Goal: Information Seeking & Learning: Find specific page/section

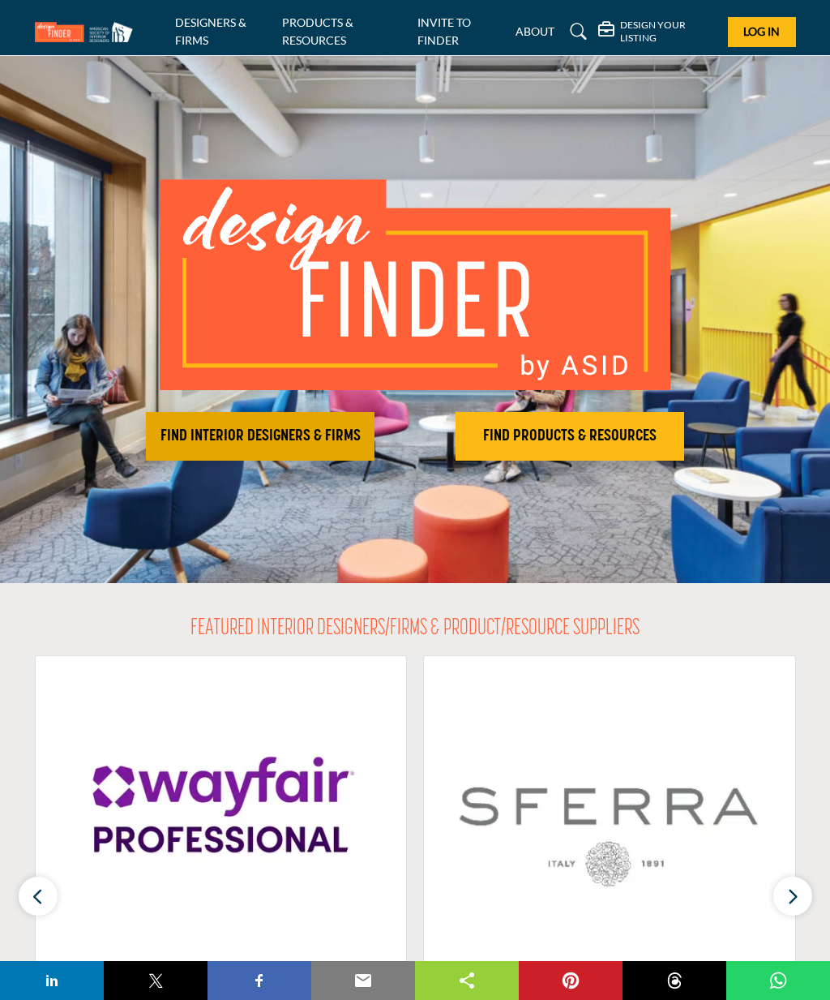
click at [199, 433] on h2 "FIND INTERIOR DESIGNERS & FIRMS" at bounding box center [260, 436] width 219 height 19
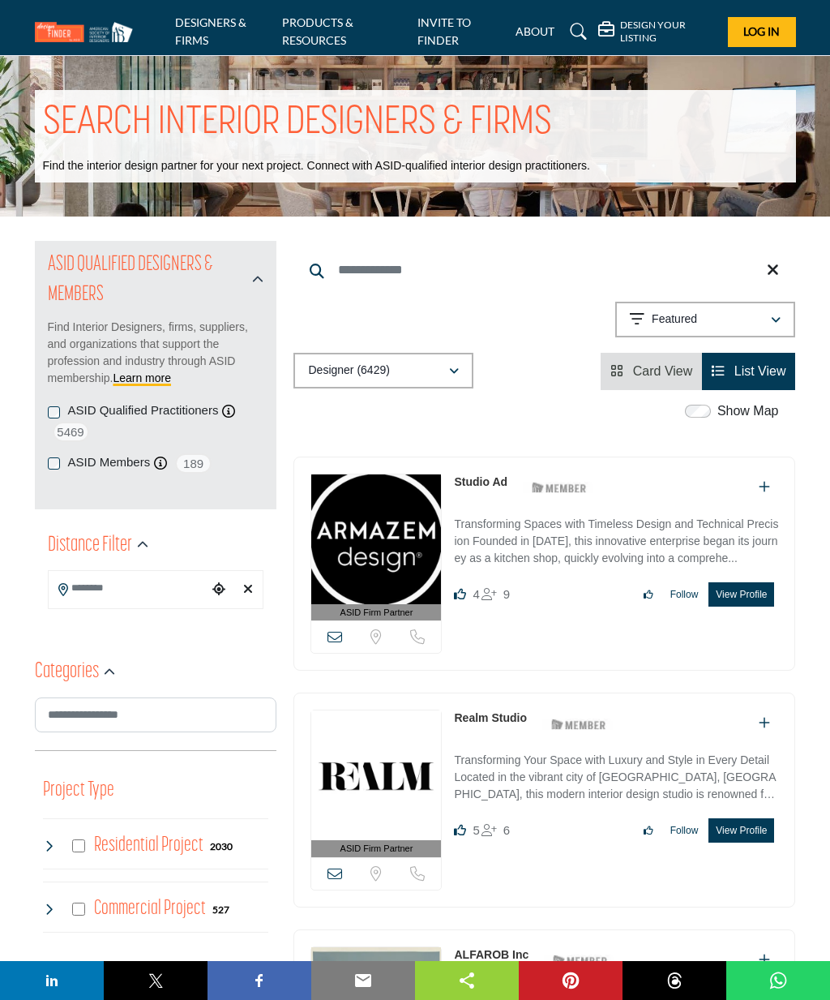
click at [91, 584] on input "Search Location" at bounding box center [129, 589] width 160 height 32
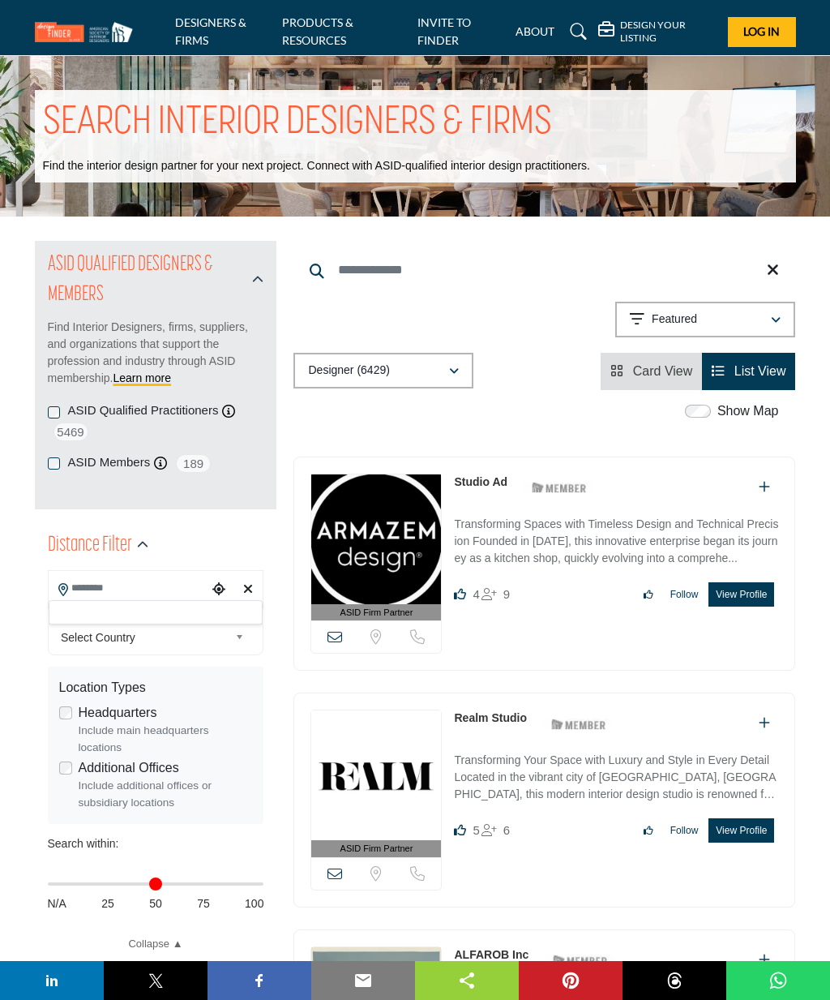
click at [69, 618] on div at bounding box center [156, 612] width 215 height 24
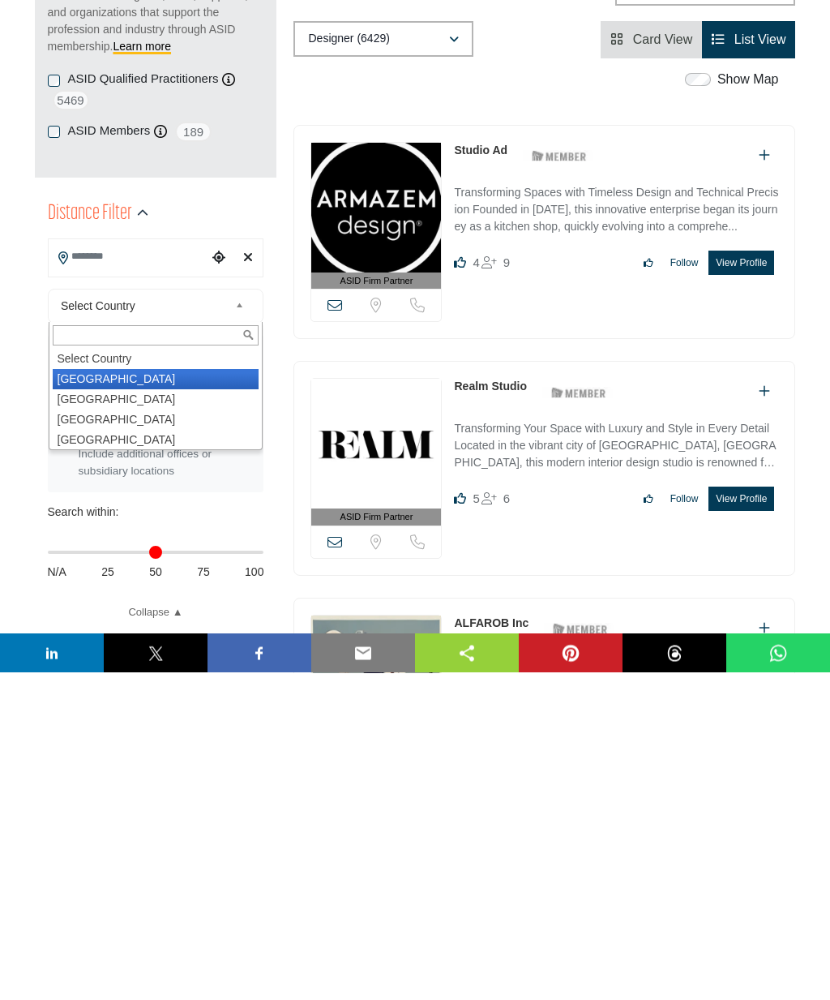
type input "***"
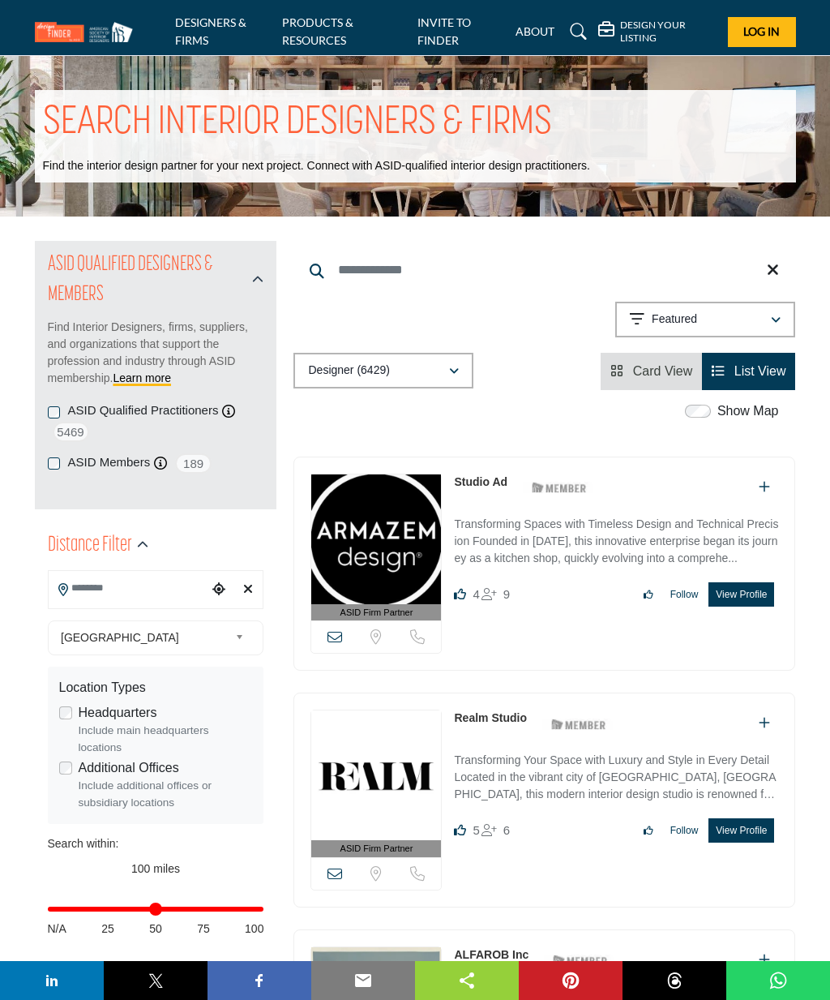
click at [81, 586] on input "Search Location" at bounding box center [129, 589] width 160 height 32
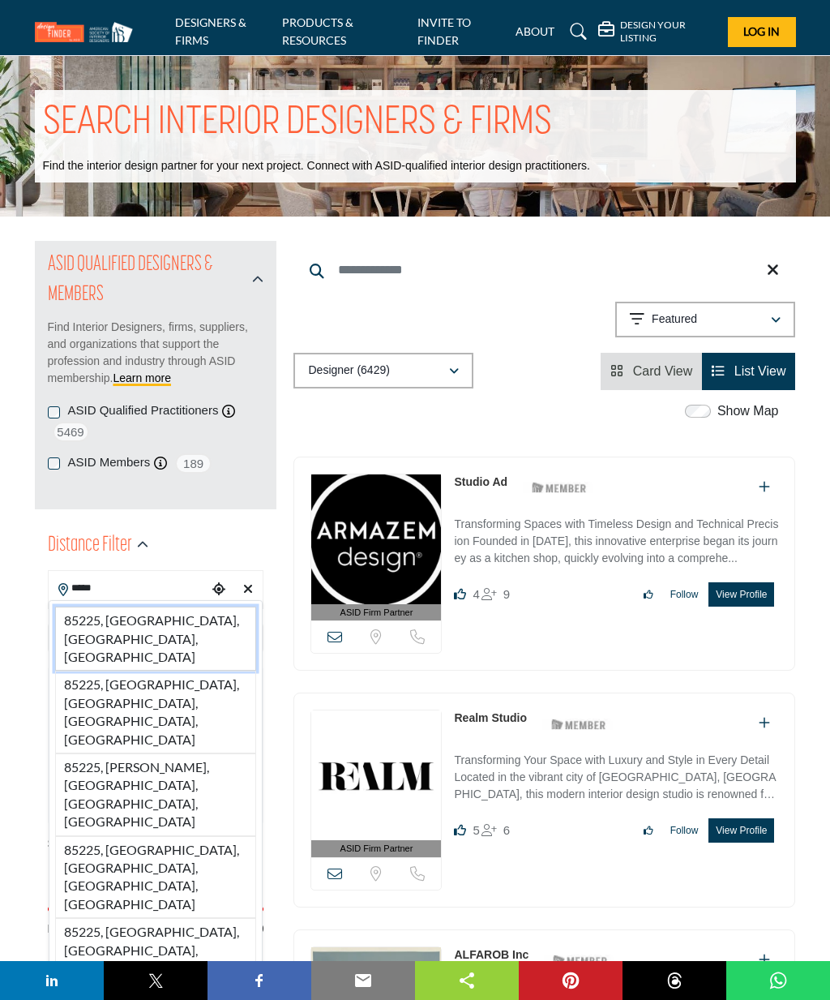
click at [136, 622] on li "85225, [GEOGRAPHIC_DATA], [GEOGRAPHIC_DATA], [GEOGRAPHIC_DATA]" at bounding box center [156, 639] width 202 height 64
type input "**********"
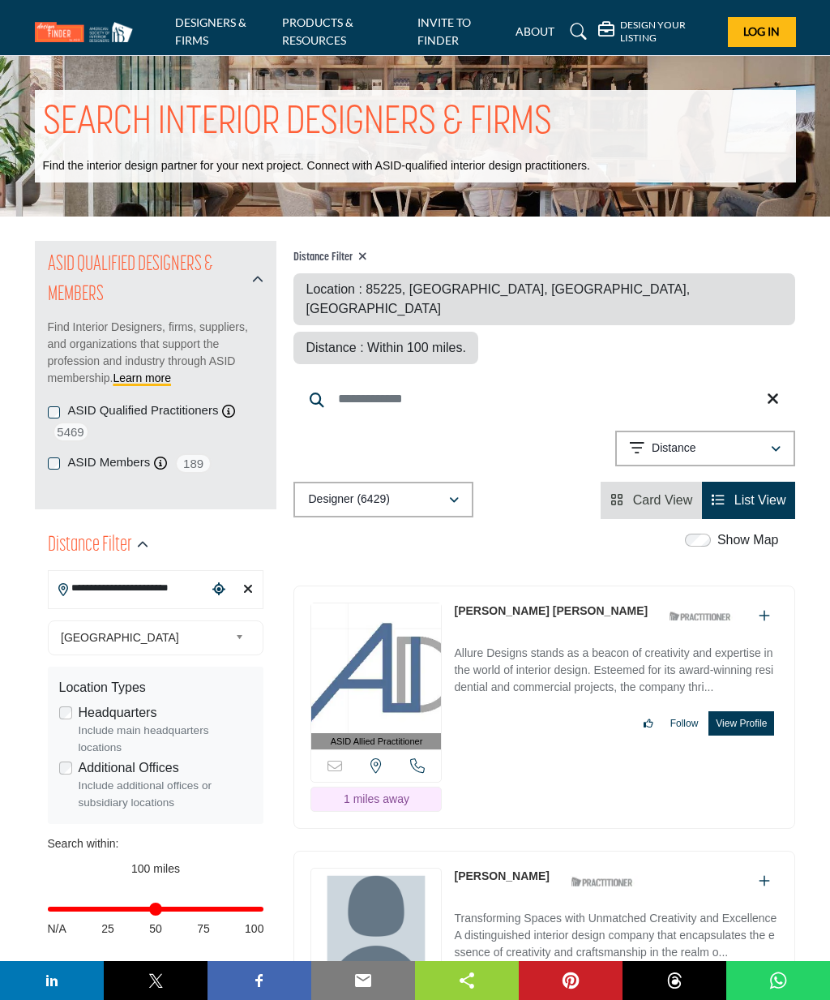
click at [152, 620] on div "United States Select Country United States Canada Afghanistan land Islands Alba…" at bounding box center [156, 637] width 217 height 35
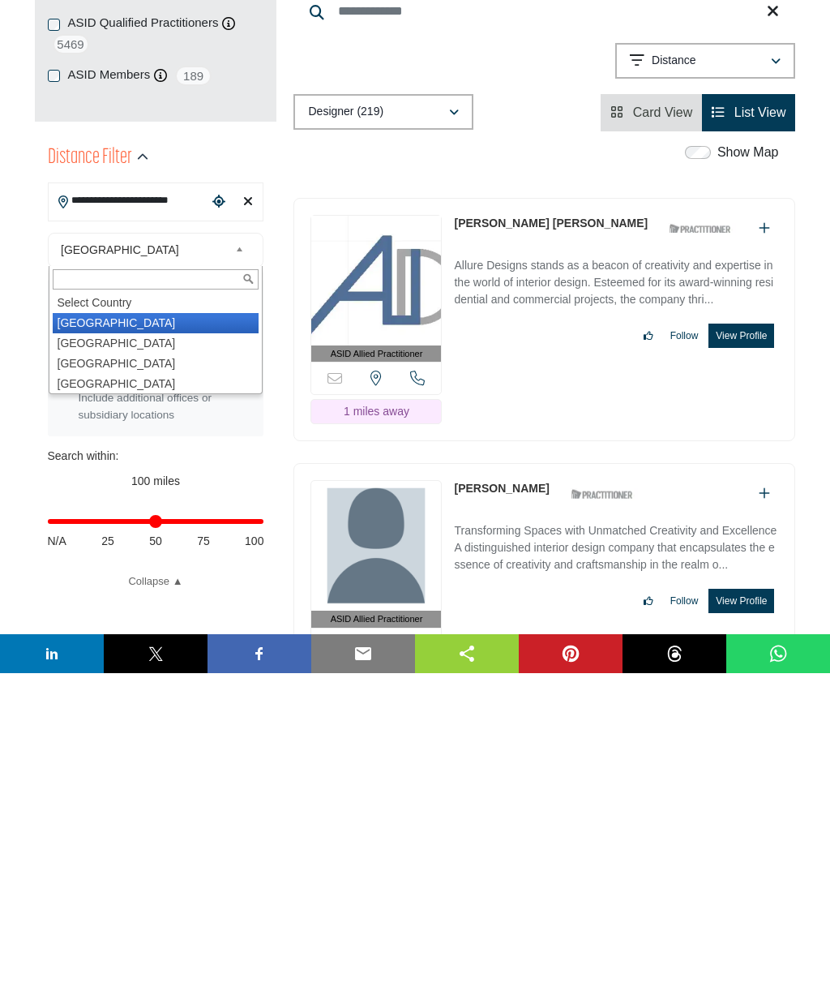
scroll to position [63, 0]
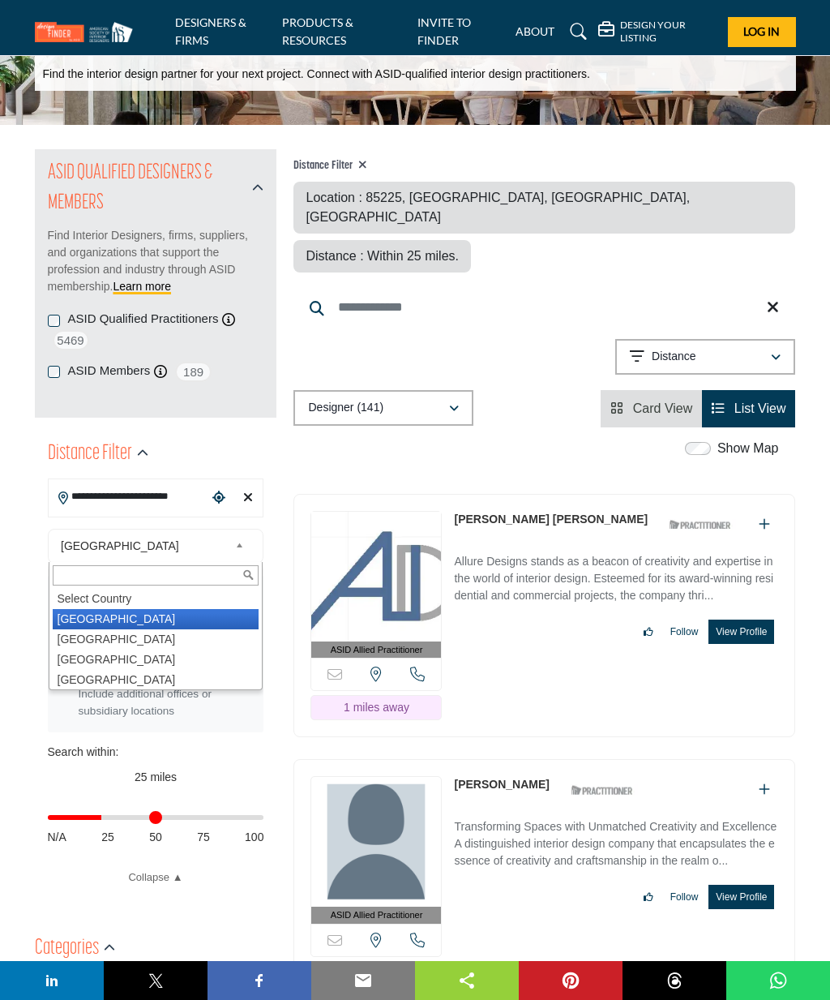
scroll to position [86, 0]
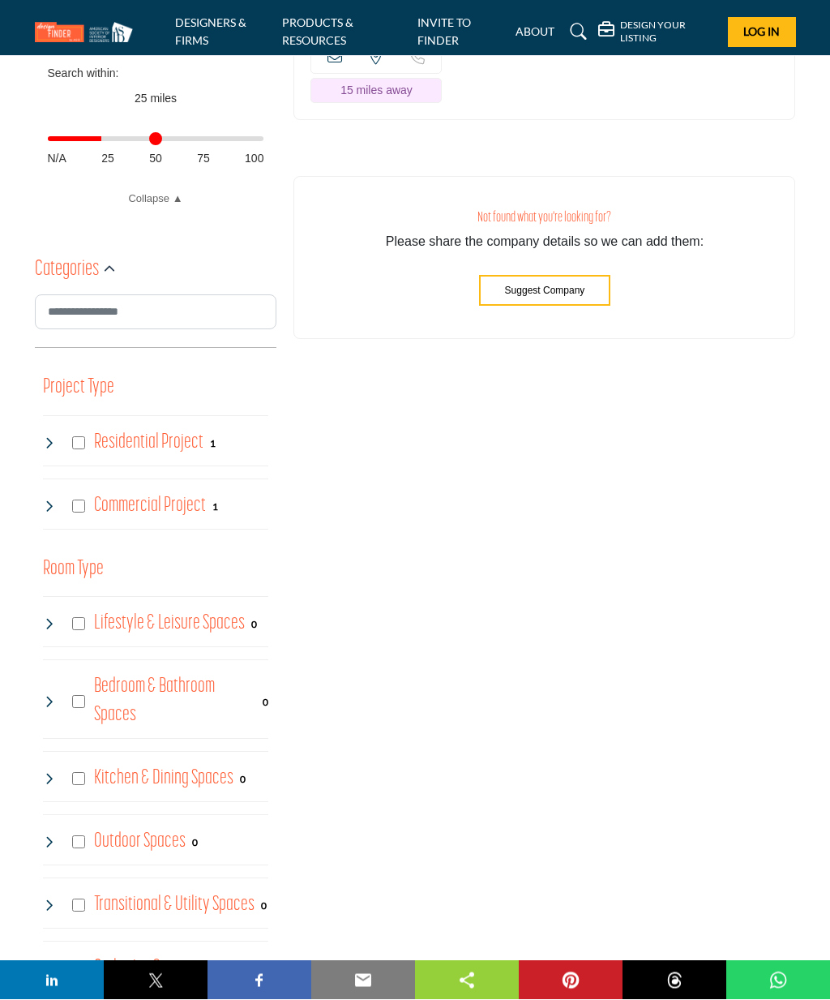
scroll to position [783, 0]
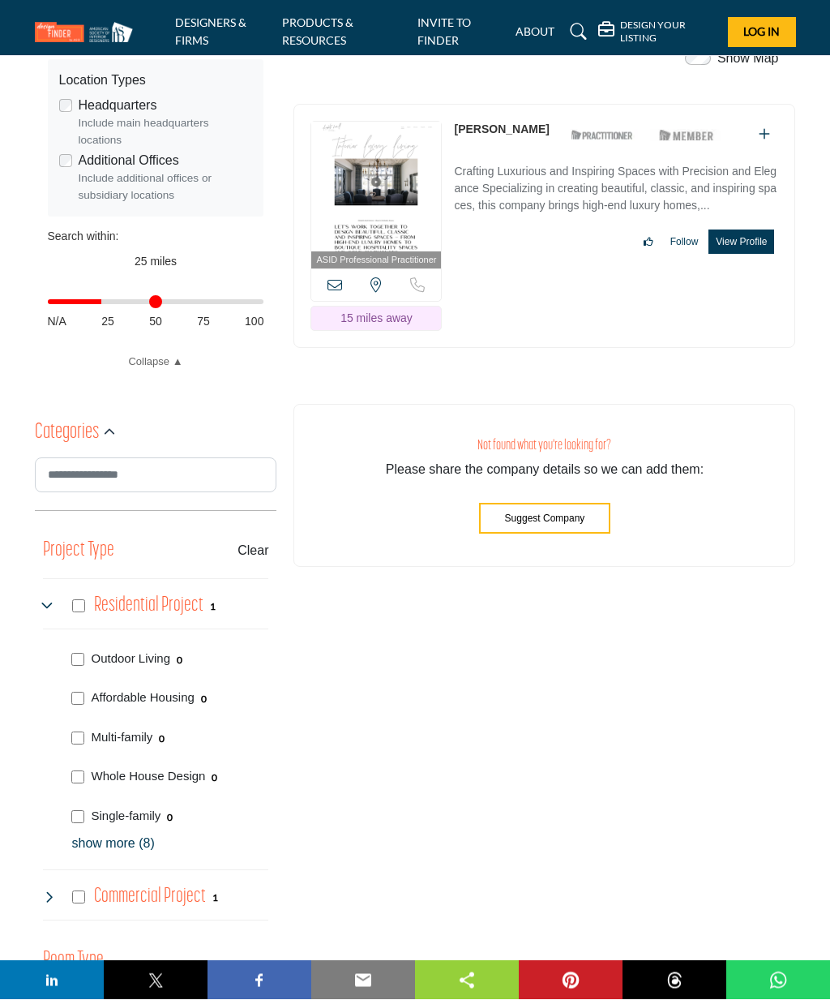
scroll to position [611, 0]
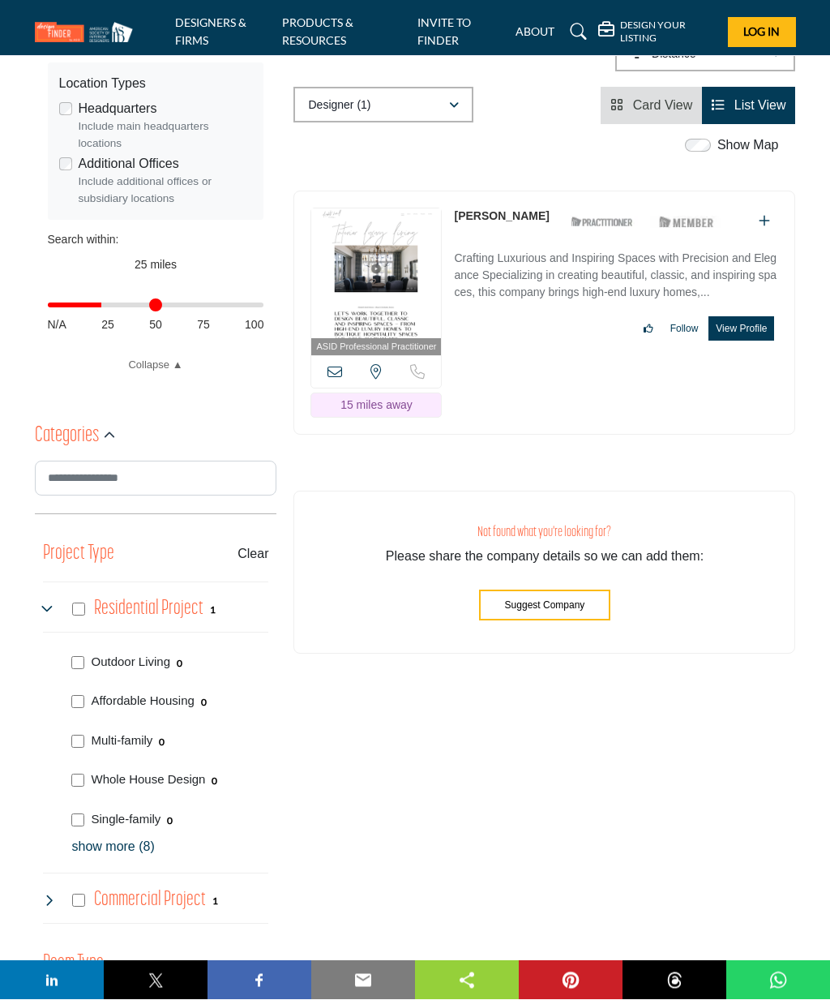
scroll to position [624, 0]
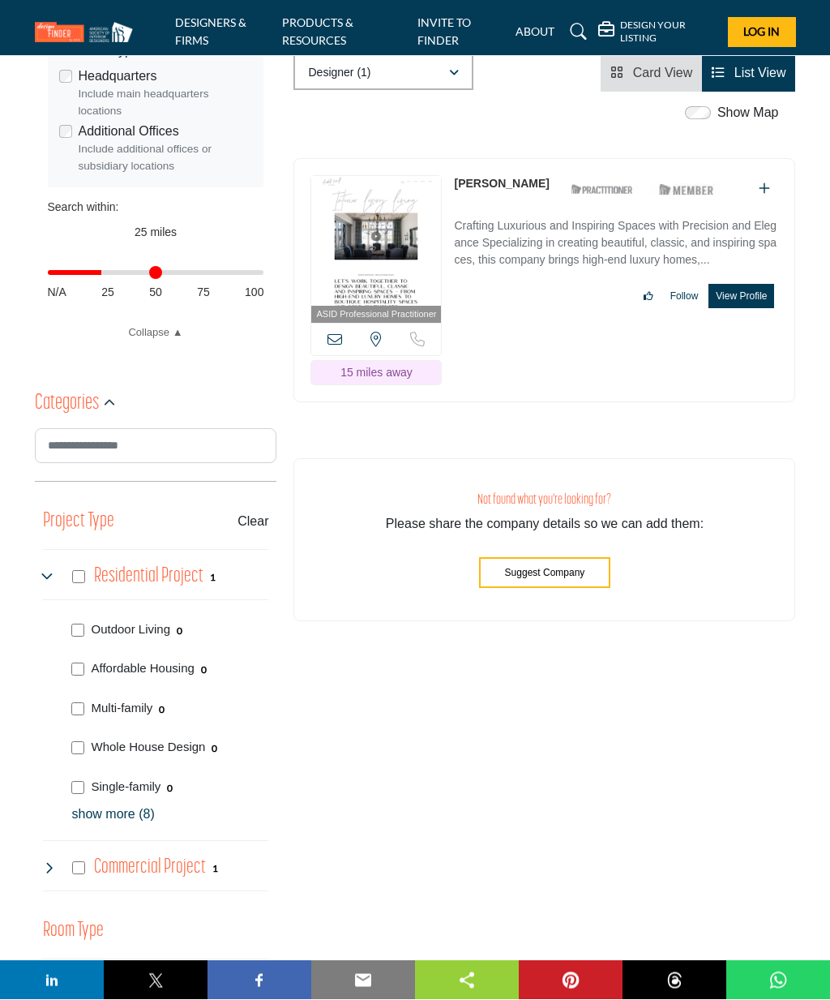
scroll to position [638, 0]
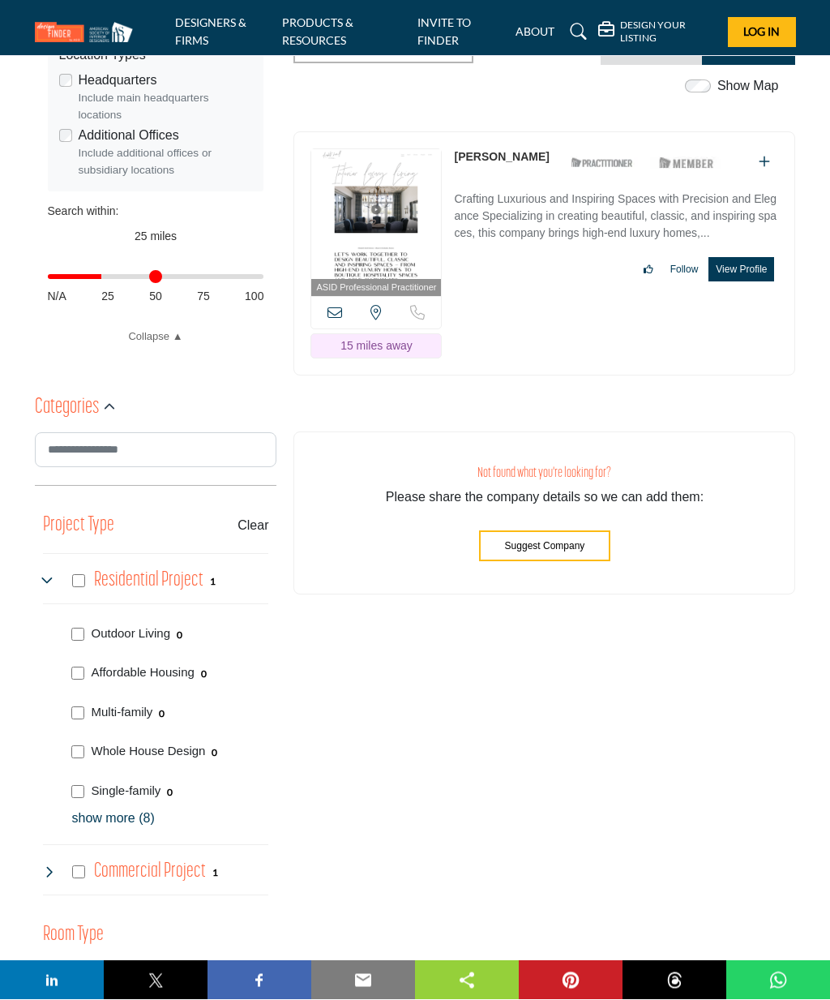
scroll to position [633, 0]
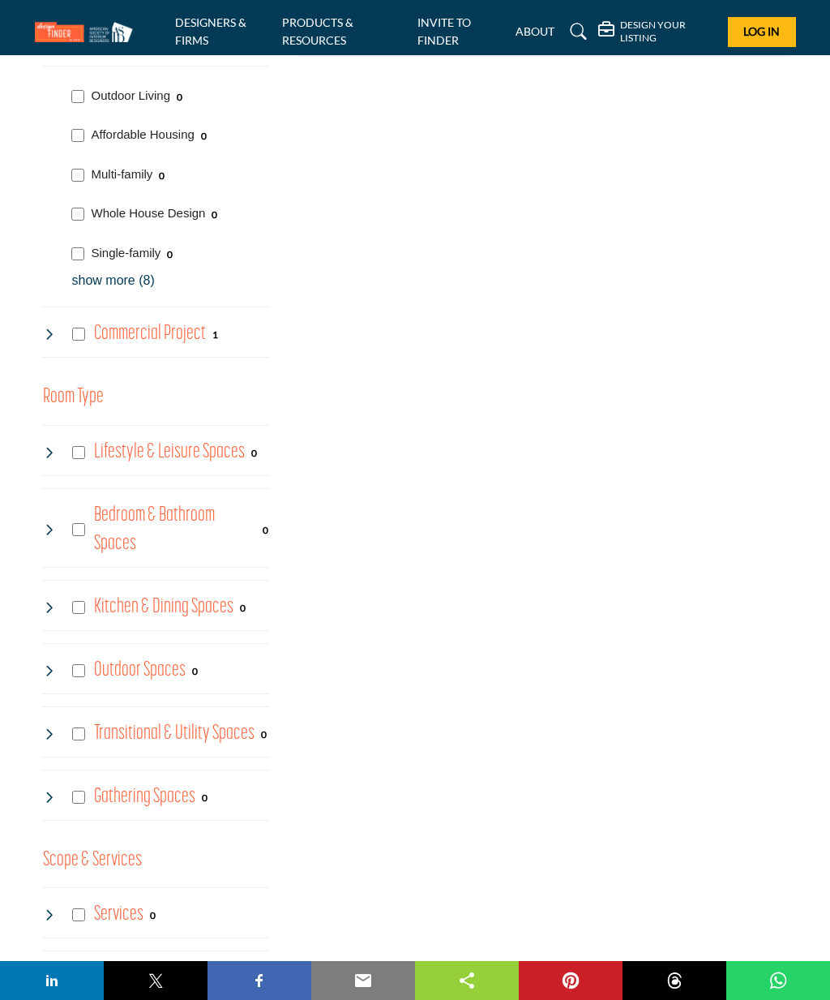
scroll to position [1169, 0]
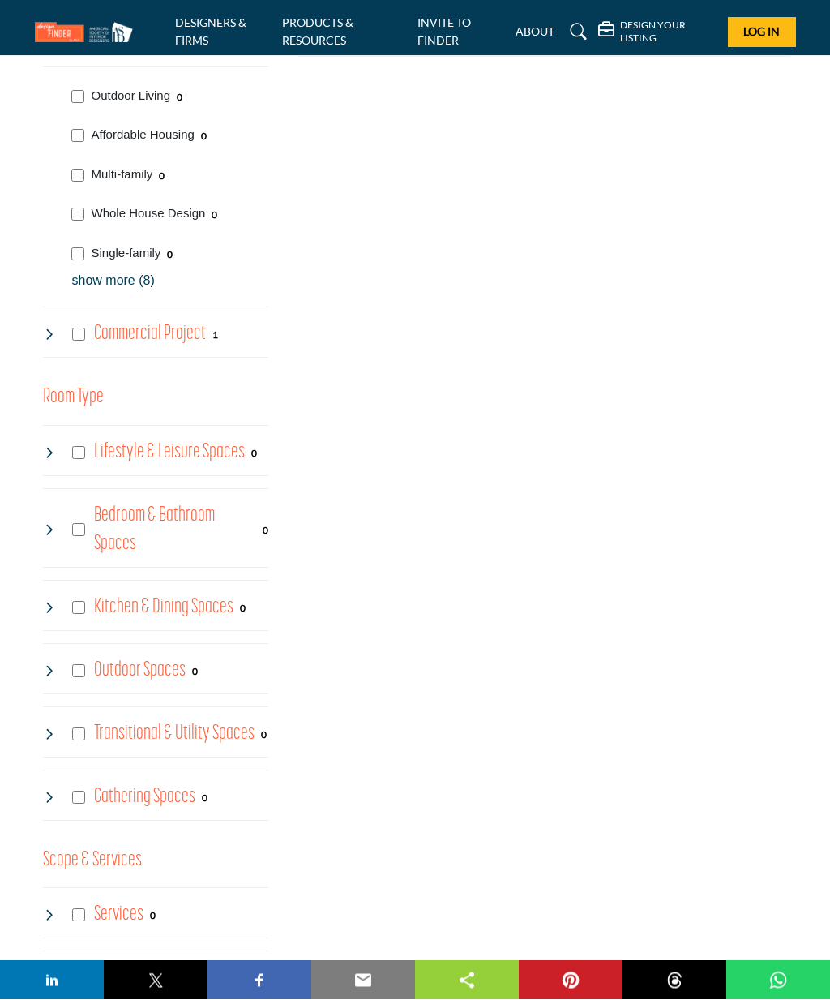
click at [283, 914] on div "ASID QUALIFIED DESIGNERS & MEMBERS Find Interior Designers, firms, suppliers, a…" at bounding box center [156, 329] width 260 height 2516
click at [286, 919] on div "Category Filter Single-family Furnishings & Decor Luxury Living Showhouse Acces…" at bounding box center [544, 329] width 519 height 2516
click at [69, 795] on div "Gathering Spaces 0" at bounding box center [125, 797] width 165 height 29
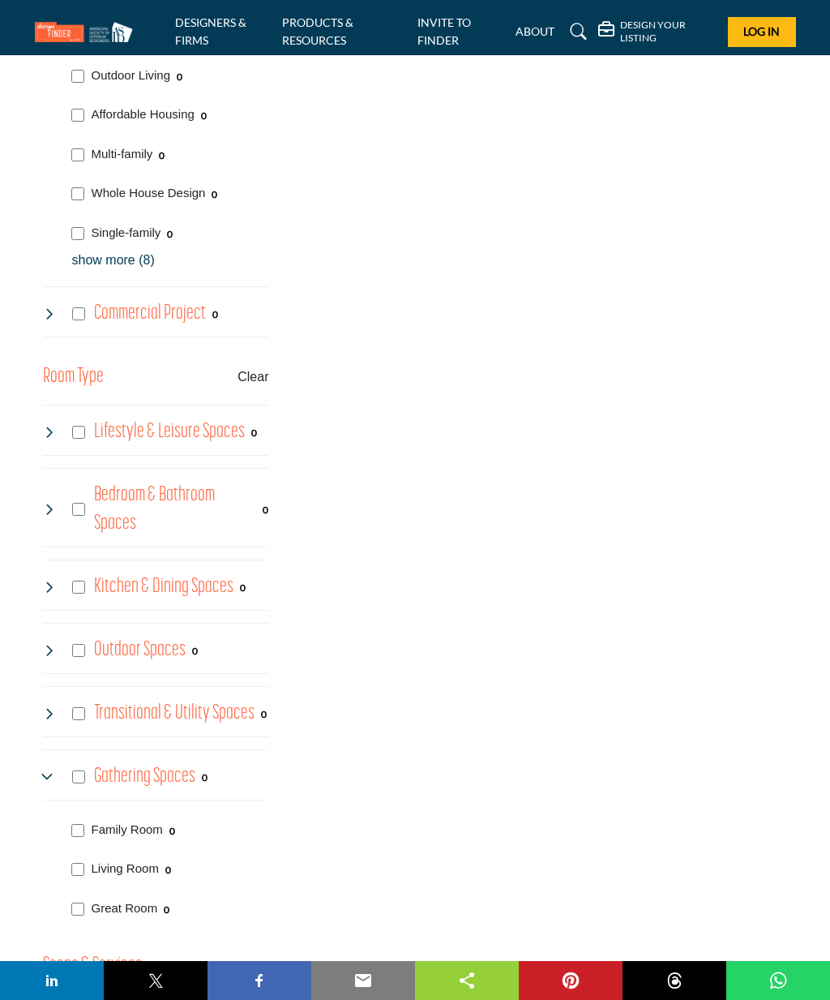
scroll to position [1211, 0]
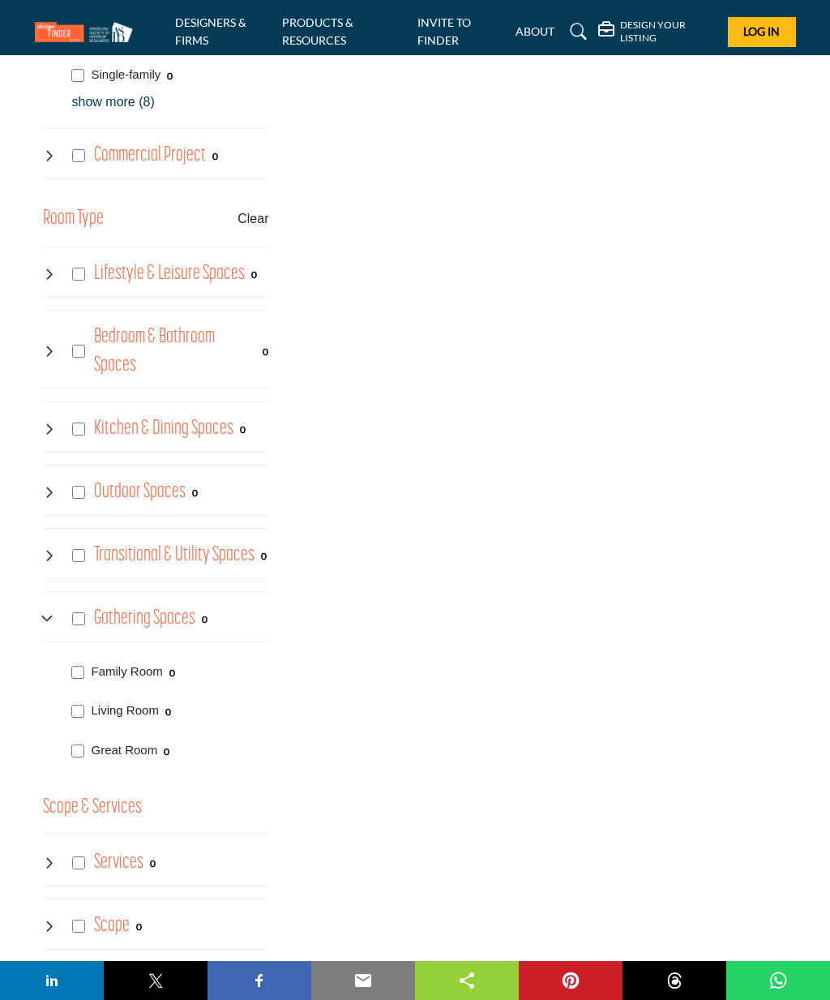
scroll to position [1359, 0]
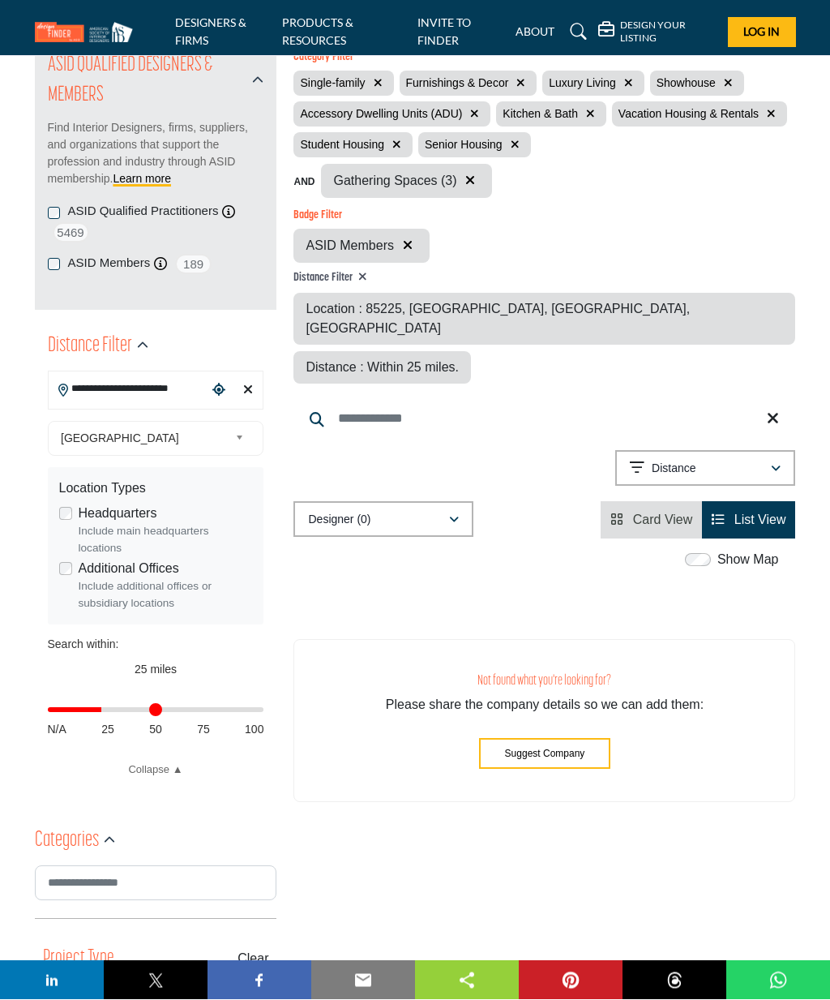
scroll to position [205, 0]
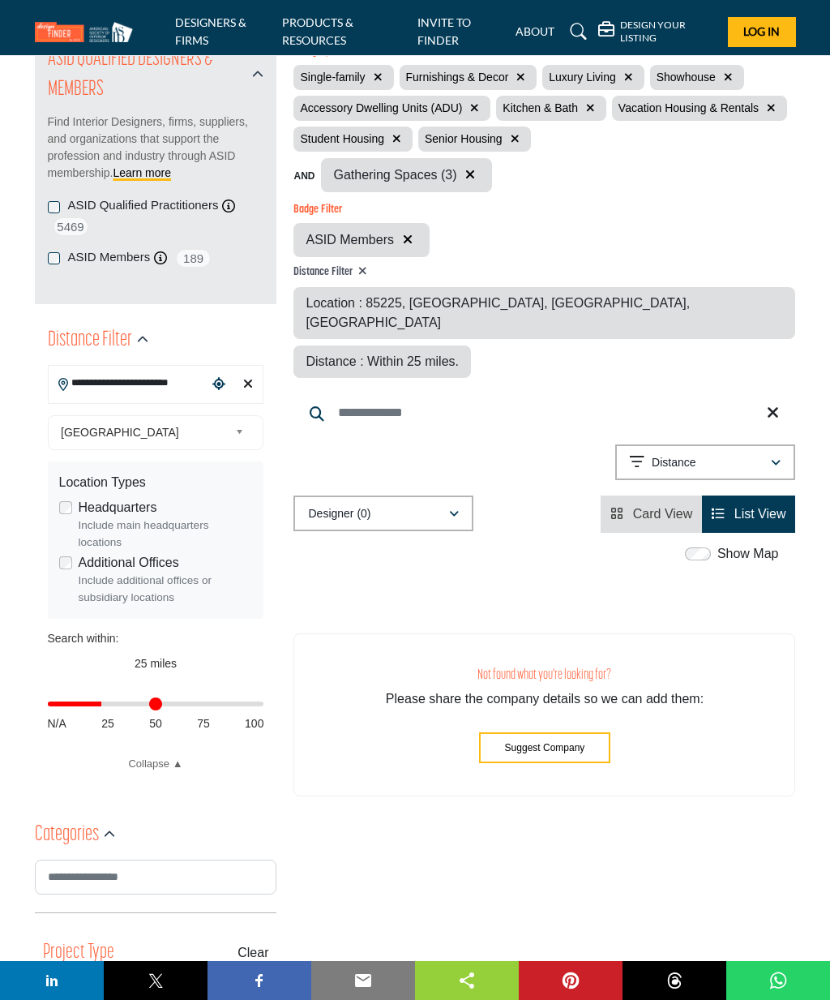
click at [507, 742] on span "Suggest Company" at bounding box center [545, 747] width 80 height 11
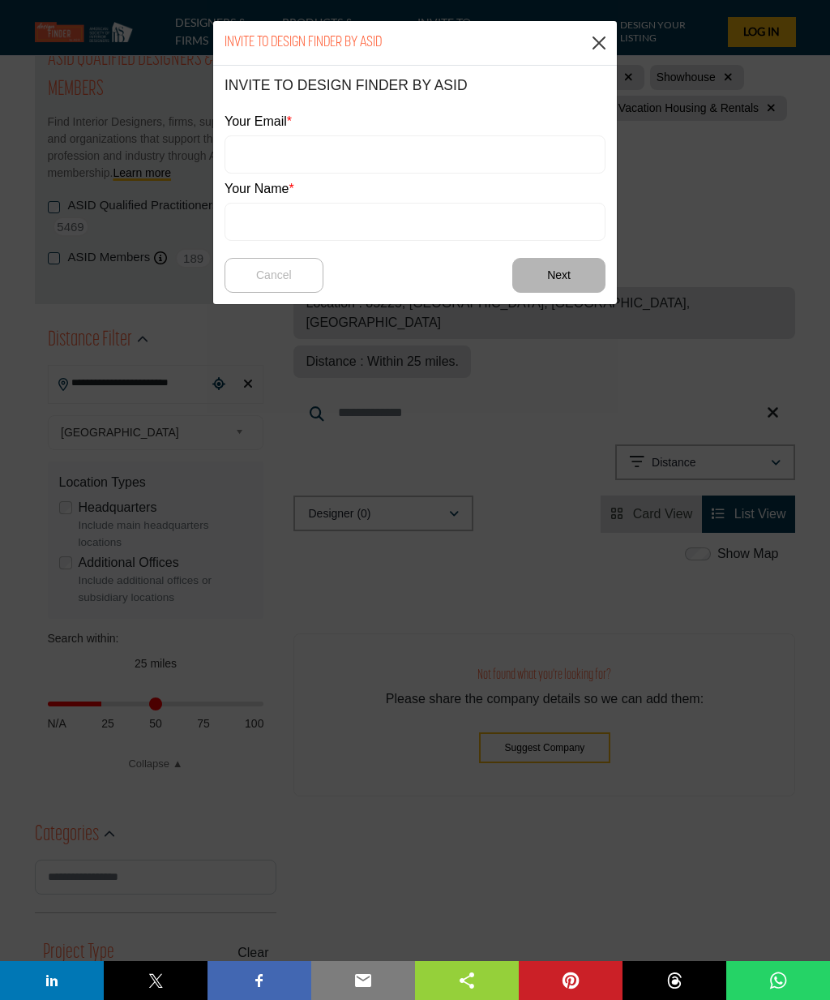
click at [611, 39] on button "Close" at bounding box center [599, 43] width 24 height 24
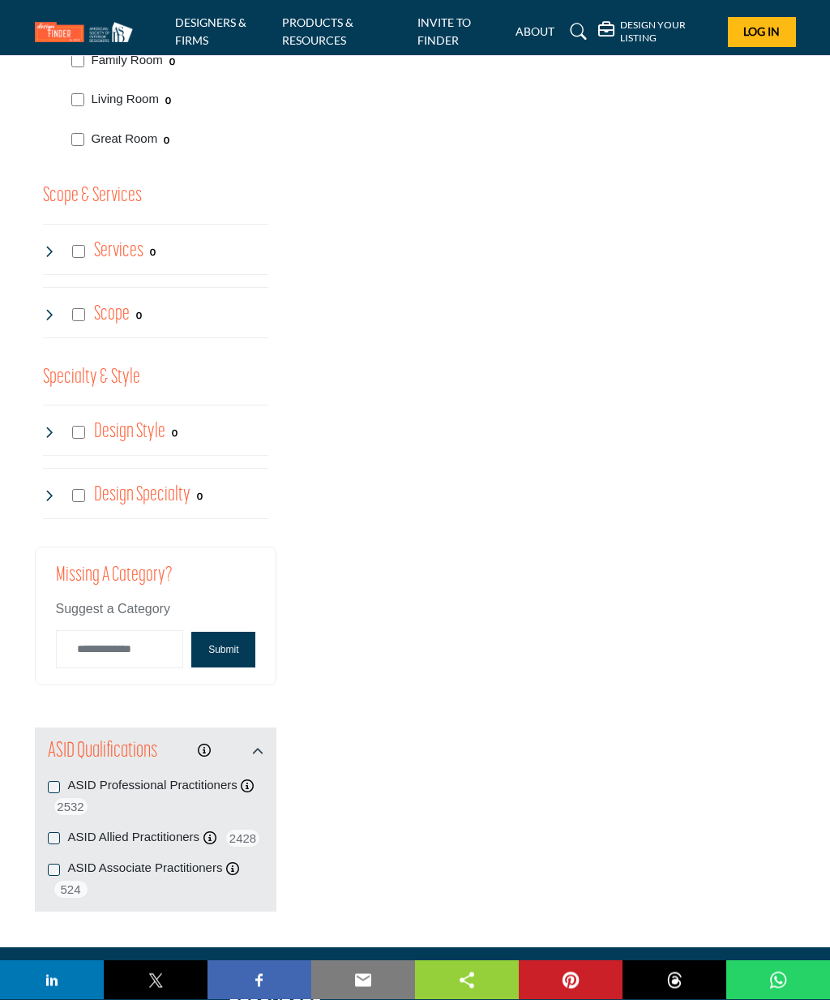
scroll to position [1960, 0]
click at [54, 787] on div "ASID Professional Practitioners ASID Professional Practitioners have successful…" at bounding box center [156, 797] width 217 height 40
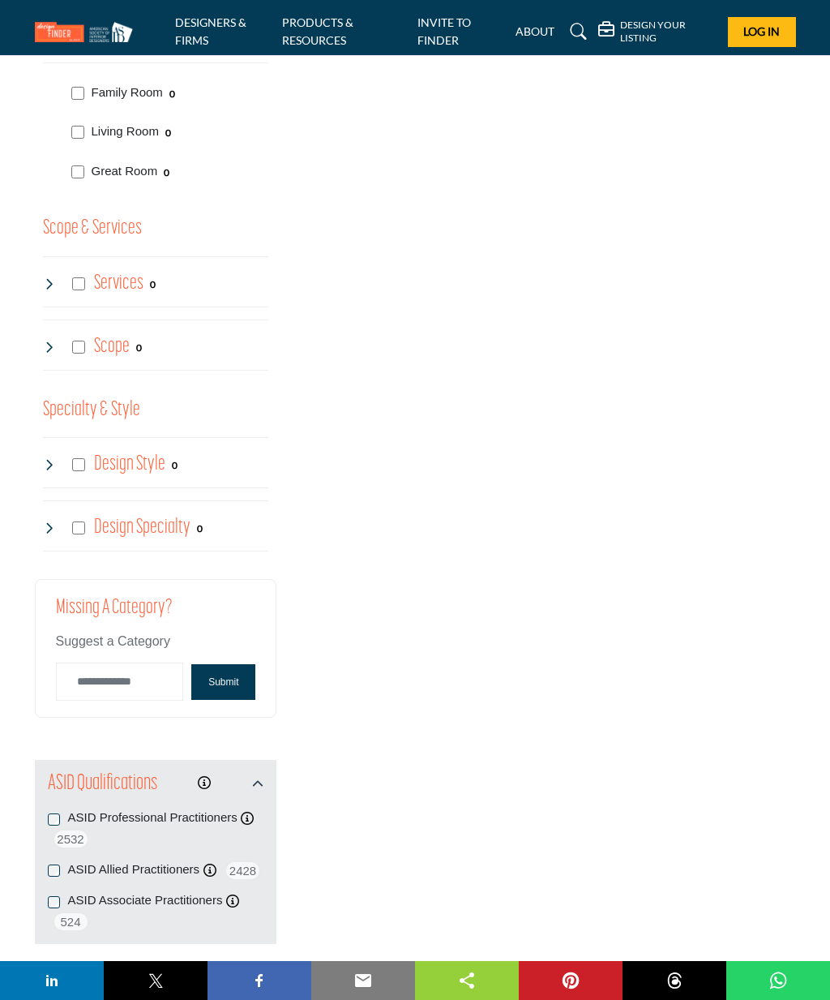
scroll to position [1932, 0]
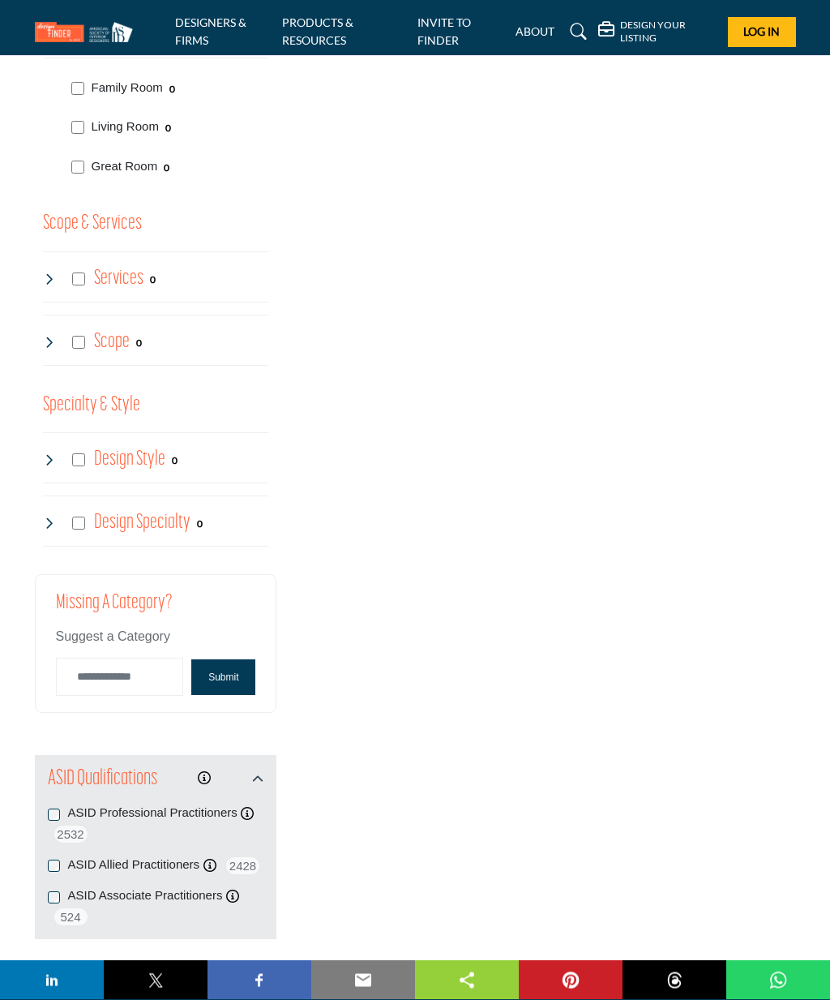
click at [60, 809] on div "ASID Professional Practitioners ASID Professional Practitioners have successful…" at bounding box center [156, 825] width 217 height 40
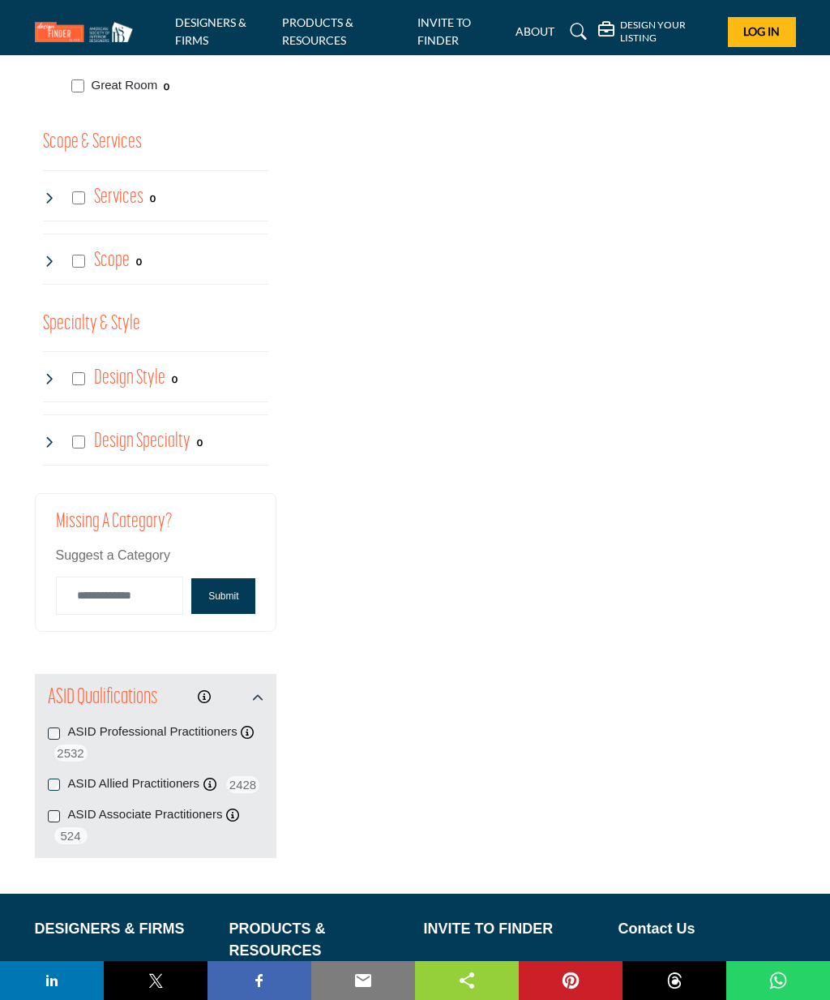
scroll to position [2126, 0]
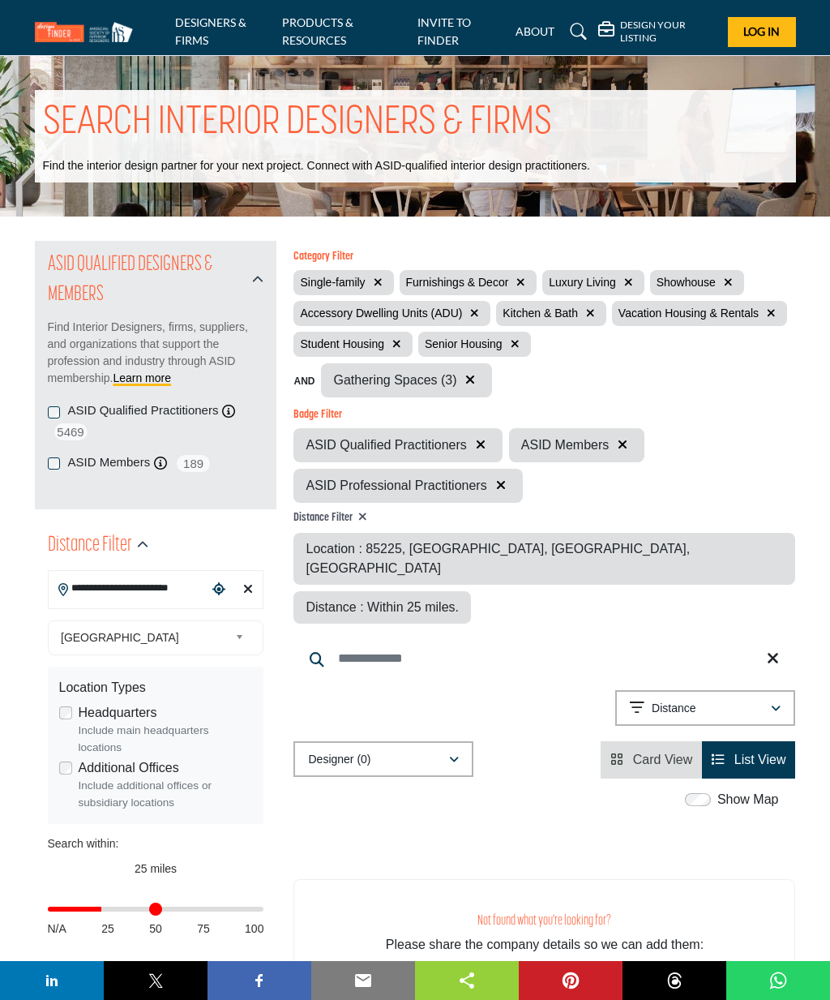
click at [472, 313] on icon "button" at bounding box center [474, 312] width 9 height 11
click at [571, 307] on icon "button" at bounding box center [568, 312] width 9 height 11
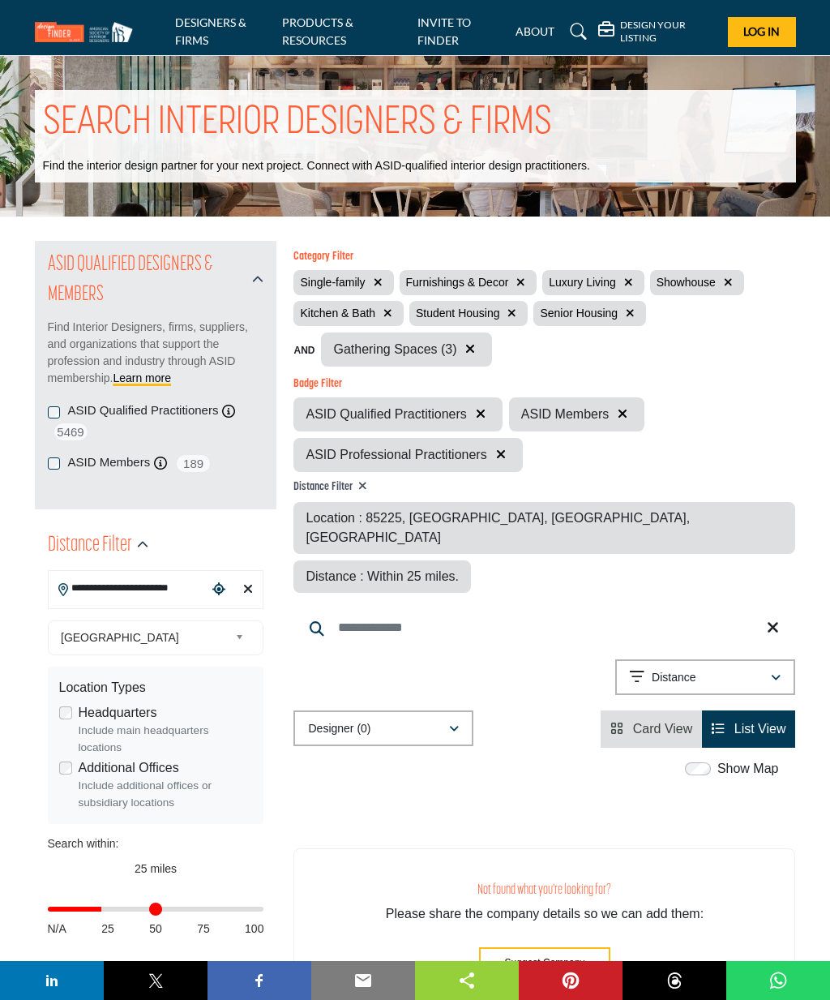
click at [387, 315] on button "button" at bounding box center [388, 313] width 19 height 19
click at [731, 283] on icon "button" at bounding box center [728, 282] width 9 height 11
click at [384, 306] on button "button" at bounding box center [390, 313] width 19 height 19
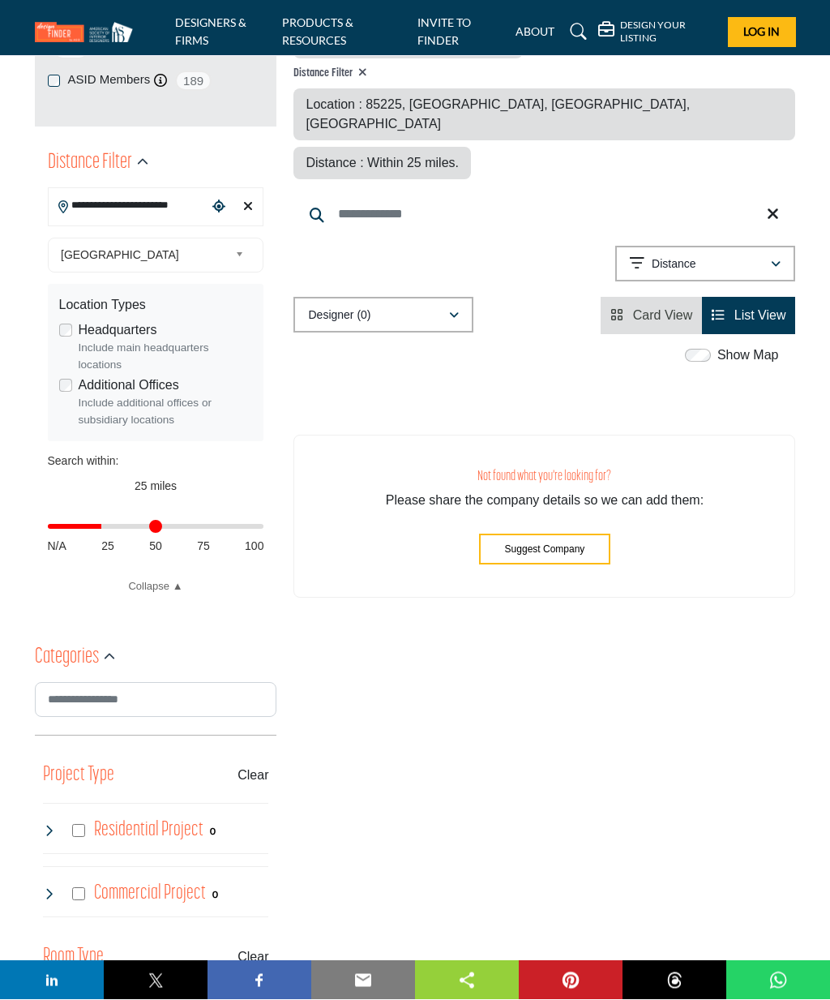
scroll to position [381, 0]
click at [96, 529] on input "Distance in miles" at bounding box center [156, 527] width 217 height 3
click at [144, 526] on input "Distance in miles" at bounding box center [156, 527] width 217 height 3
click at [139, 530] on input "Distance in miles" at bounding box center [156, 527] width 217 height 3
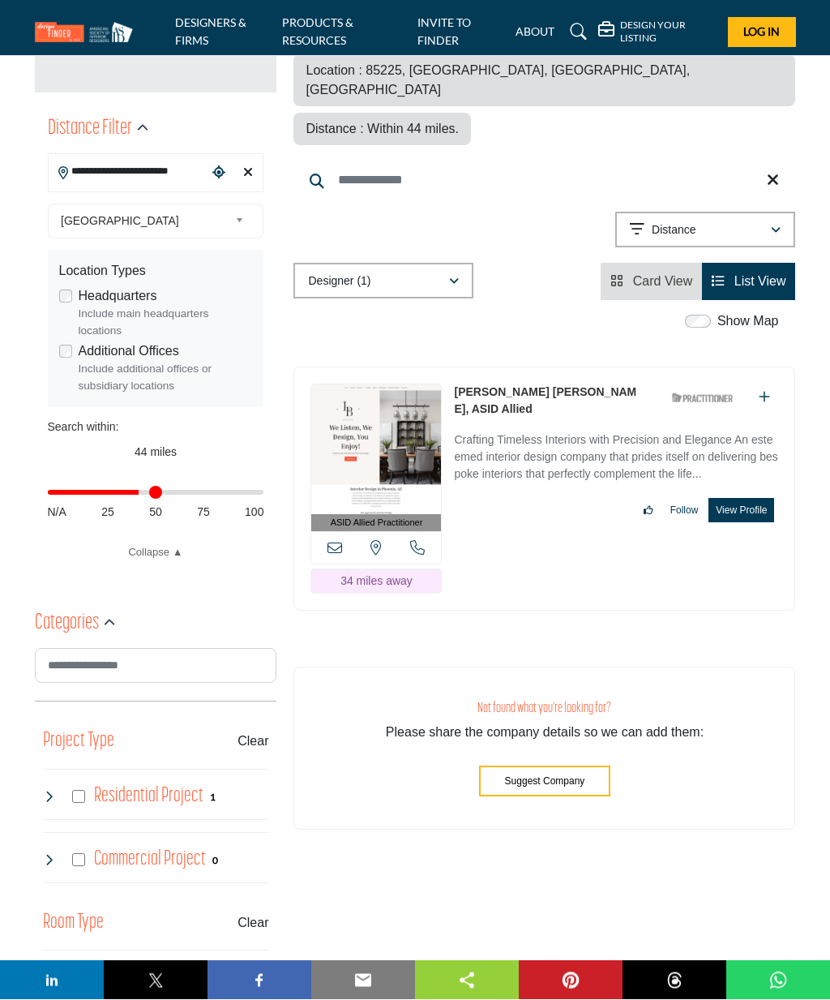
scroll to position [417, 0]
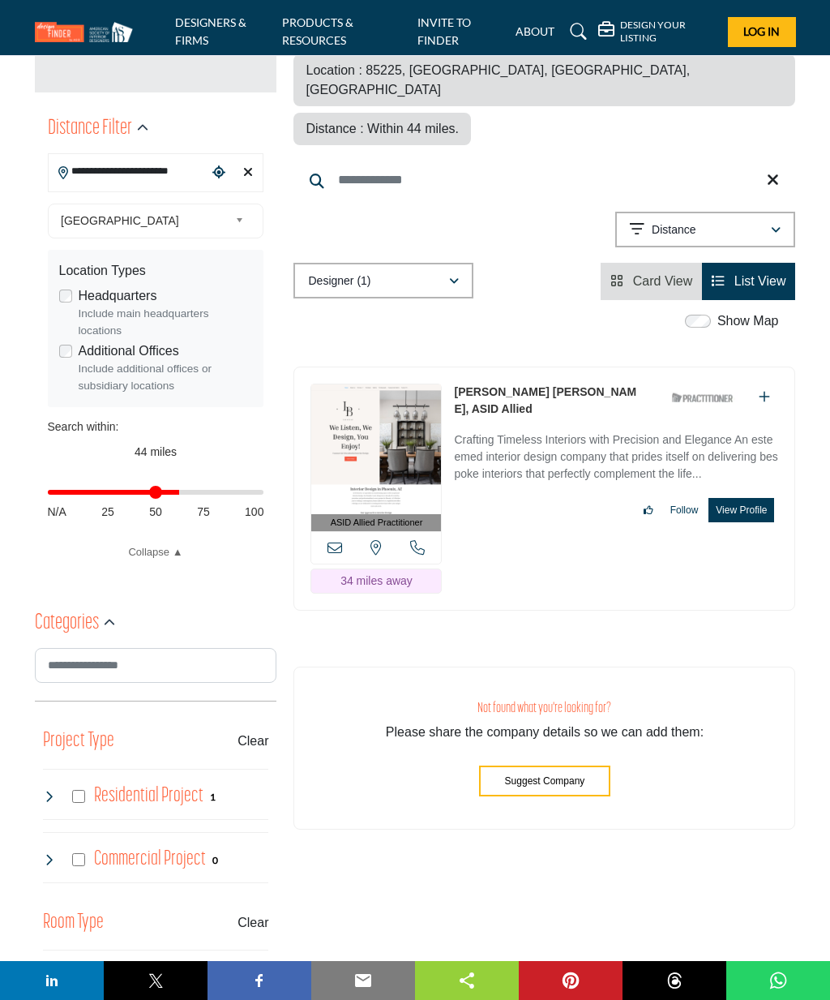
type input "**"
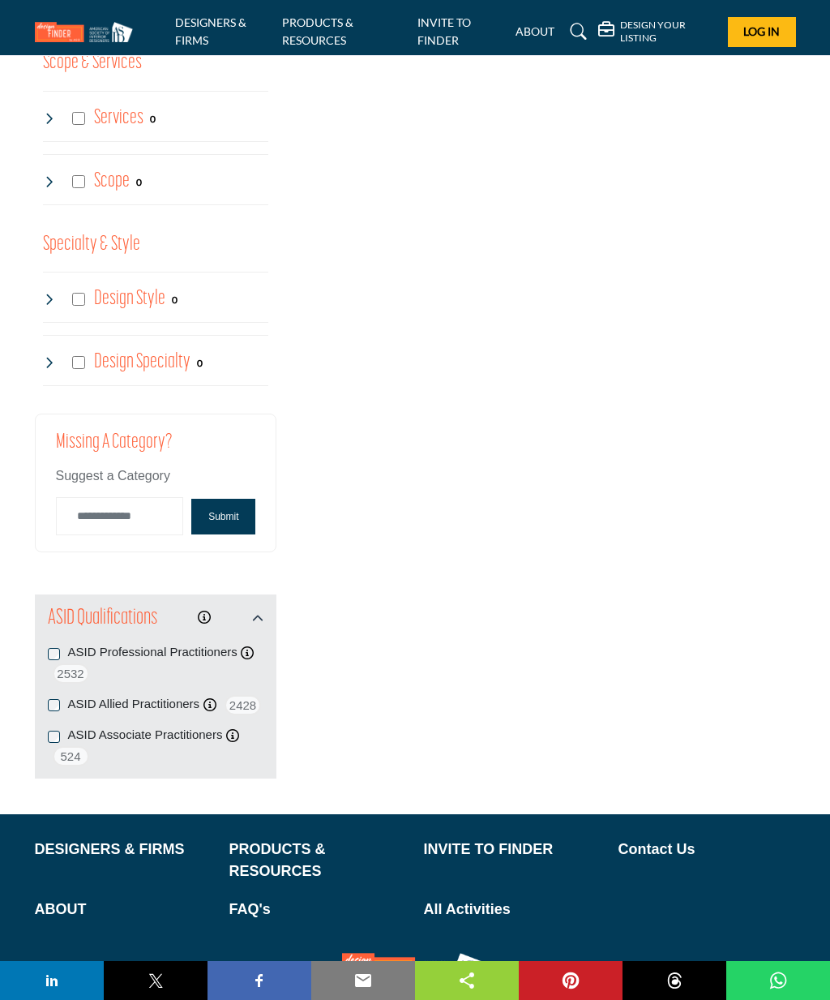
scroll to position [1737, 0]
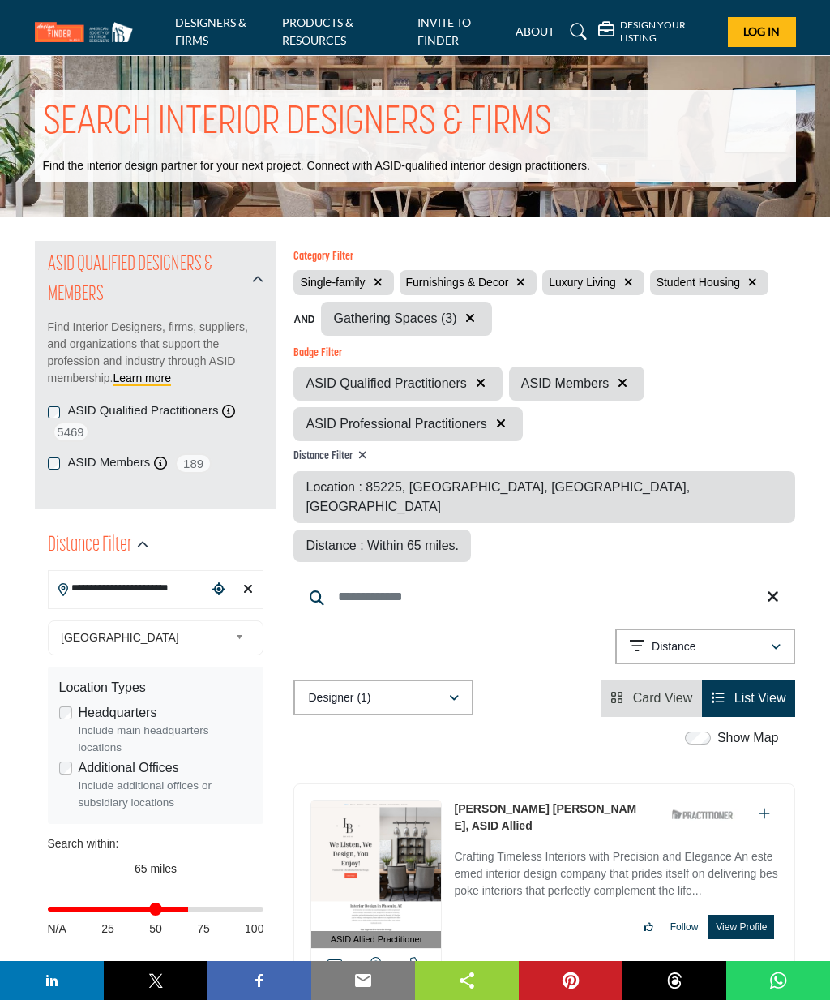
click at [55, 710] on div "Location Types Headquarters Include main headquarters locations Additional Offi…" at bounding box center [156, 745] width 217 height 157
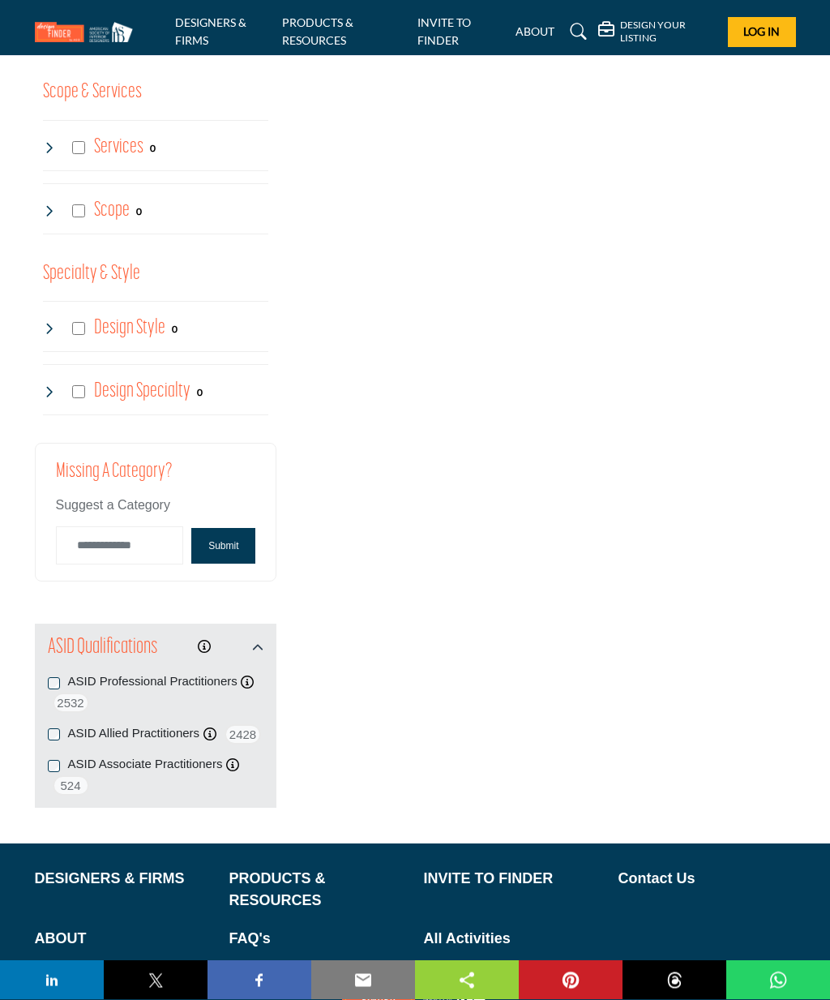
scroll to position [1746, 0]
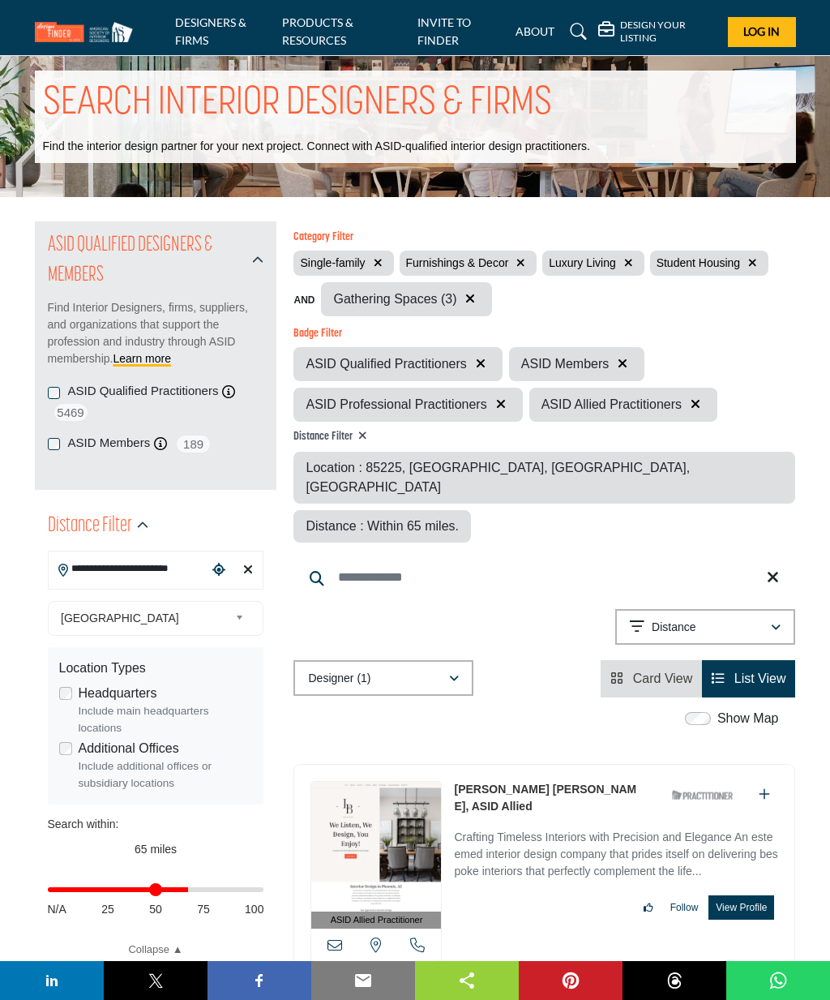
scroll to position [2, 0]
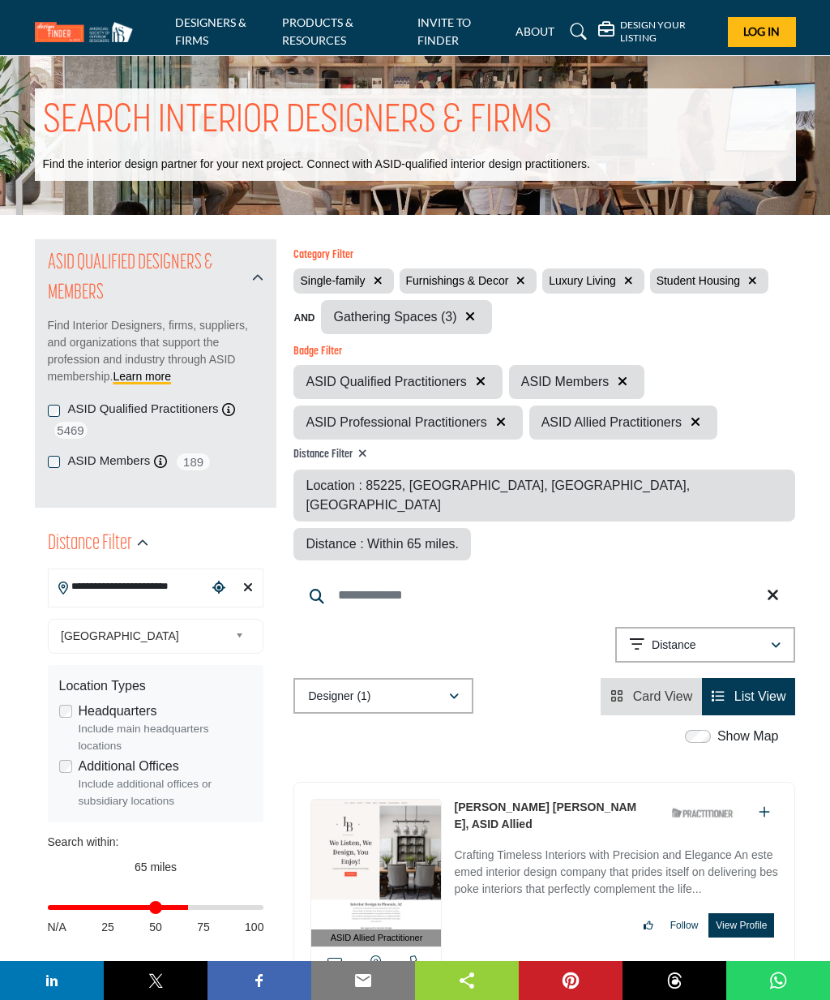
click at [628, 627] on button "Distance" at bounding box center [706, 645] width 180 height 36
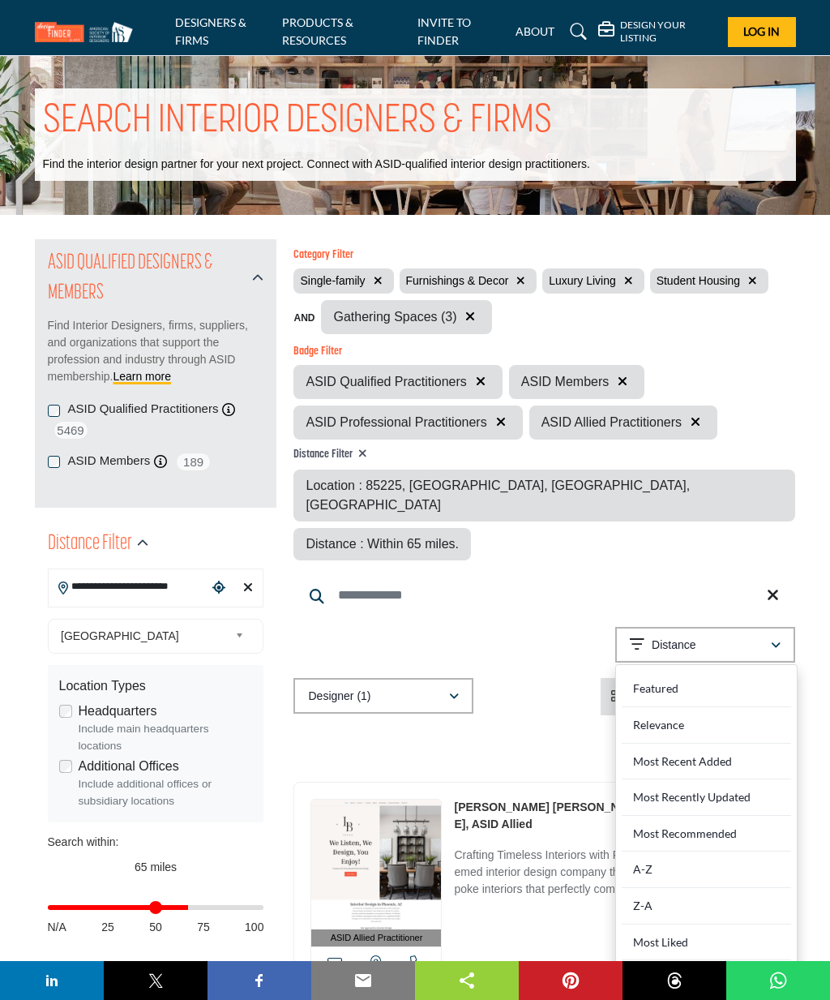
click at [563, 627] on div "**********" at bounding box center [545, 647] width 502 height 41
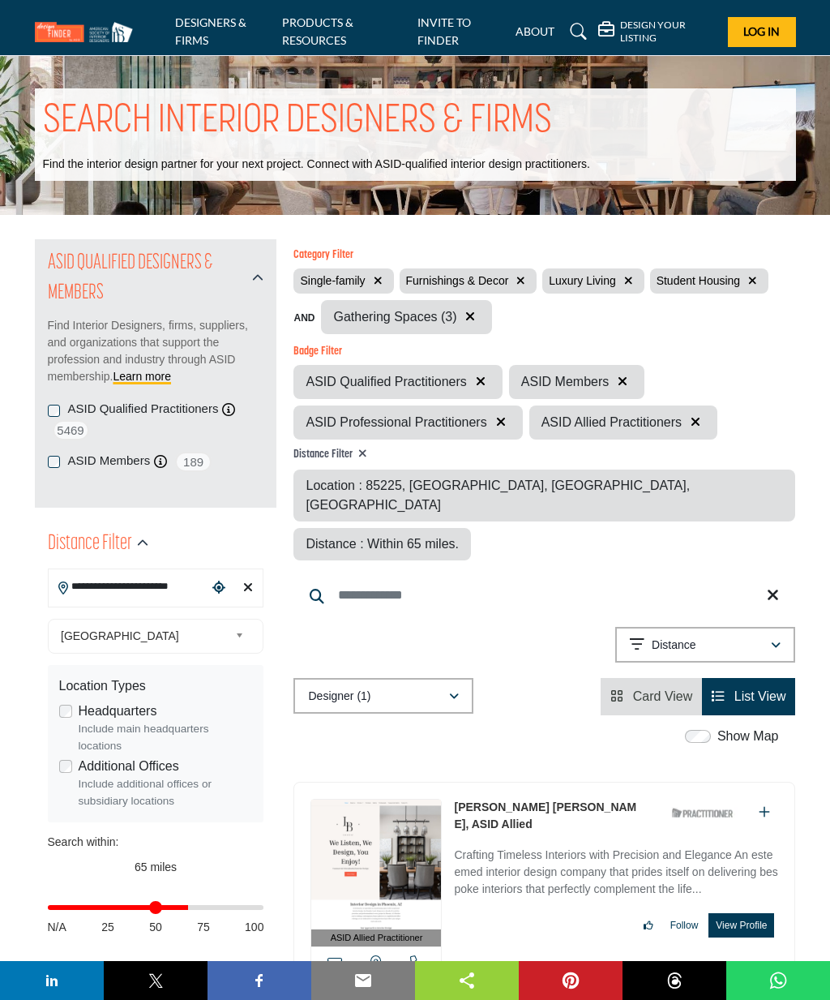
click at [627, 627] on button "Distance" at bounding box center [706, 645] width 180 height 36
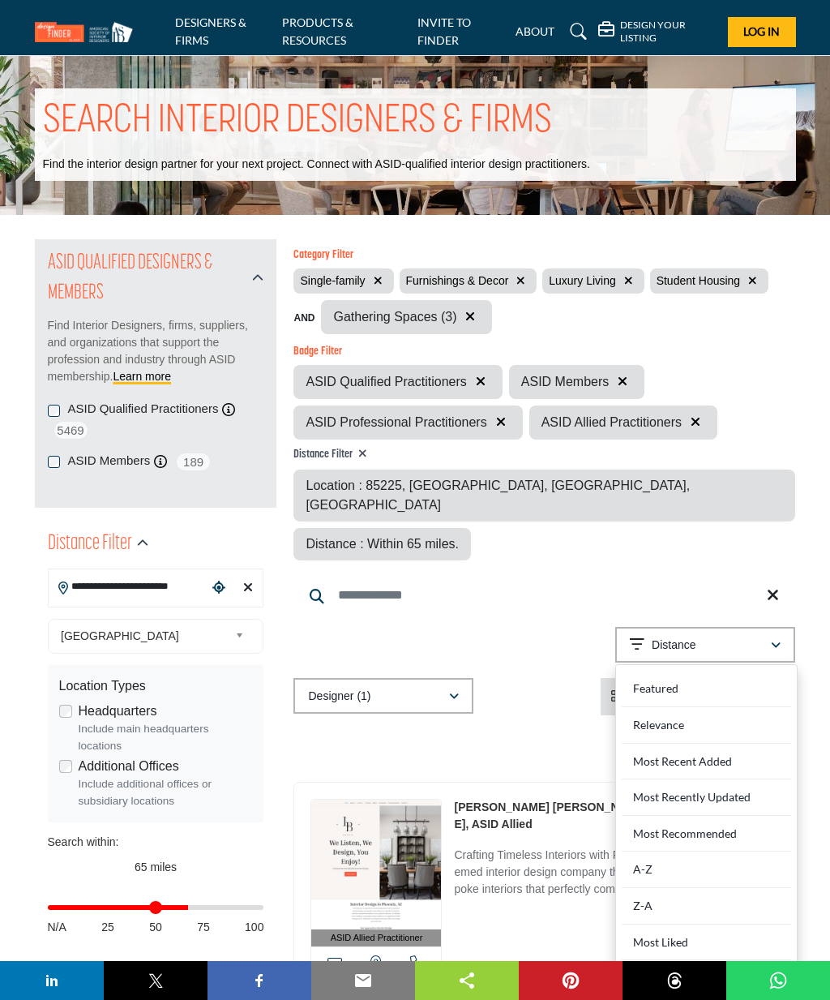
click at [628, 627] on button "Distance" at bounding box center [706, 645] width 180 height 36
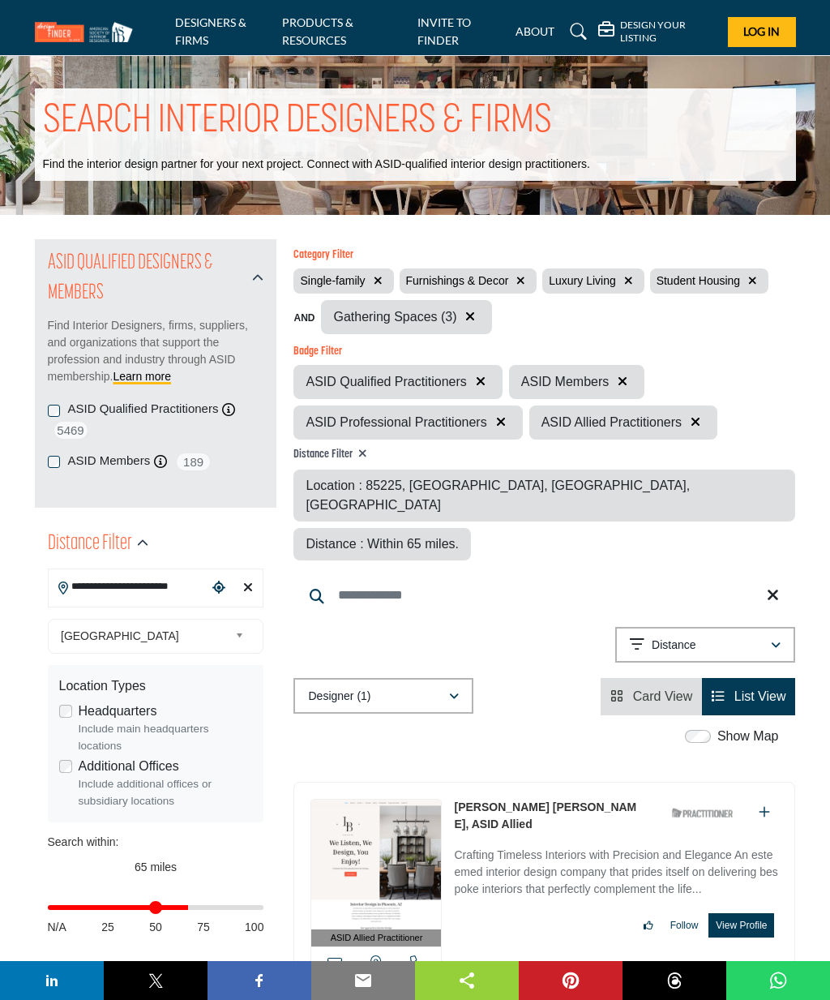
click at [636, 689] on span "Card View" at bounding box center [663, 696] width 60 height 14
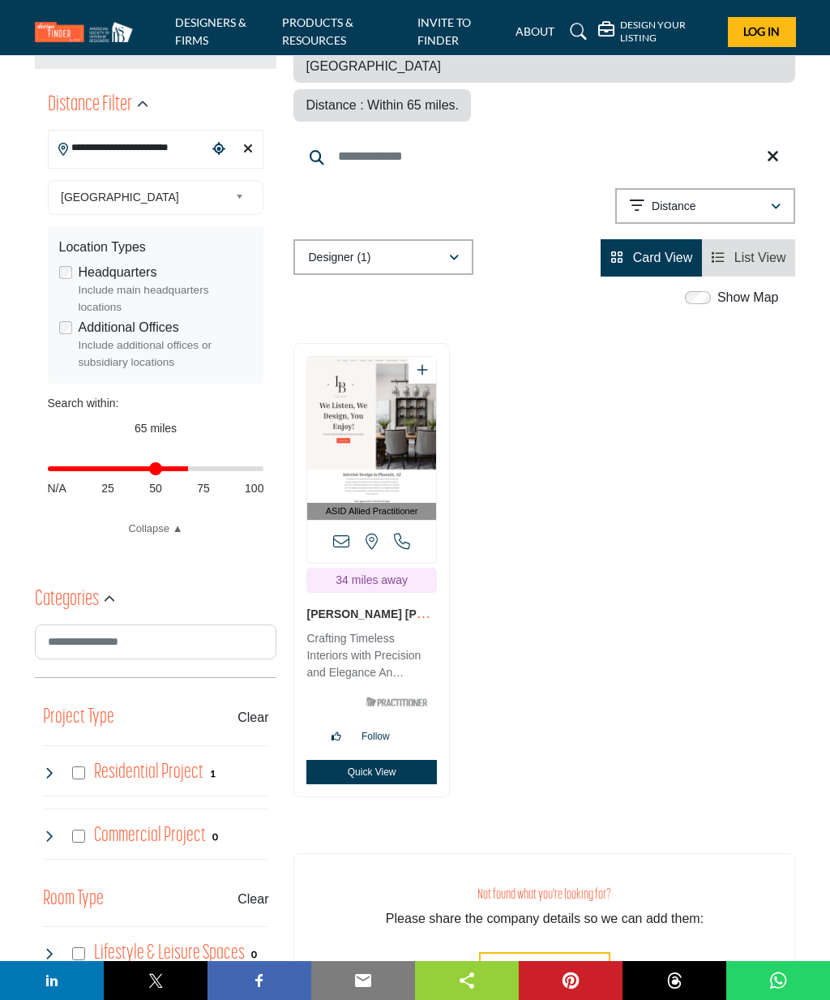
scroll to position [440, 0]
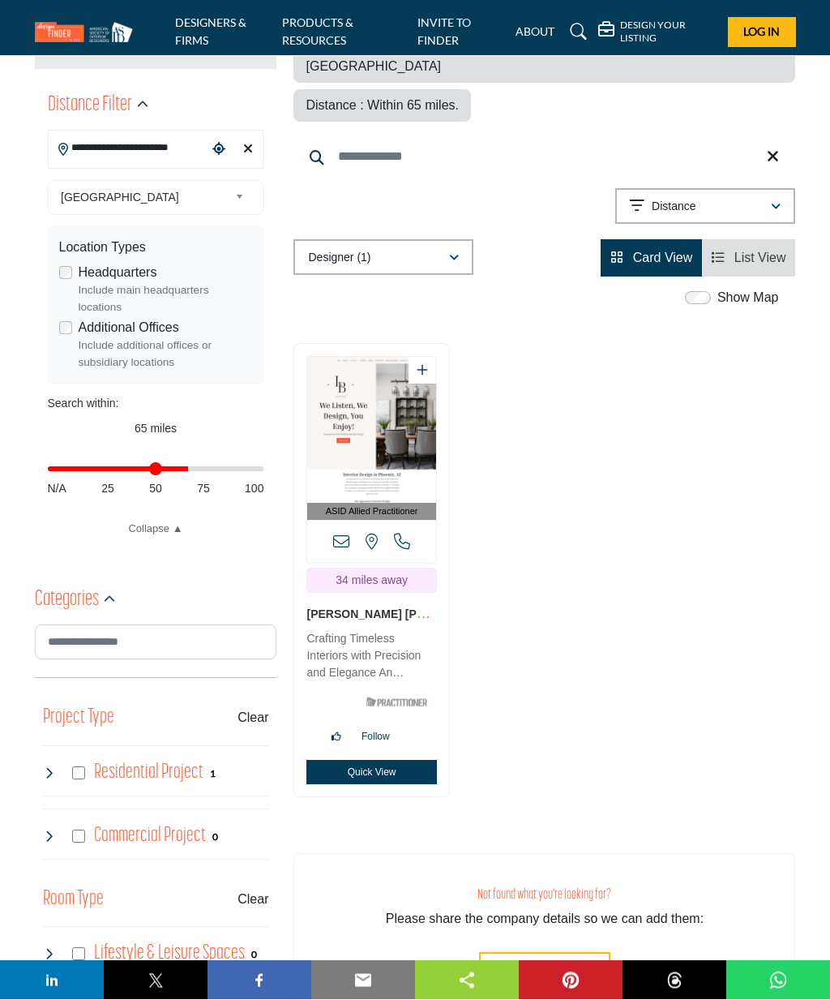
click at [345, 380] on img "Open Listing in new tab" at bounding box center [371, 431] width 128 height 146
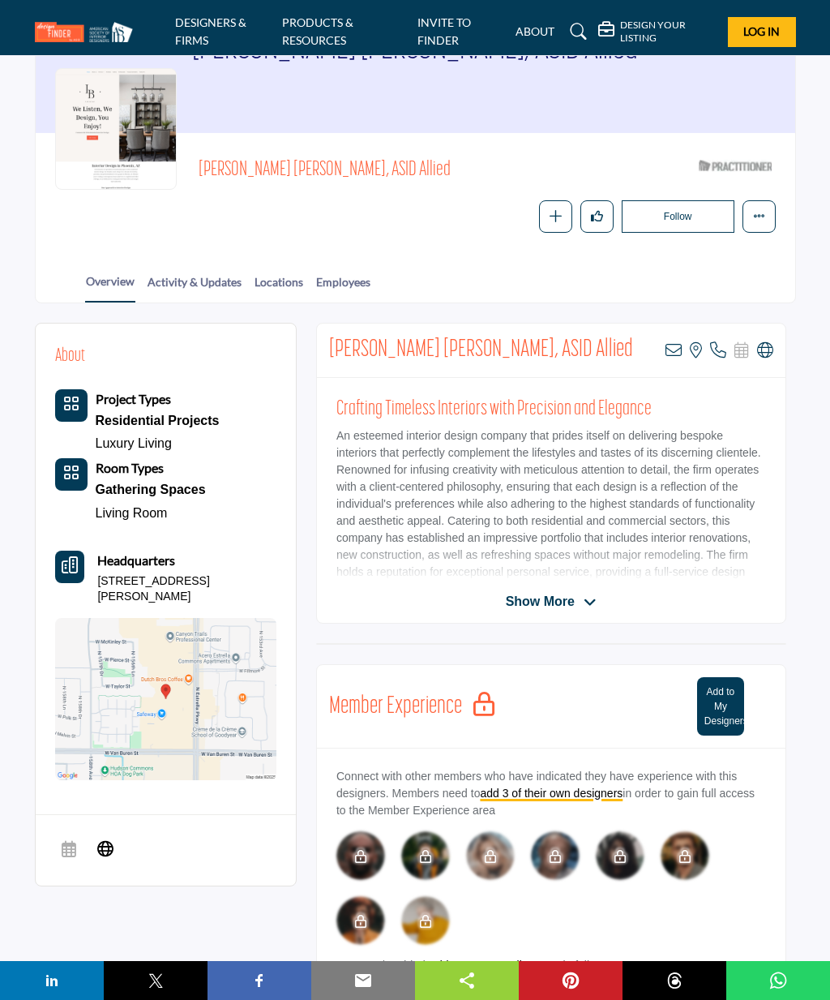
scroll to position [109, 0]
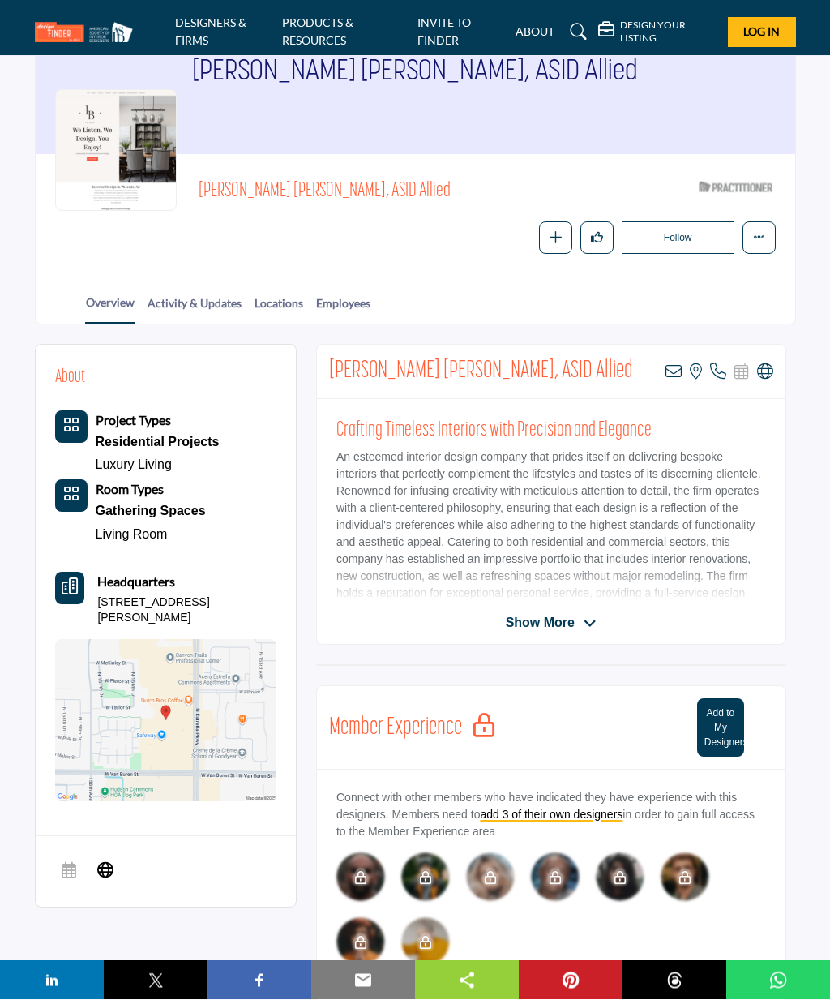
click at [725, 718] on button "Add to My Designers" at bounding box center [720, 728] width 47 height 58
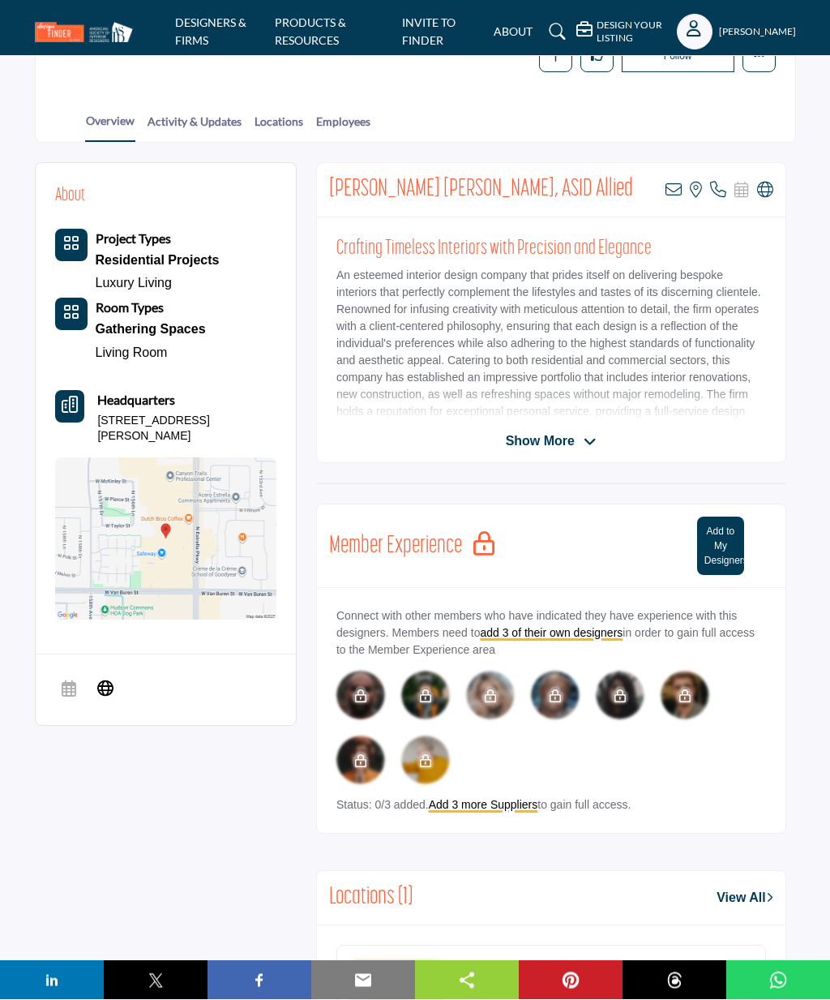
scroll to position [293, 0]
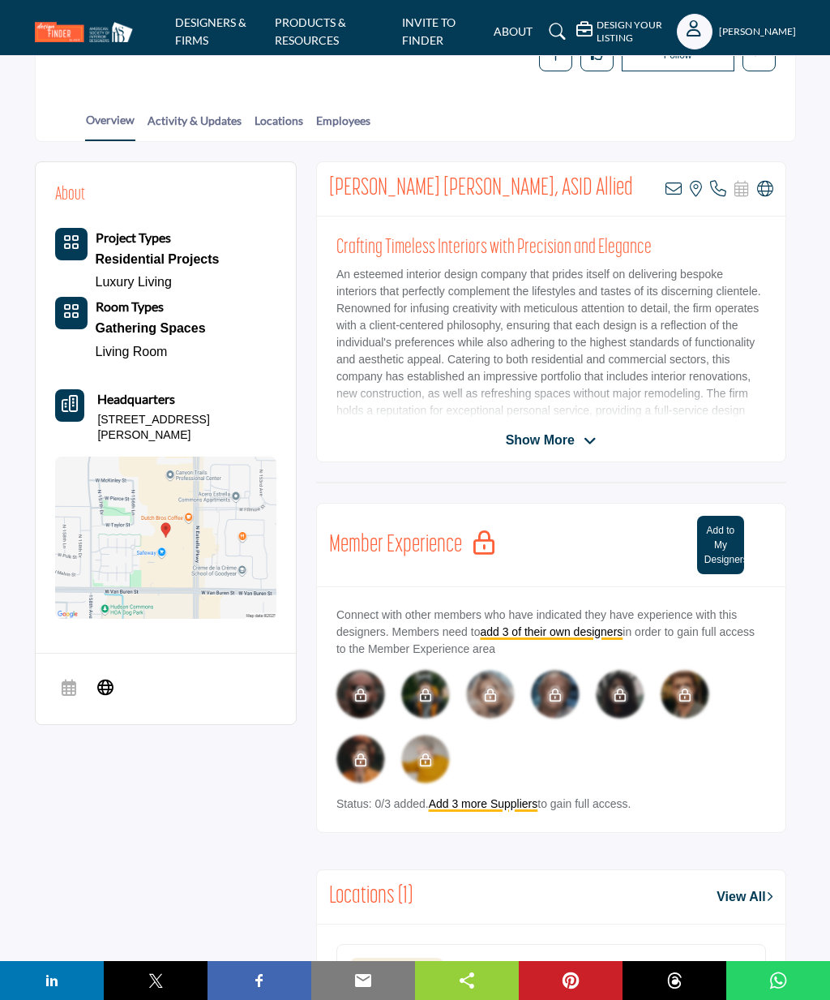
click at [441, 433] on div "Show More" at bounding box center [551, 440] width 469 height 19
click at [541, 439] on span "Show More" at bounding box center [540, 440] width 69 height 19
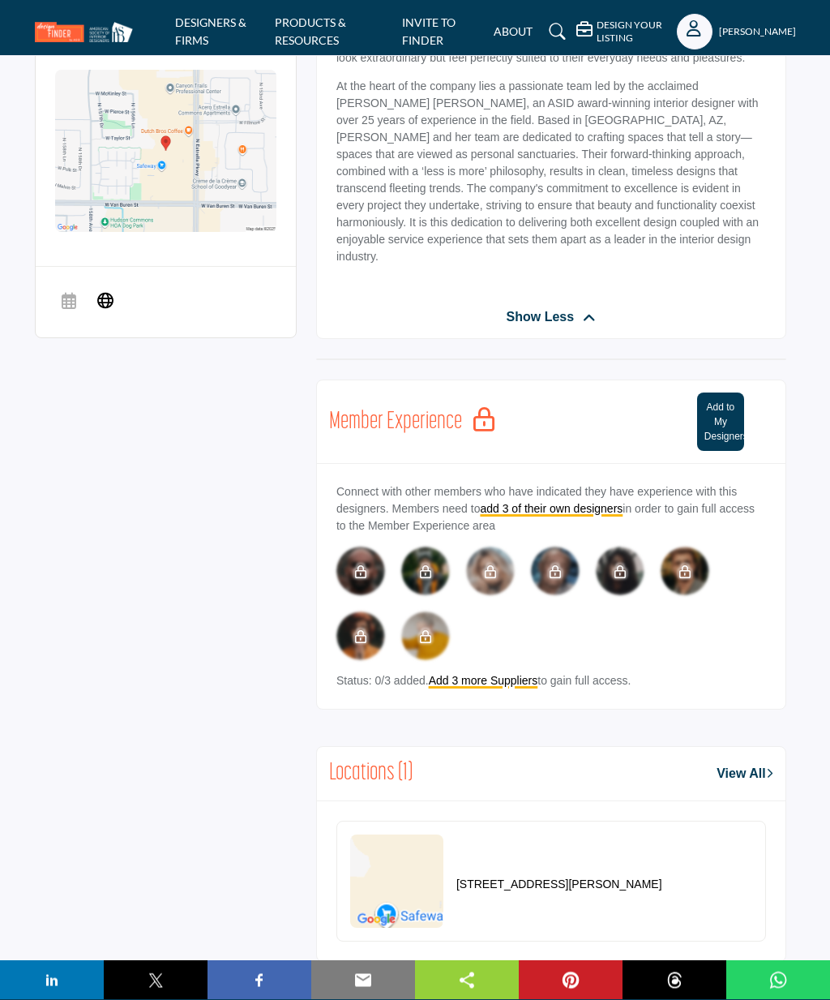
scroll to position [680, 0]
click at [731, 414] on button "Add to My Designers" at bounding box center [720, 422] width 47 height 58
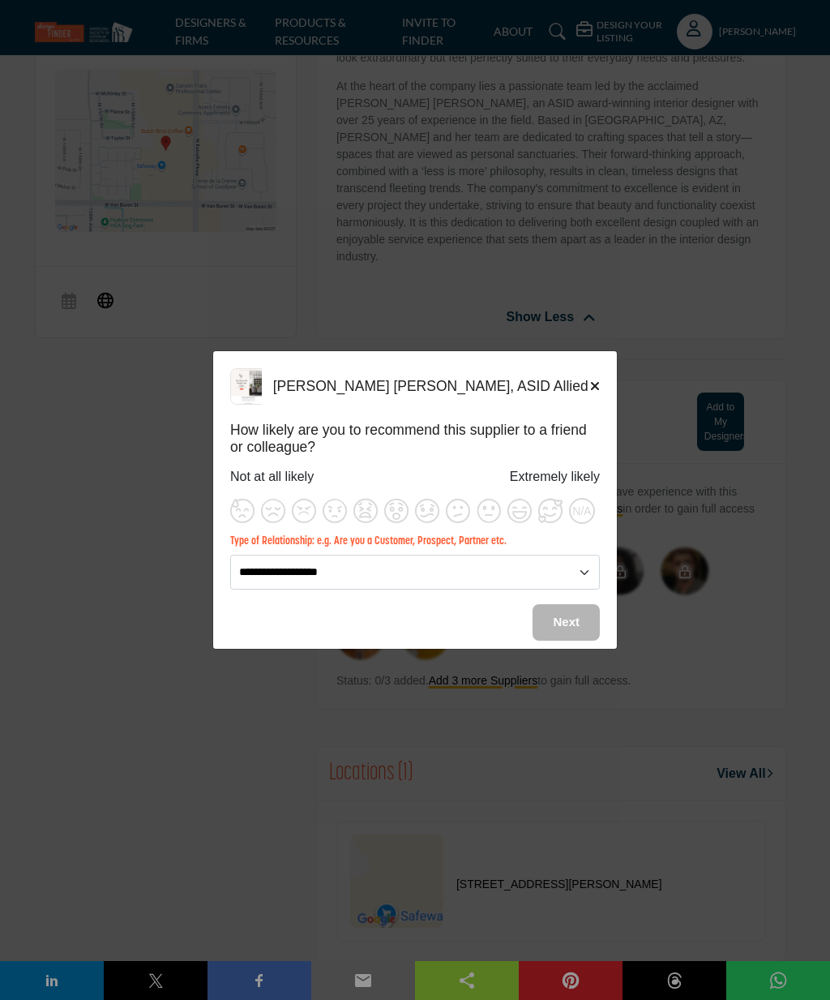
click at [603, 416] on div "Lussi Baumgartner, ASID Allied How likely are you to recommend this supplier to…" at bounding box center [415, 484] width 404 height 267
click at [587, 395] on h5 "Lussi Baumgartner, ASID Allied" at bounding box center [431, 386] width 317 height 17
click at [586, 395] on h5 "Lussi Baumgartner, ASID Allied" at bounding box center [431, 386] width 317 height 17
click at [183, 402] on div "Lussi Baumgartner, ASID Allied How likely are you to recommend this supplier to…" at bounding box center [415, 500] width 830 height 1000
click at [586, 395] on h5 "Lussi Baumgartner, ASID Allied" at bounding box center [431, 386] width 317 height 17
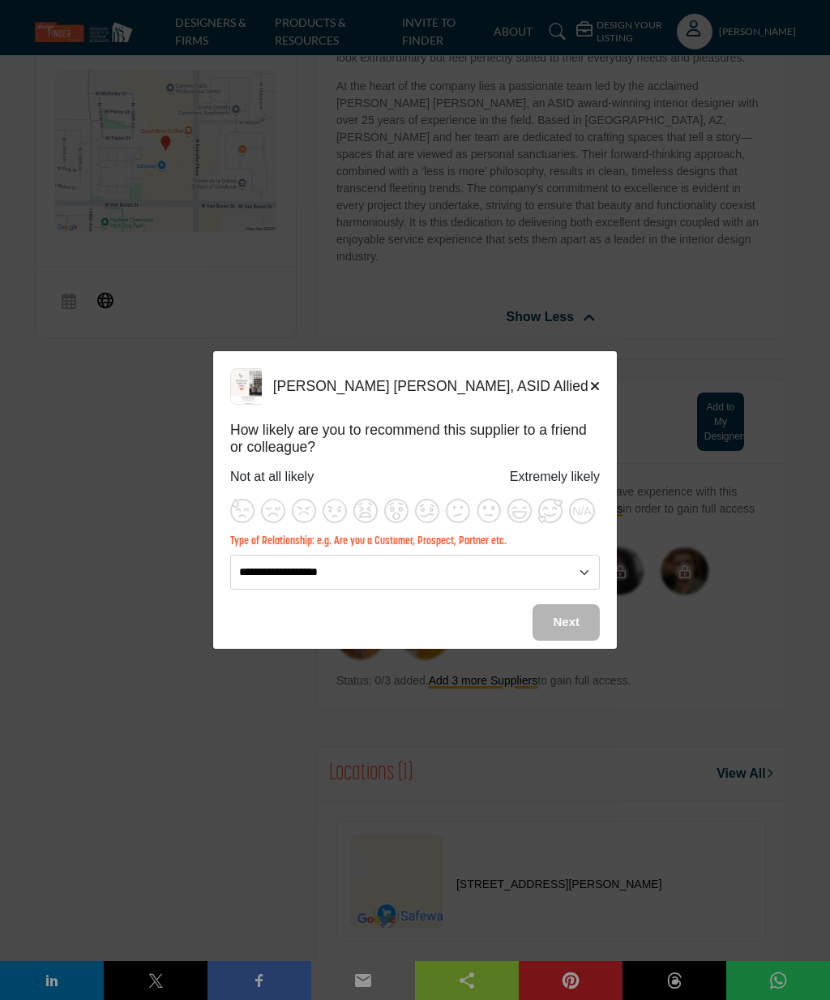
click at [592, 393] on icon "Close" at bounding box center [595, 386] width 10 height 13
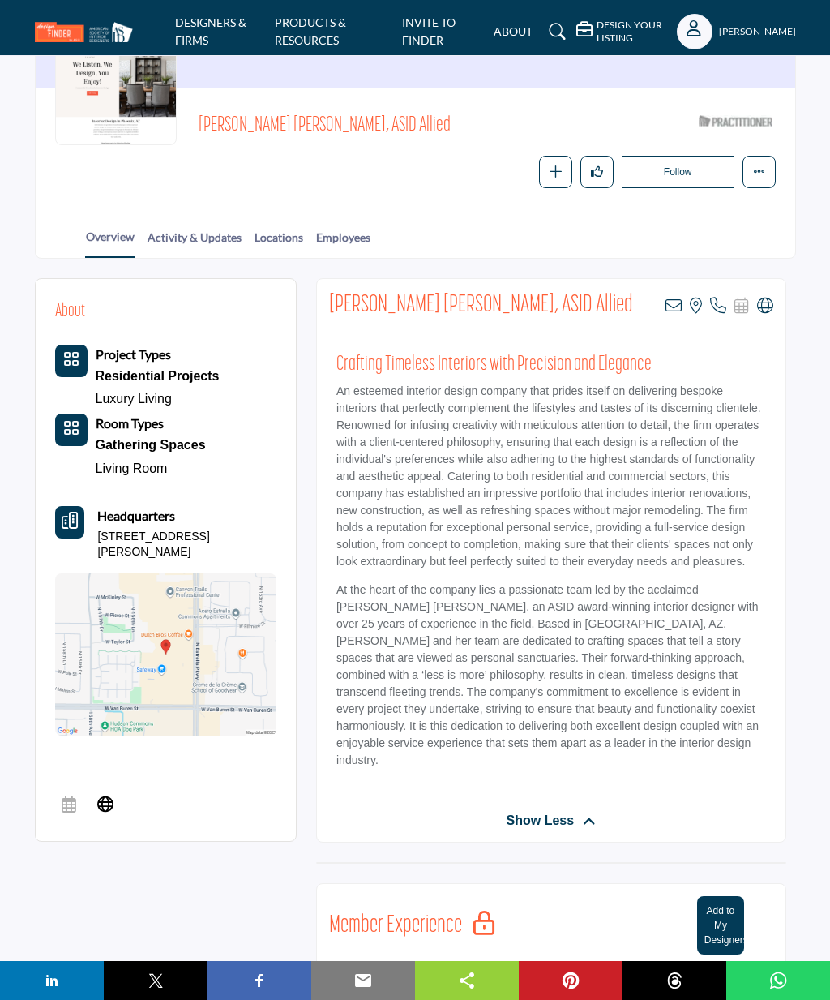
scroll to position [174, 0]
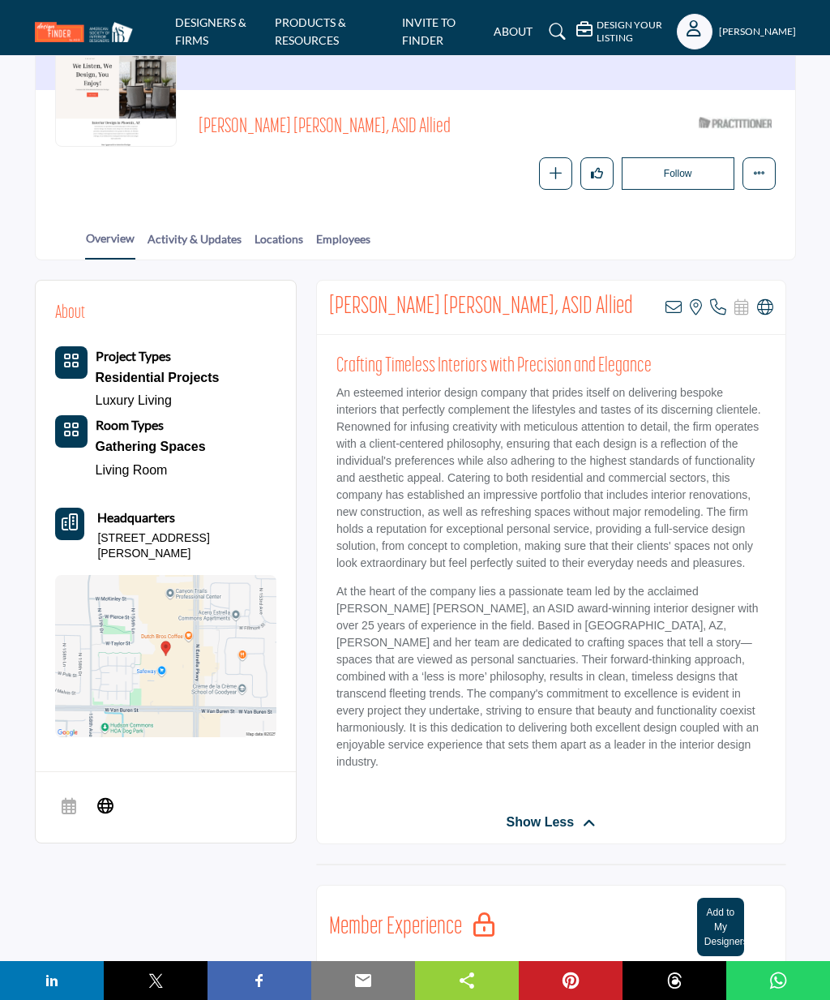
click at [649, 159] on button "Follow" at bounding box center [678, 173] width 113 height 32
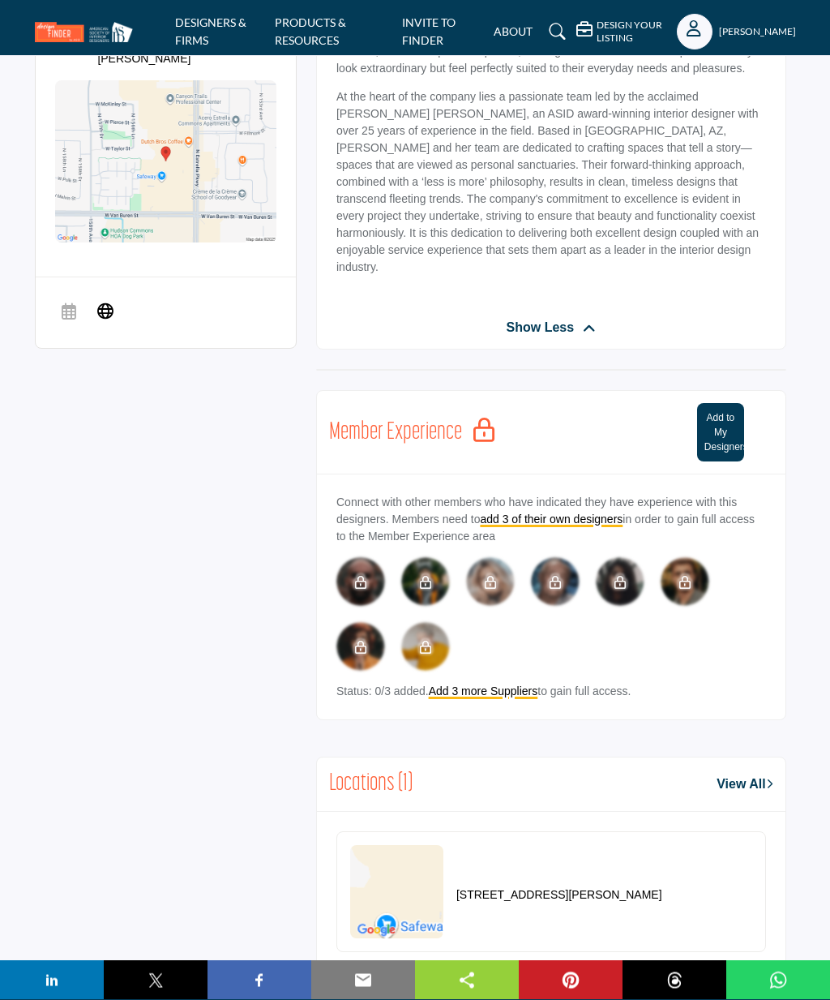
scroll to position [665, 0]
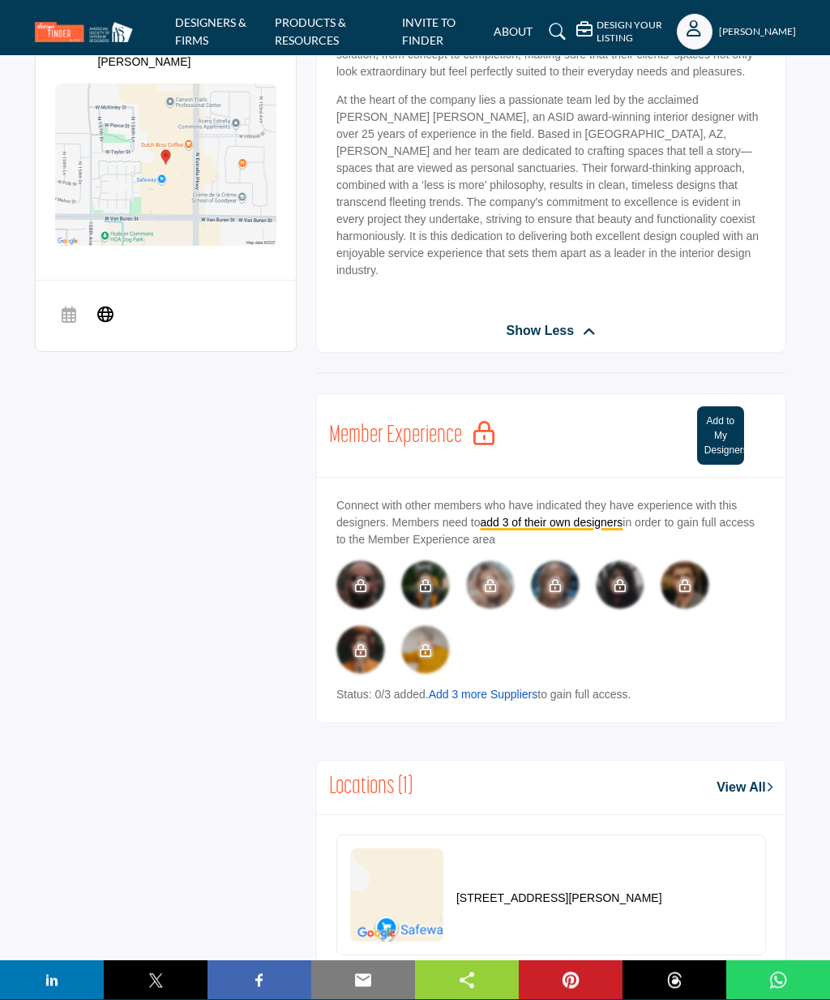
click at [495, 697] on link "Add 3 more Suppliers" at bounding box center [483, 695] width 109 height 13
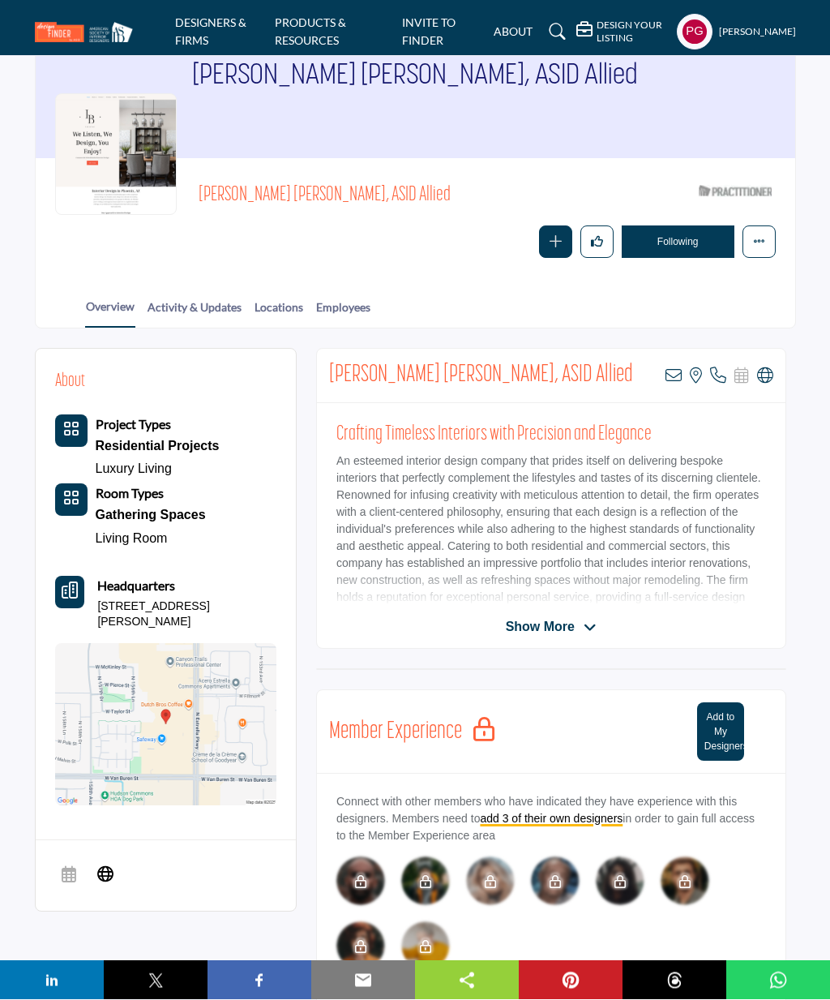
scroll to position [102, 0]
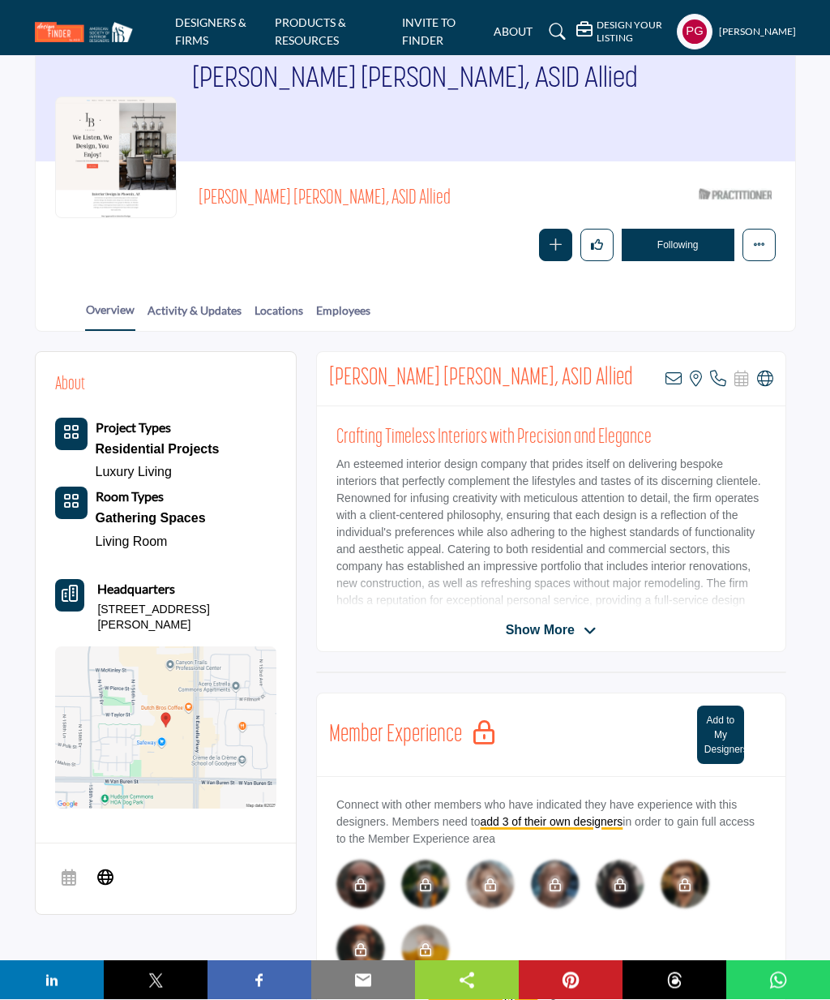
click at [542, 27] on link at bounding box center [555, 32] width 27 height 26
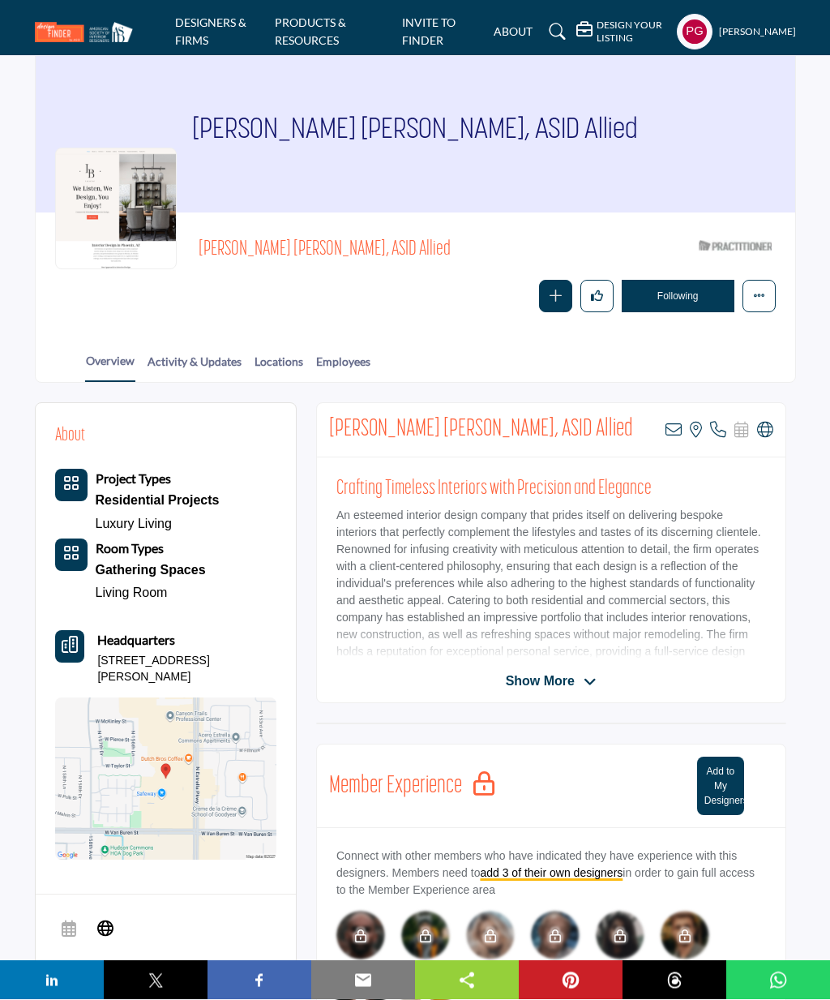
scroll to position [103, 0]
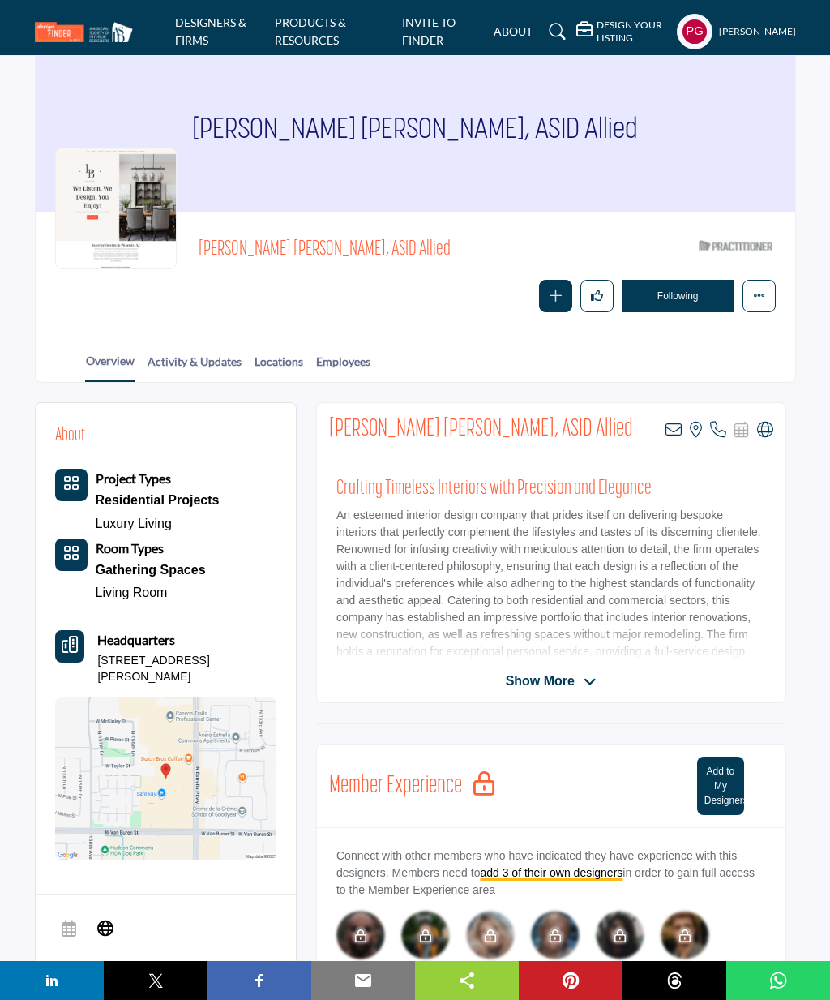
click at [551, 22] on link at bounding box center [555, 32] width 27 height 26
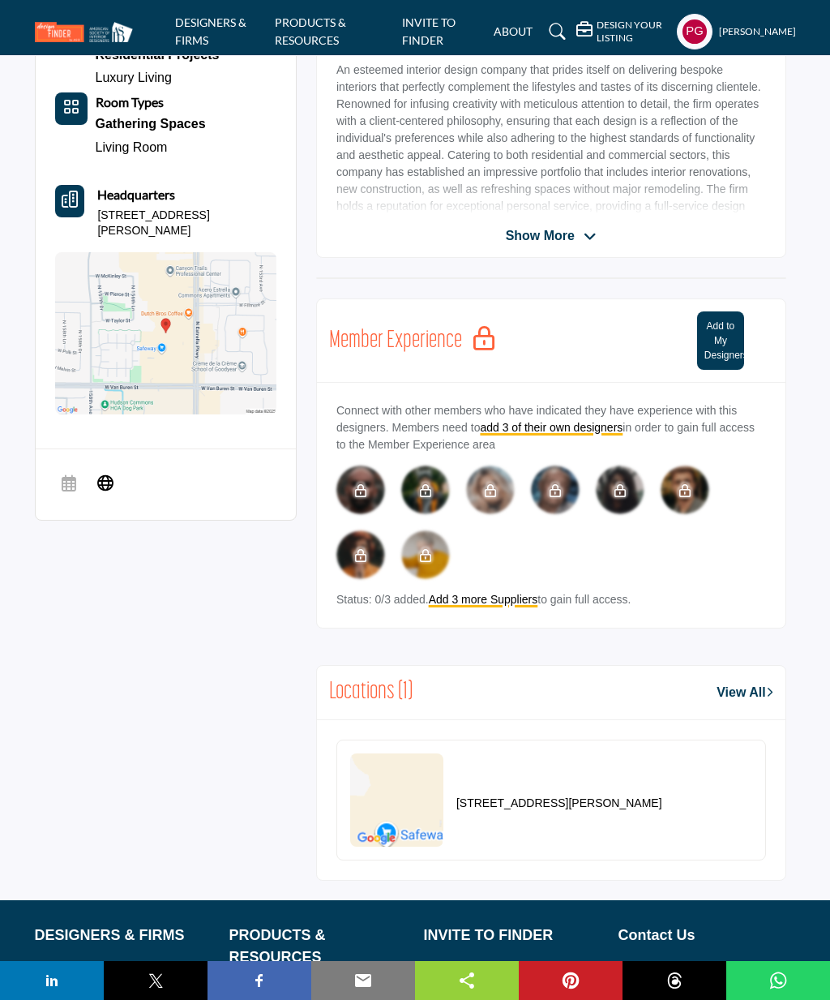
scroll to position [491, 0]
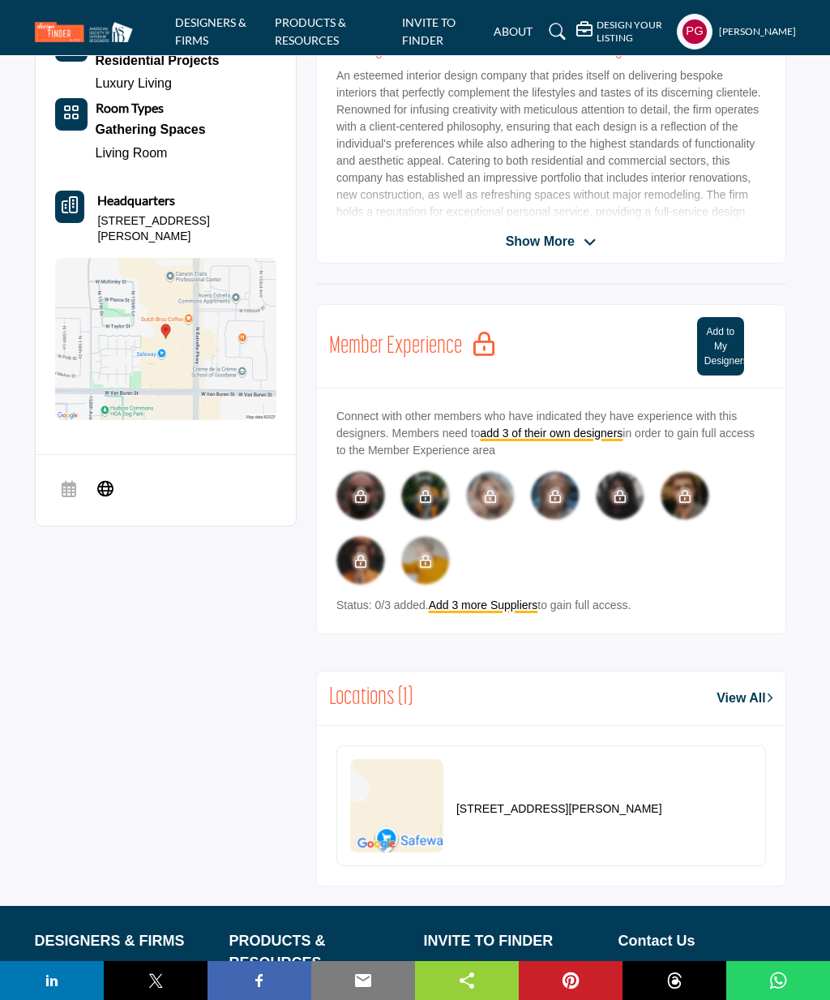
click at [543, 238] on span "Show More" at bounding box center [540, 241] width 69 height 19
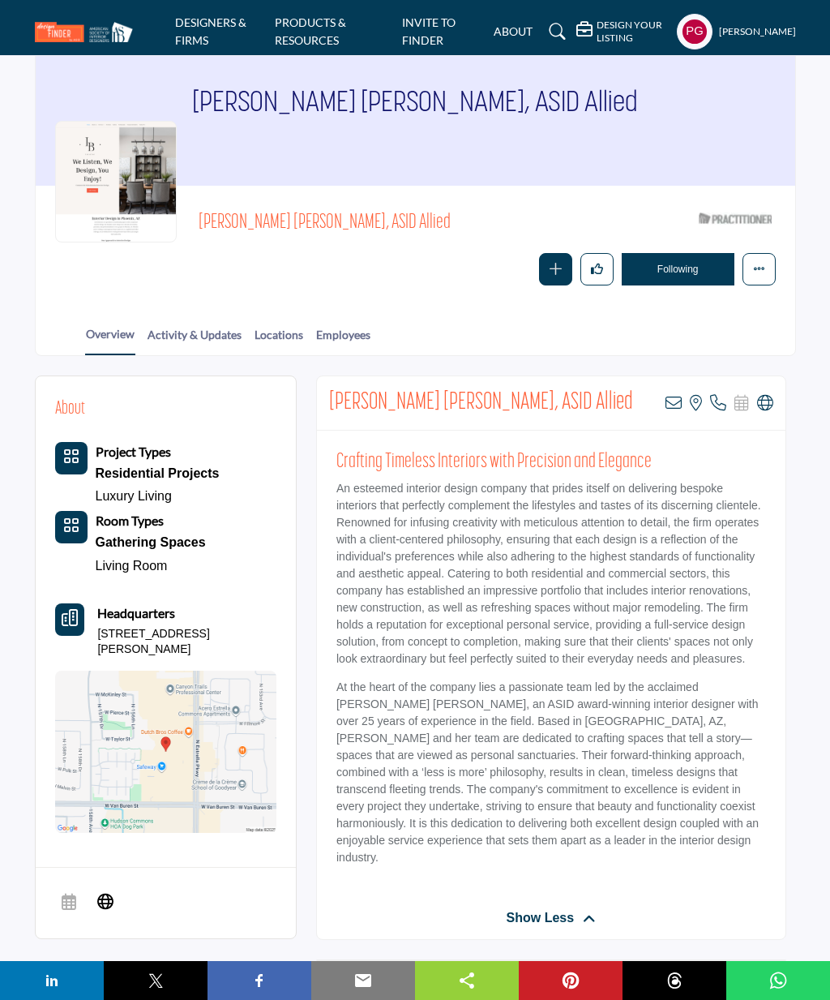
scroll to position [0, 0]
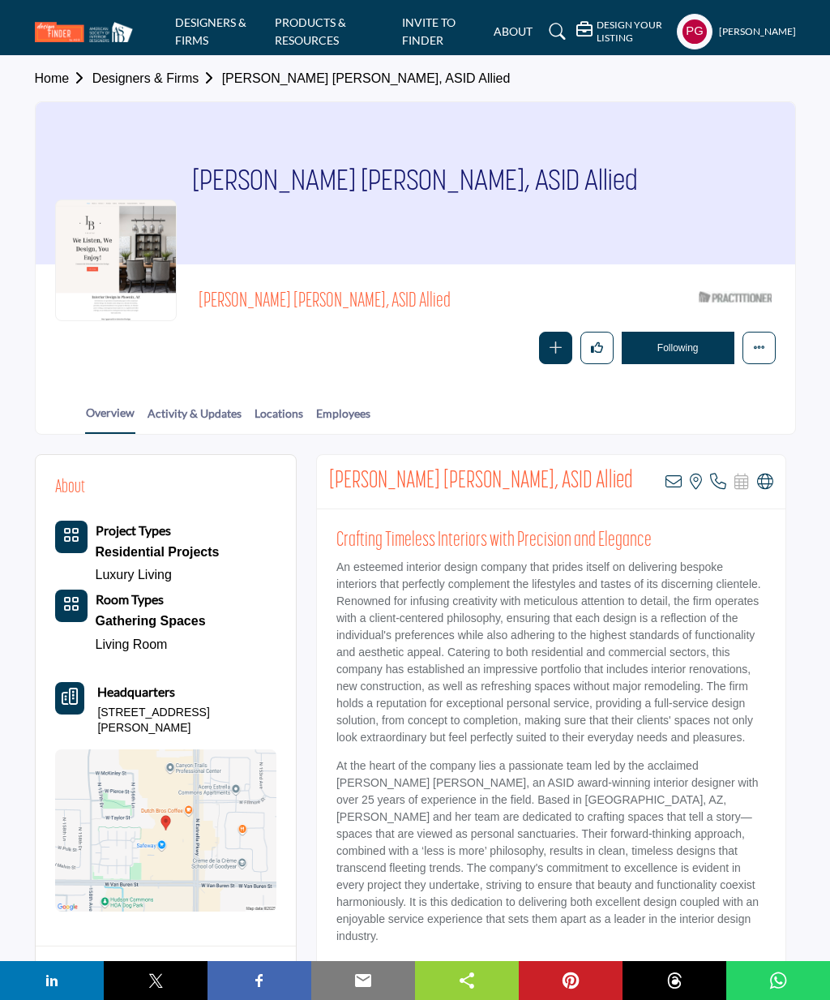
click at [153, 77] on link "Designers & Firms" at bounding box center [157, 78] width 130 height 14
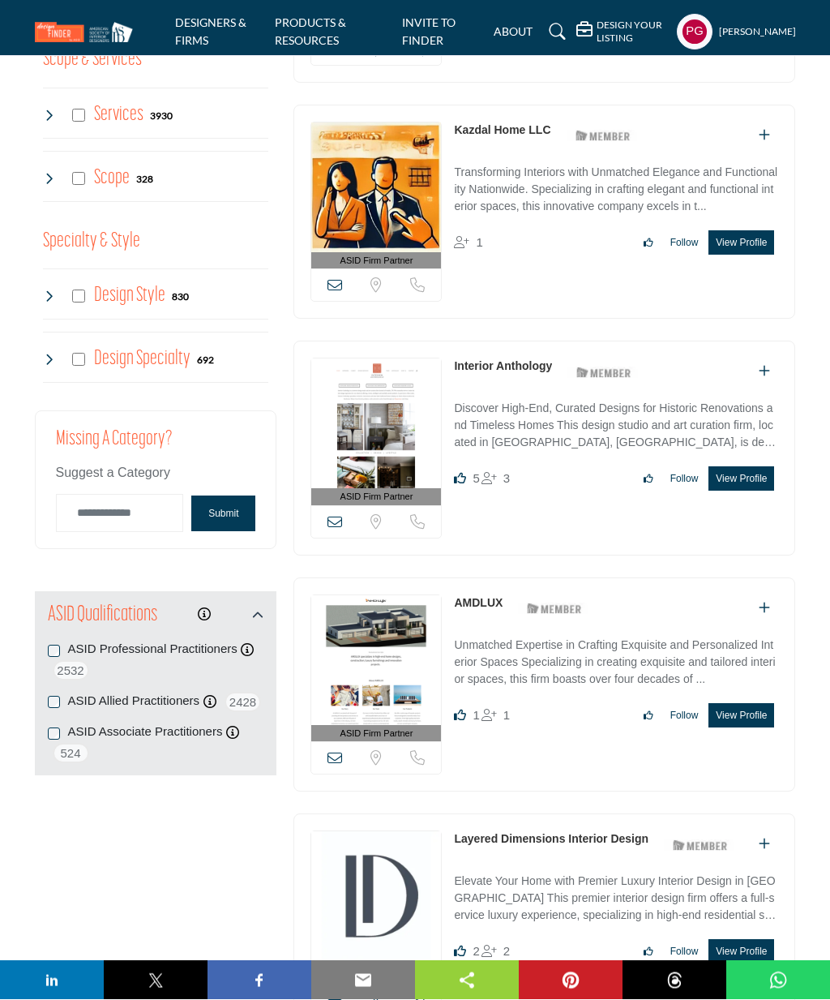
scroll to position [1770, 0]
click at [61, 641] on div "ASID Professional Practitioners ASID Professional Practitioners have successful…" at bounding box center [156, 661] width 217 height 40
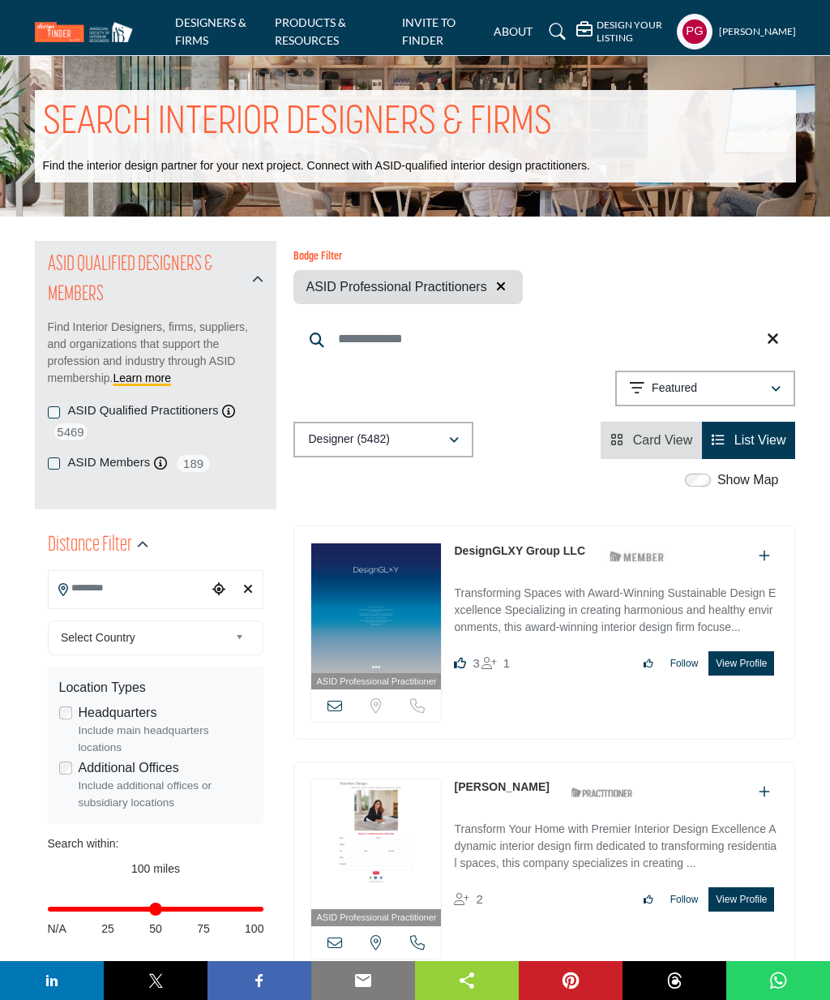
click at [36, 406] on div "ASID QUALIFIED DESIGNERS & MEMBERS Find Interior Designers, firms, suppliers, a…" at bounding box center [156, 375] width 242 height 268
click at [76, 593] on input "Search Location" at bounding box center [129, 589] width 160 height 32
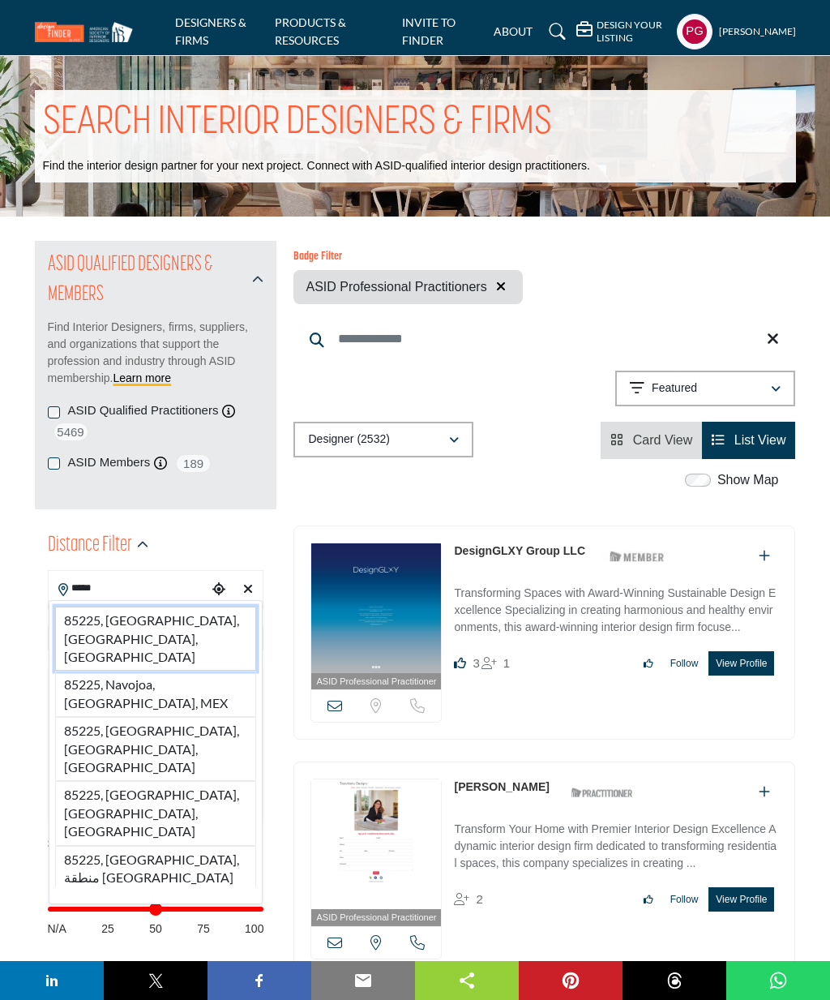
click at [146, 625] on li "85225, [GEOGRAPHIC_DATA], [GEOGRAPHIC_DATA], [GEOGRAPHIC_DATA]" at bounding box center [156, 639] width 202 height 64
type input "**********"
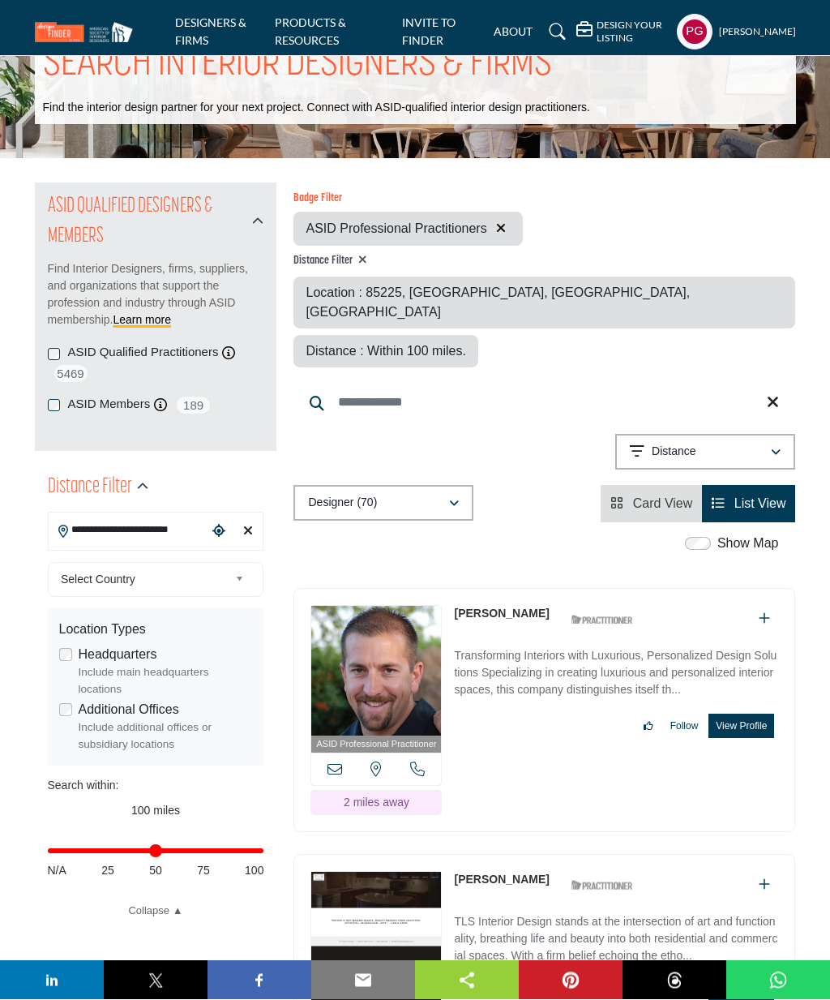
scroll to position [58, 0]
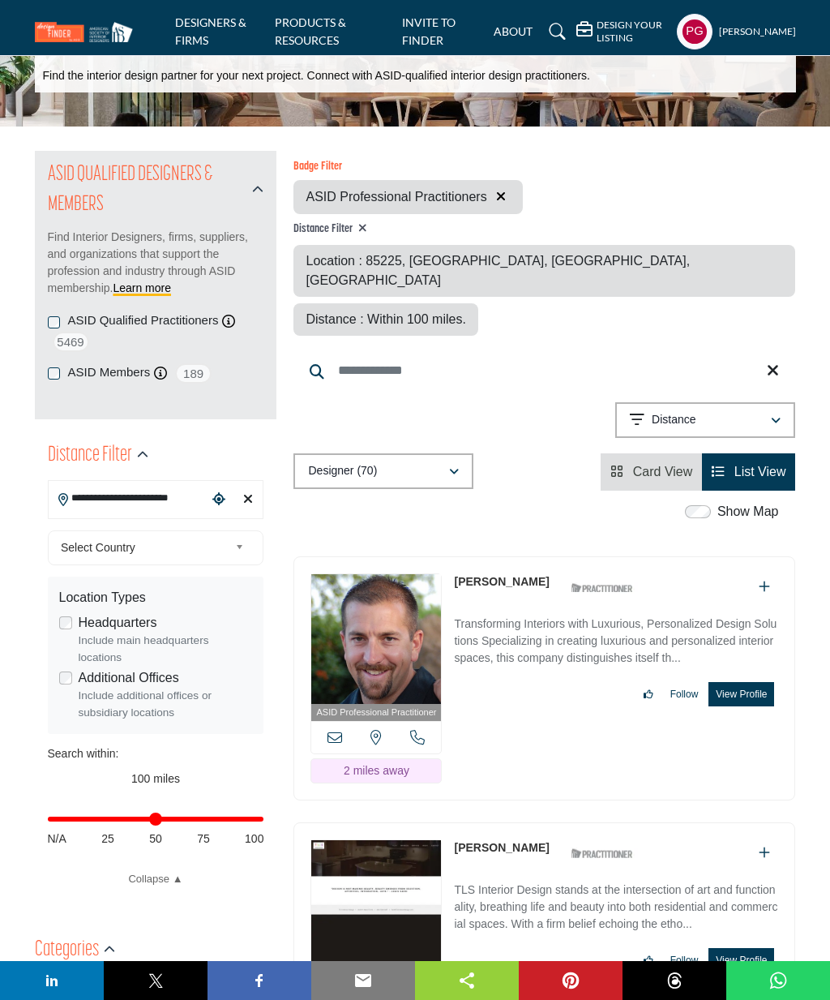
scroll to position [101, 0]
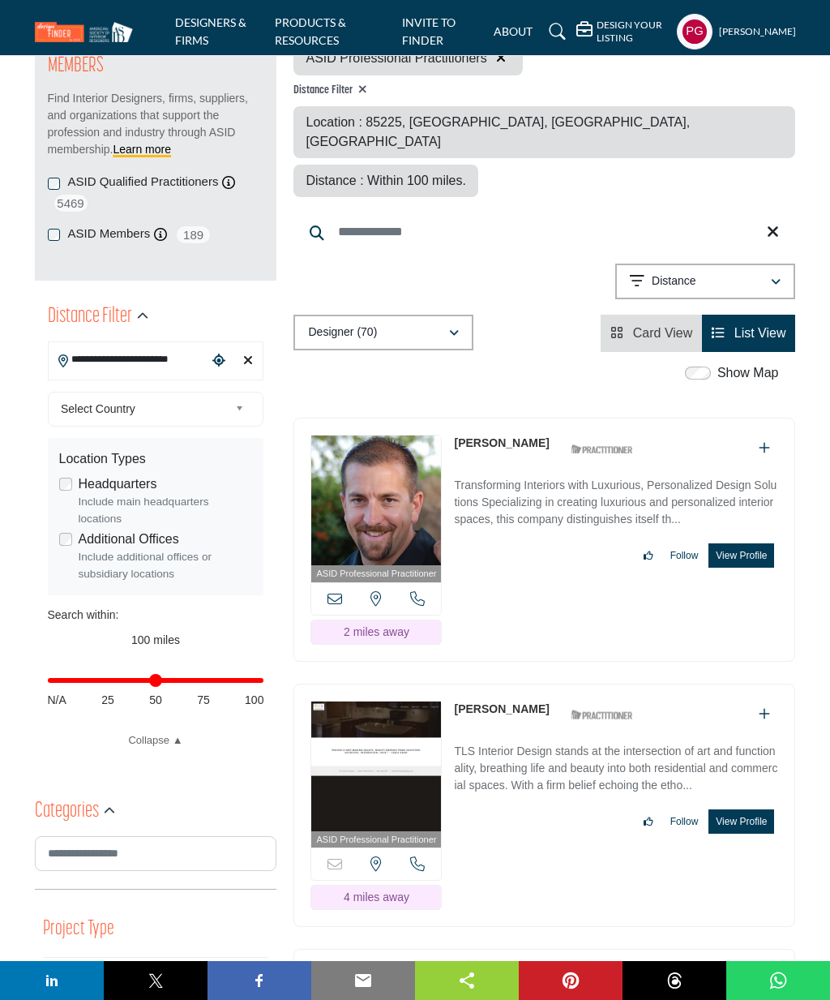
scroll to position [230, 0]
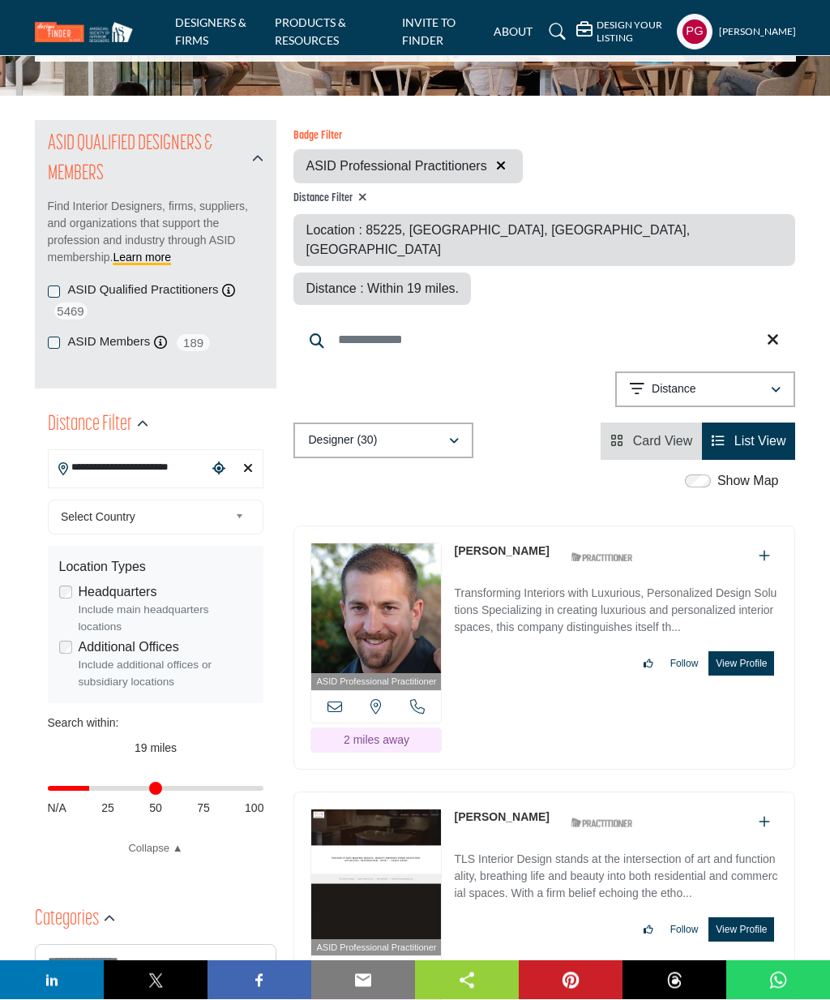
scroll to position [121, 0]
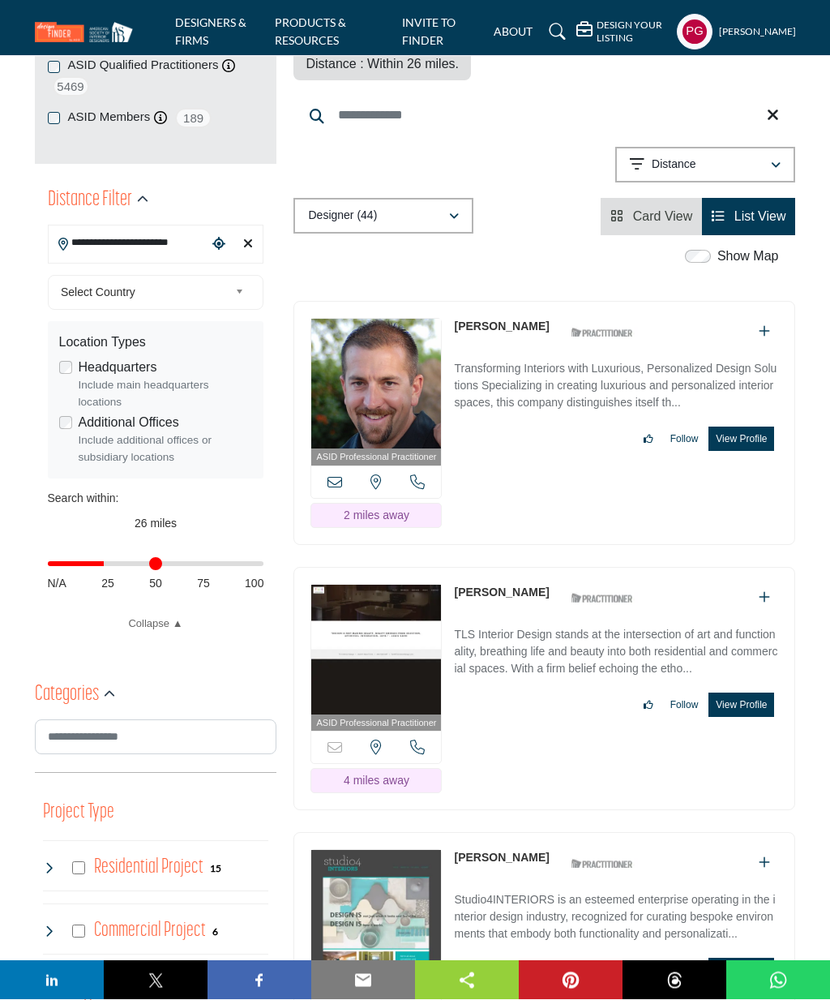
scroll to position [346, 0]
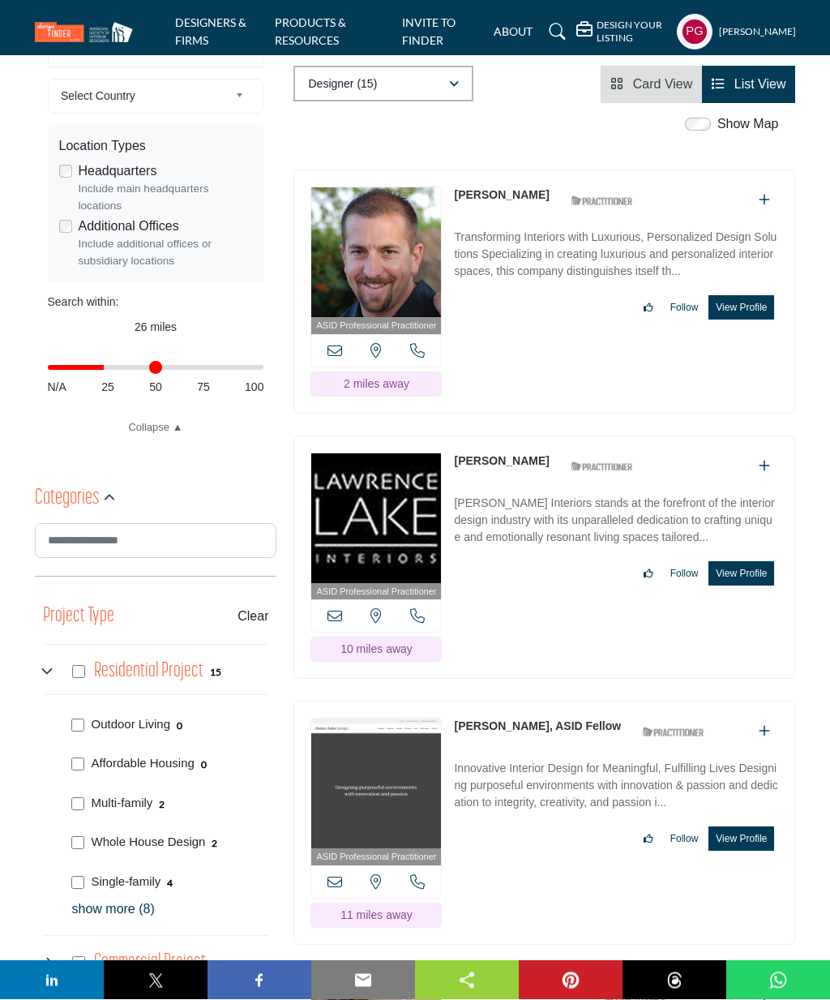
scroll to position [543, 0]
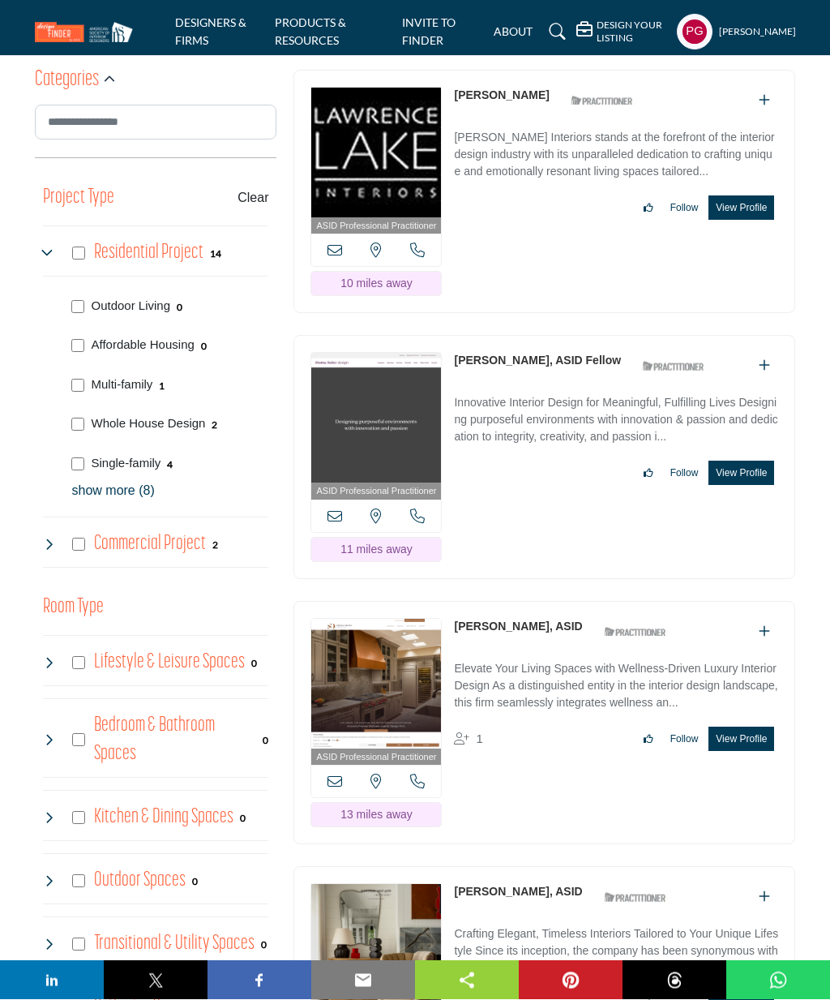
scroll to position [960, 0]
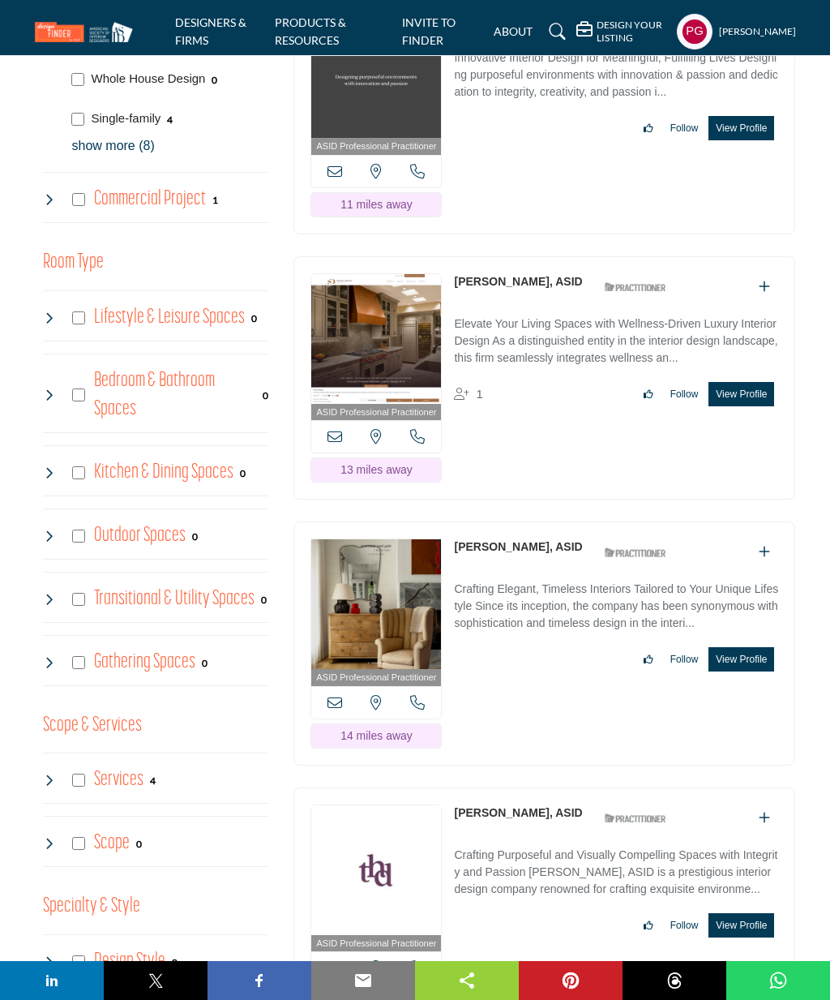
scroll to position [1306, 0]
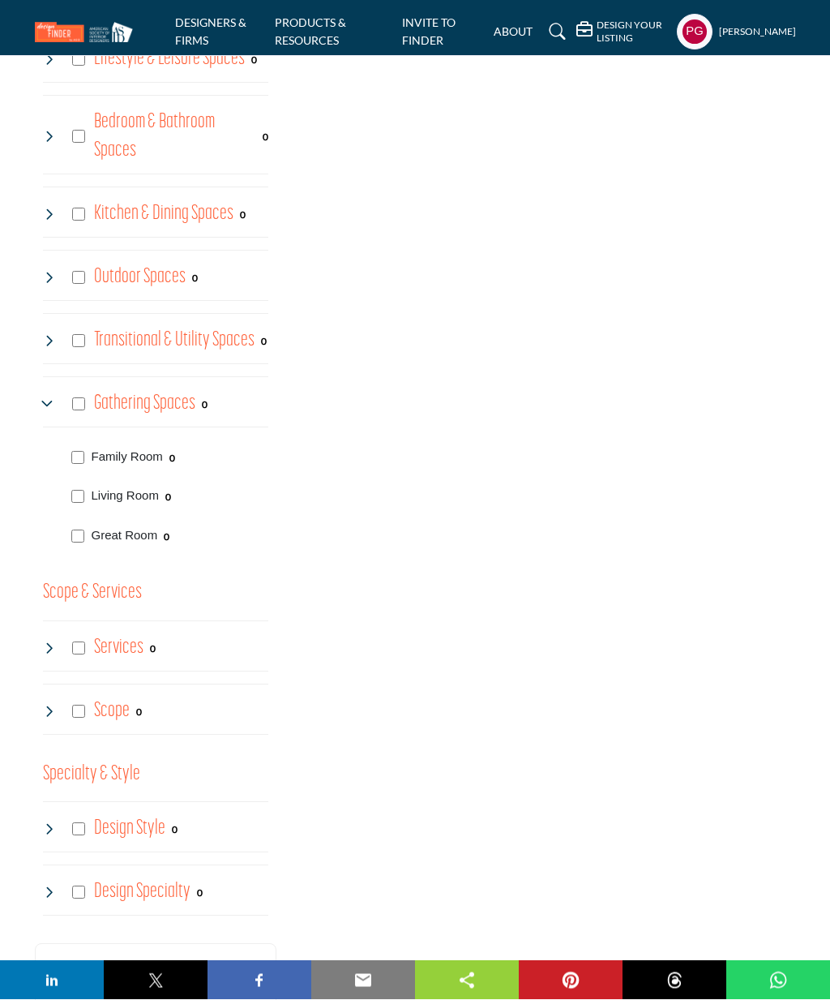
scroll to position [1565, 0]
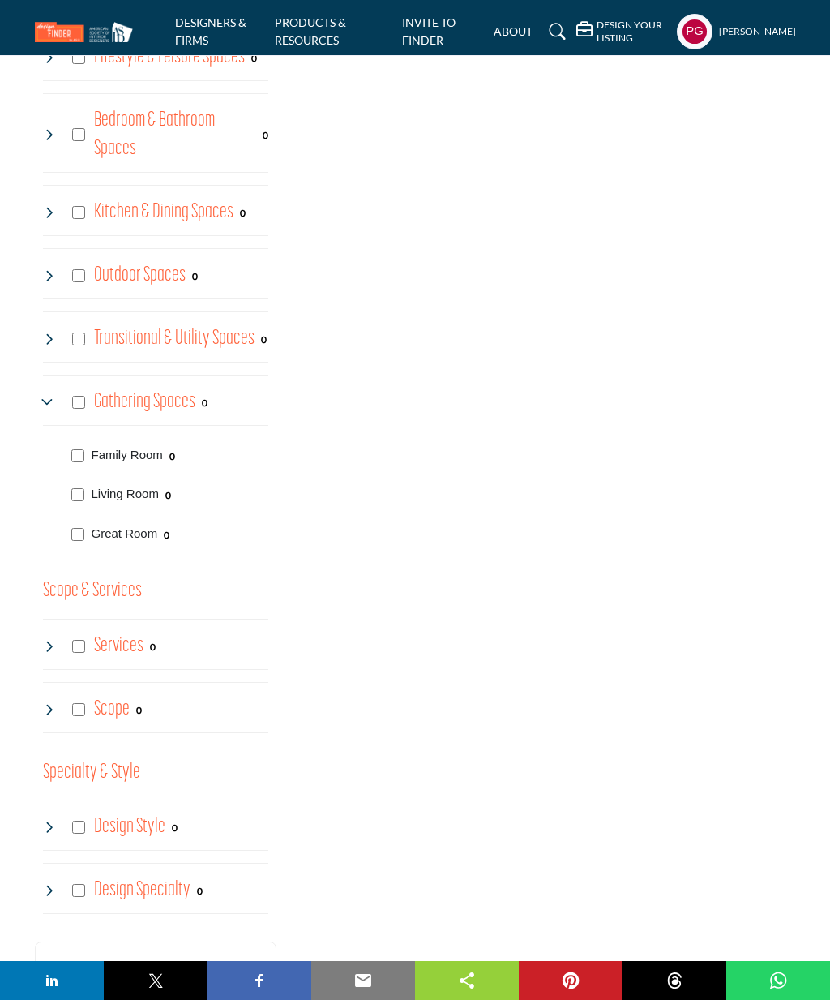
click at [43, 644] on icon at bounding box center [49, 646] width 13 height 13
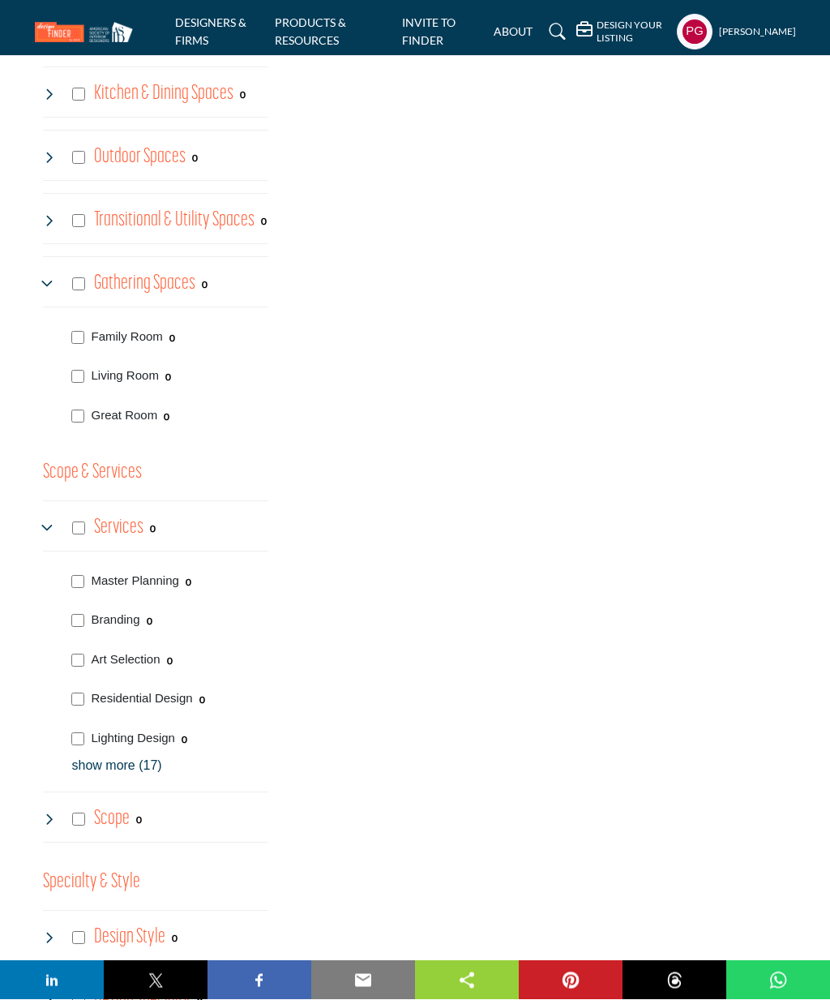
scroll to position [1684, 0]
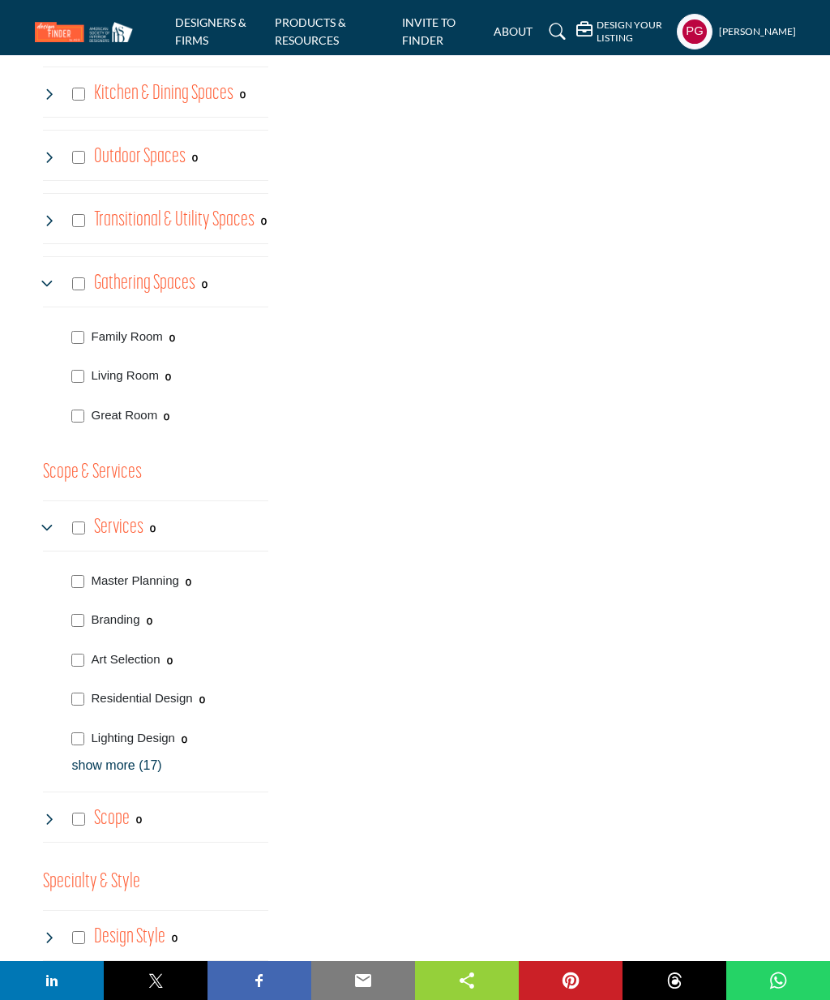
click at [75, 513] on div "Services 0" at bounding box center [100, 527] width 114 height 29
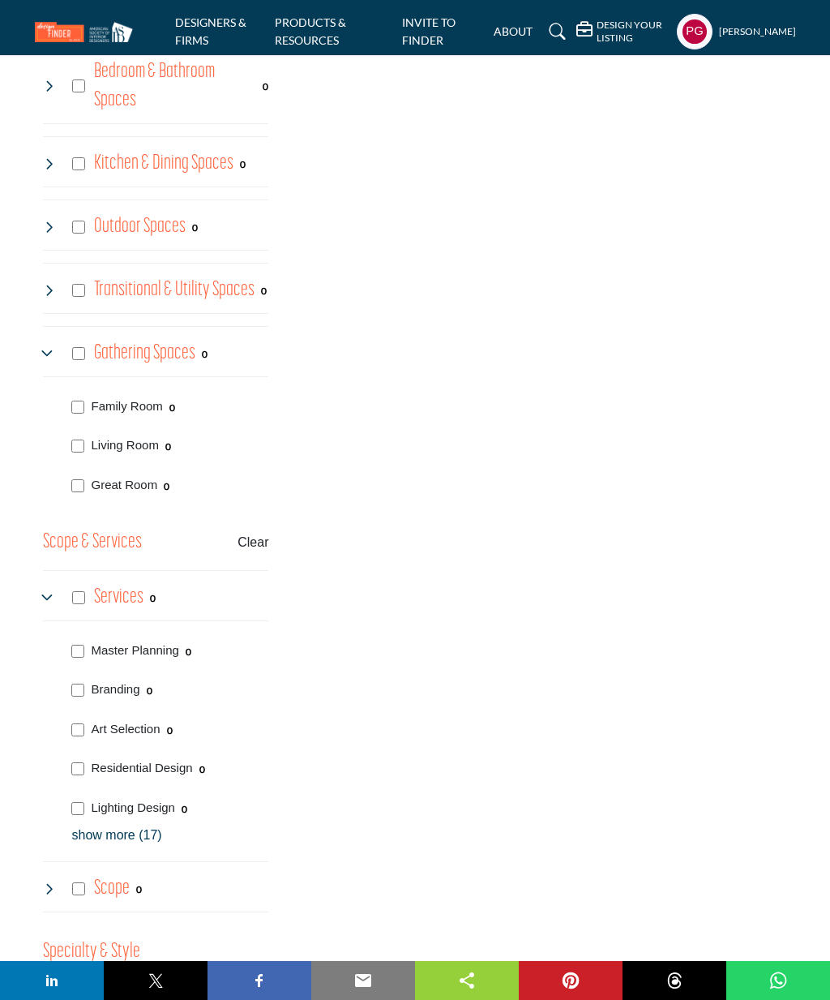
scroll to position [1675, 0]
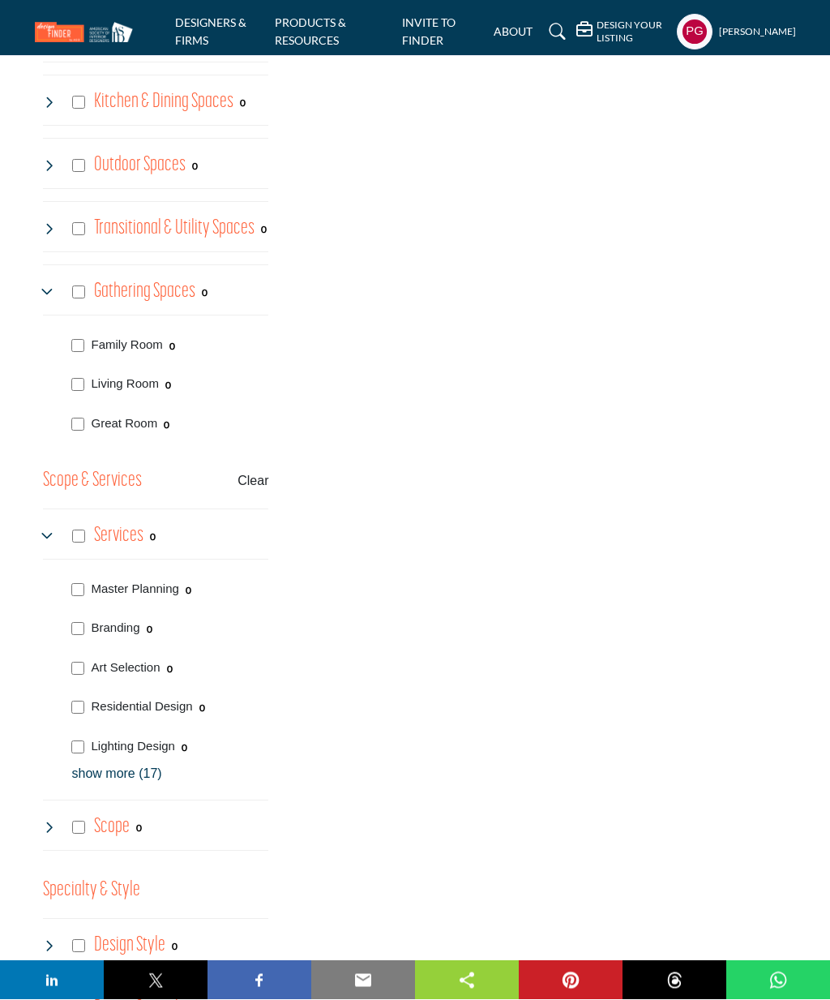
click at [44, 829] on div "Scope 0" at bounding box center [93, 827] width 100 height 29
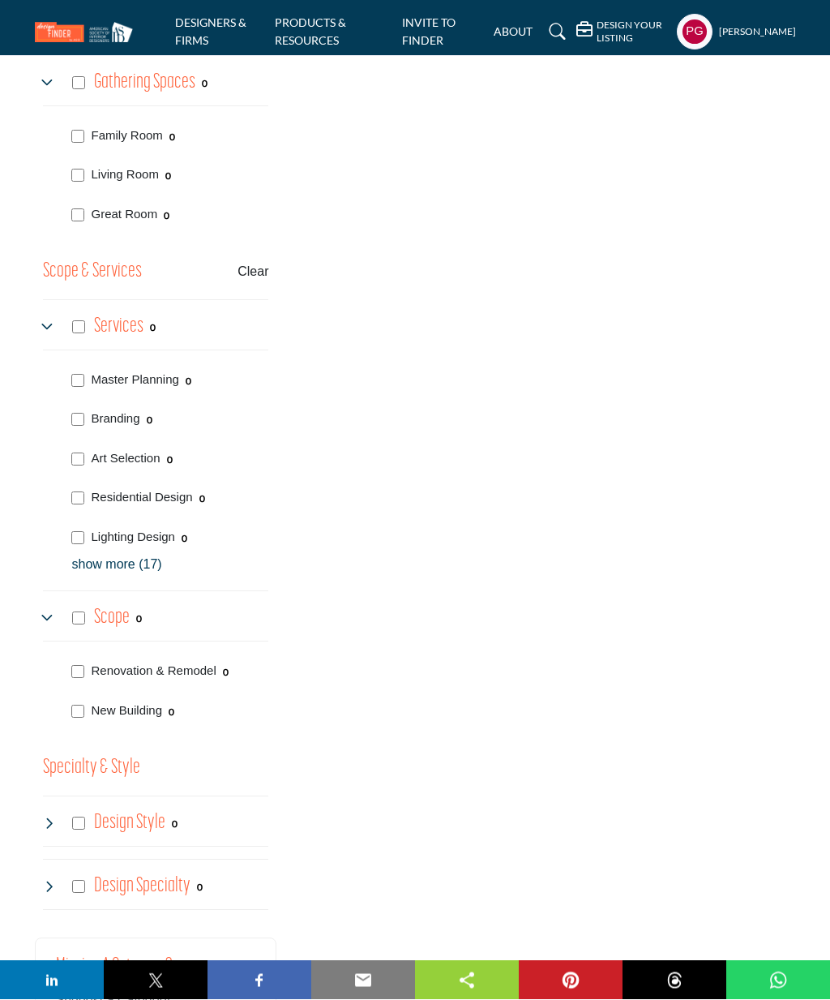
scroll to position [1885, 0]
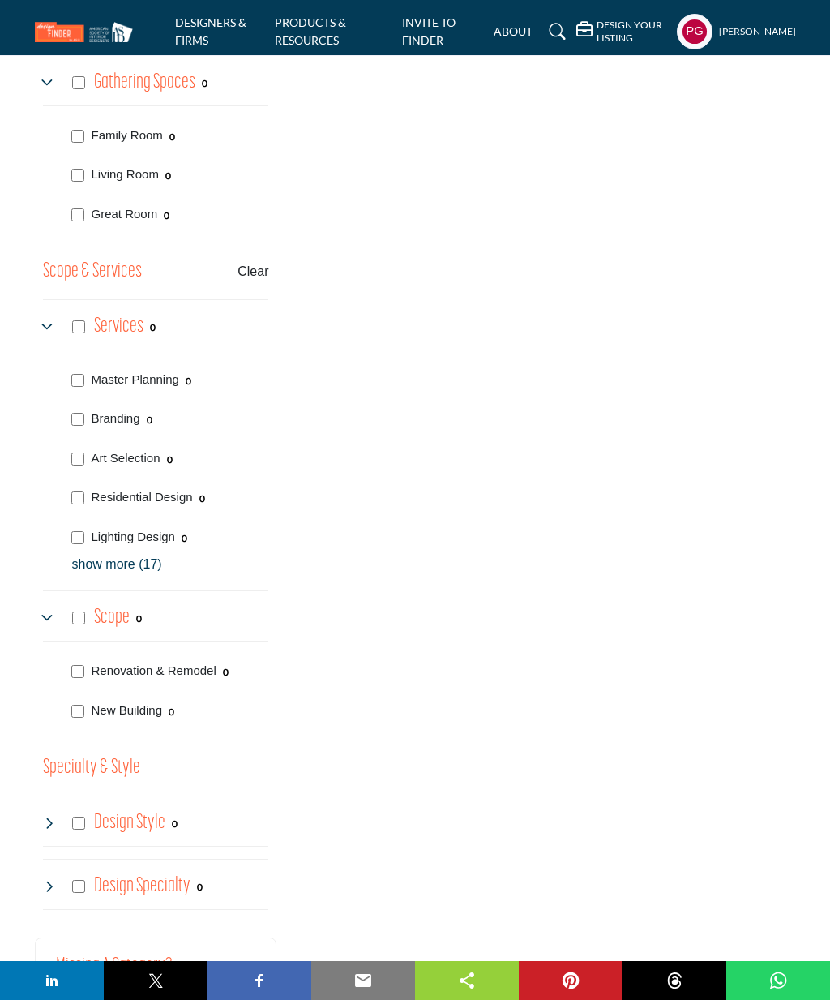
click at [52, 822] on div "Design Style 0" at bounding box center [110, 823] width 135 height 29
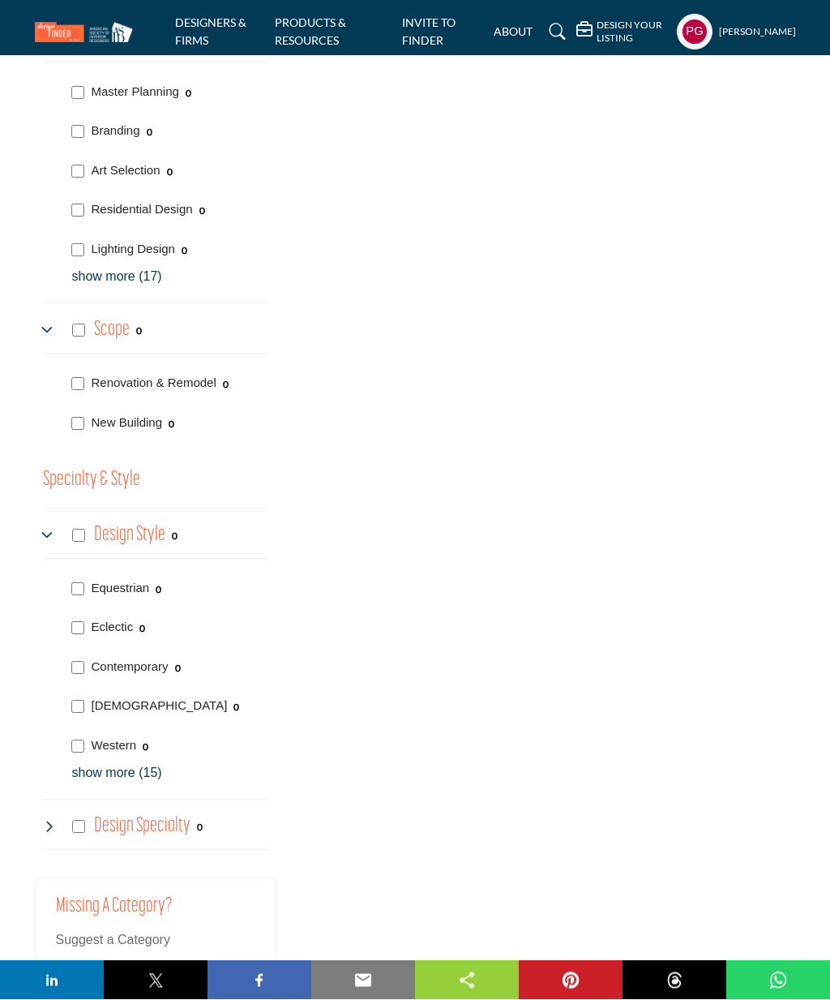
scroll to position [2173, 0]
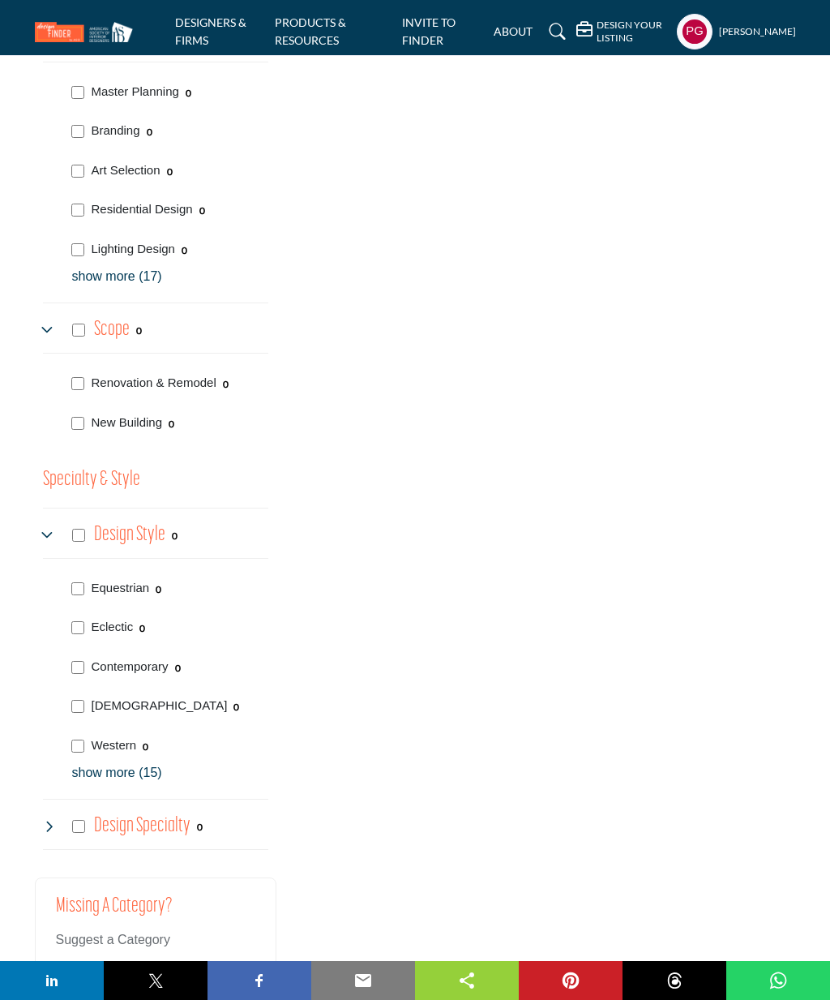
click at [91, 763] on p "show more (15)" at bounding box center [170, 772] width 197 height 19
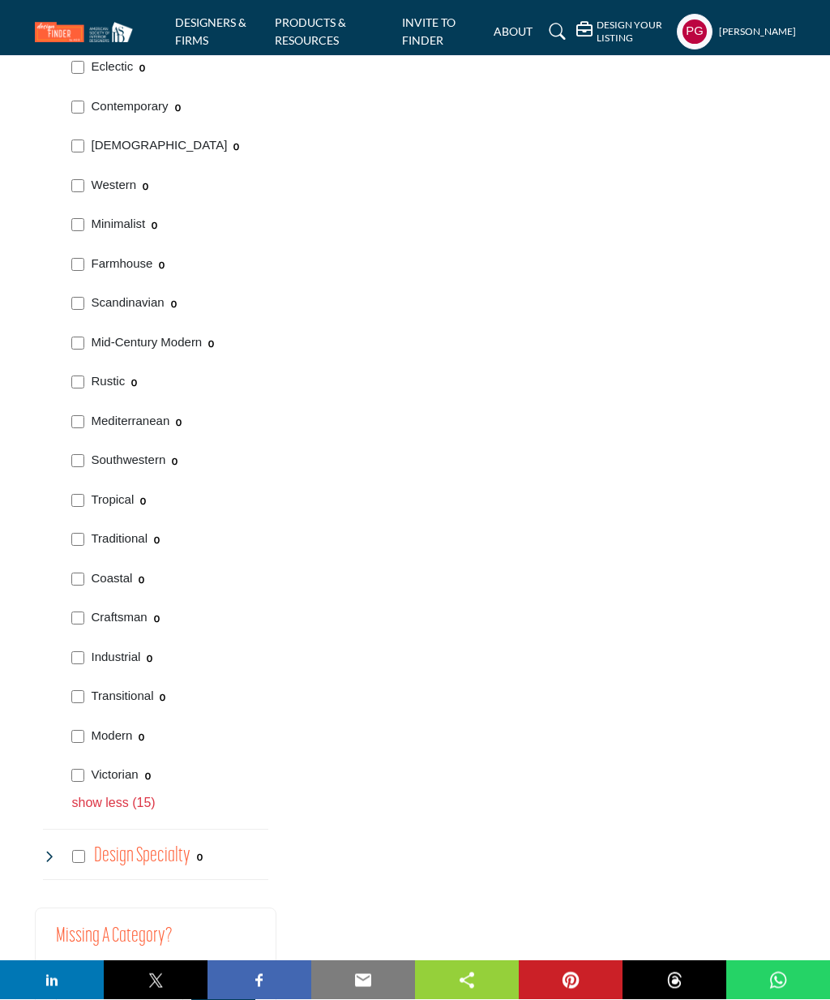
scroll to position [2735, 0]
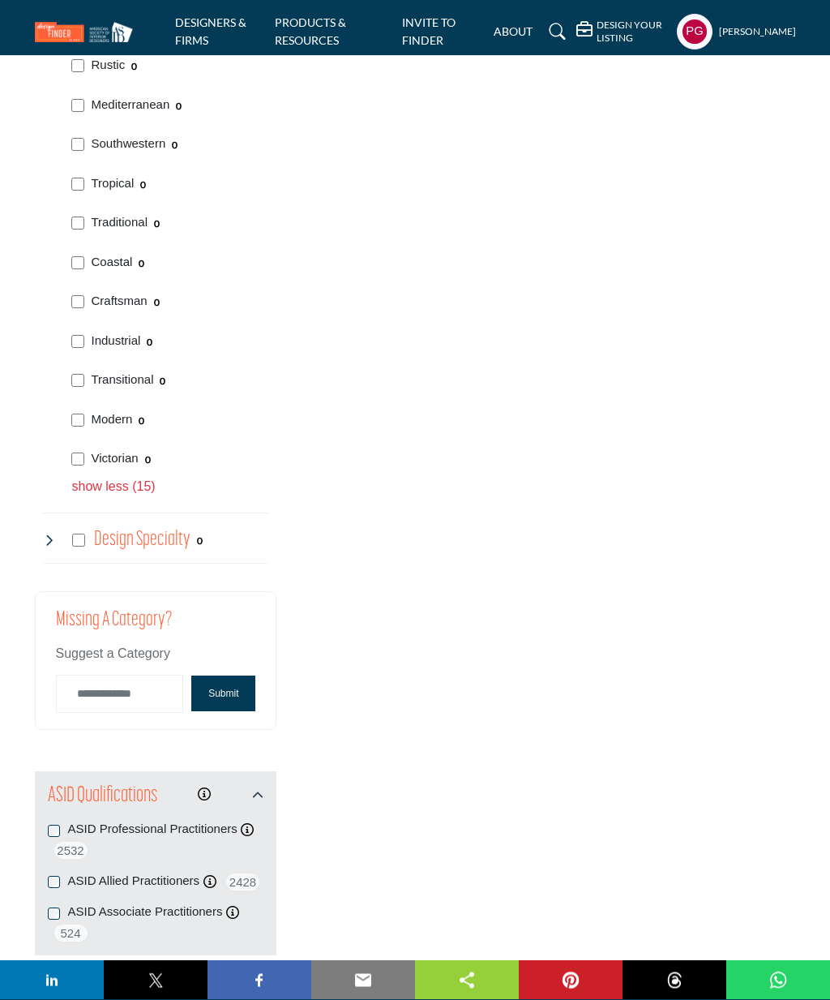
click at [43, 534] on icon at bounding box center [49, 540] width 13 height 13
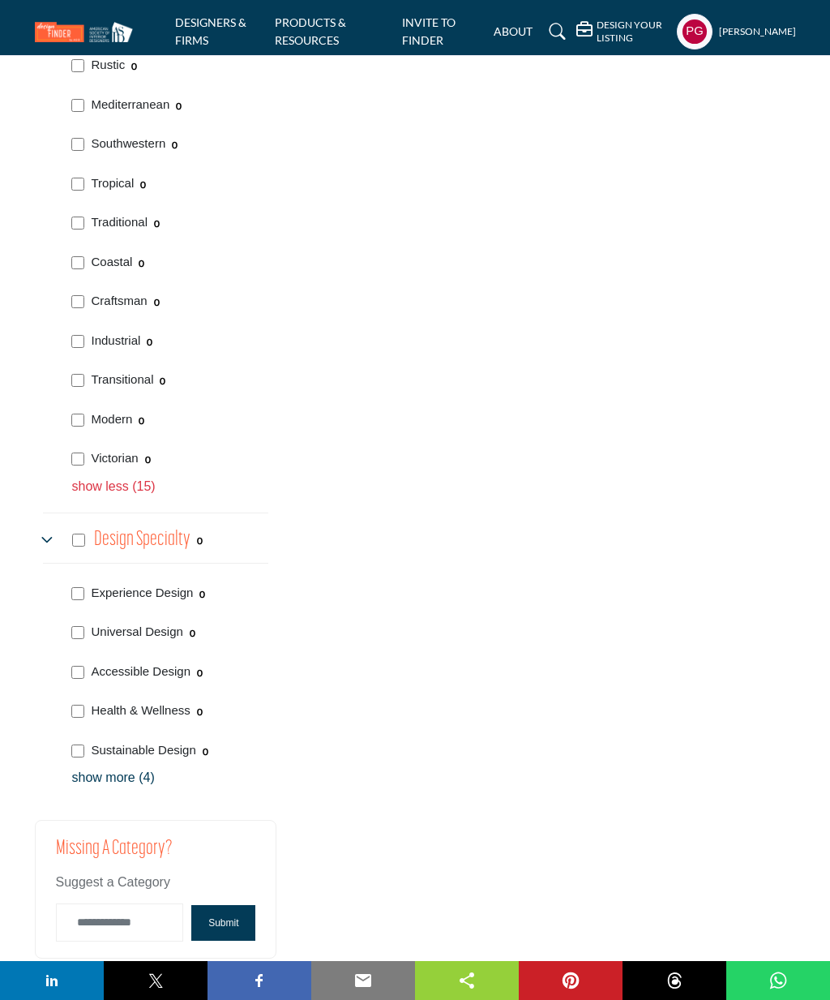
click at [100, 768] on p "show more (4)" at bounding box center [170, 777] width 197 height 19
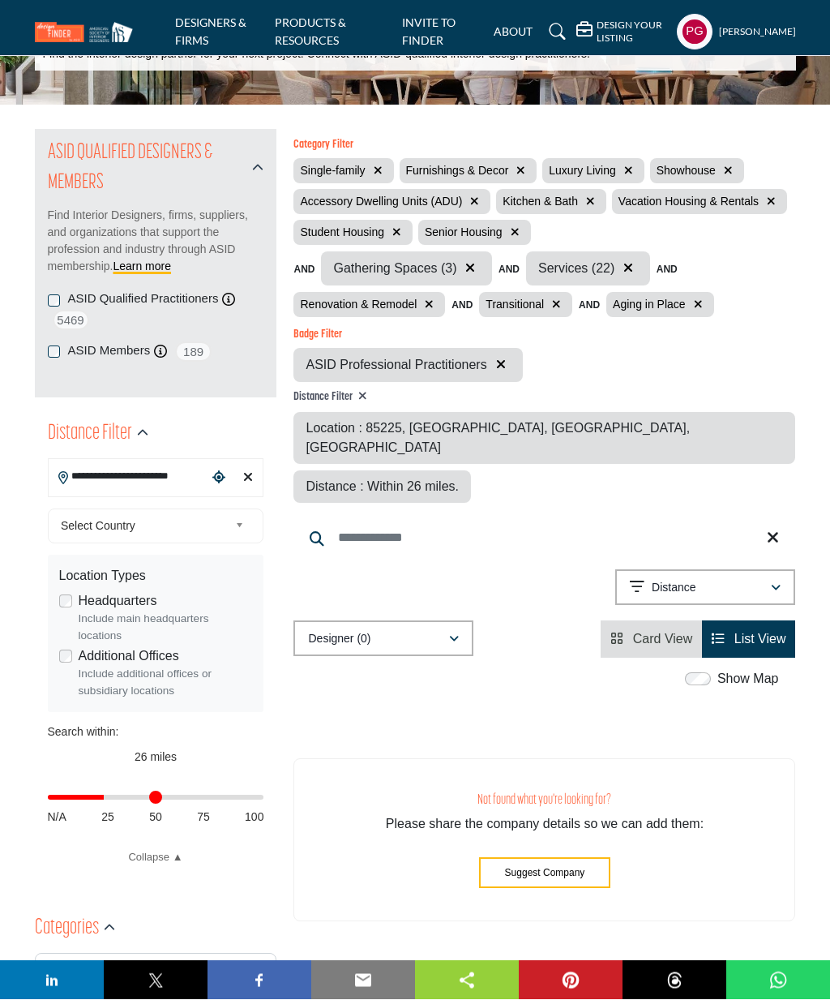
scroll to position [112, 0]
click at [619, 632] on icon "View Card" at bounding box center [617, 638] width 13 height 13
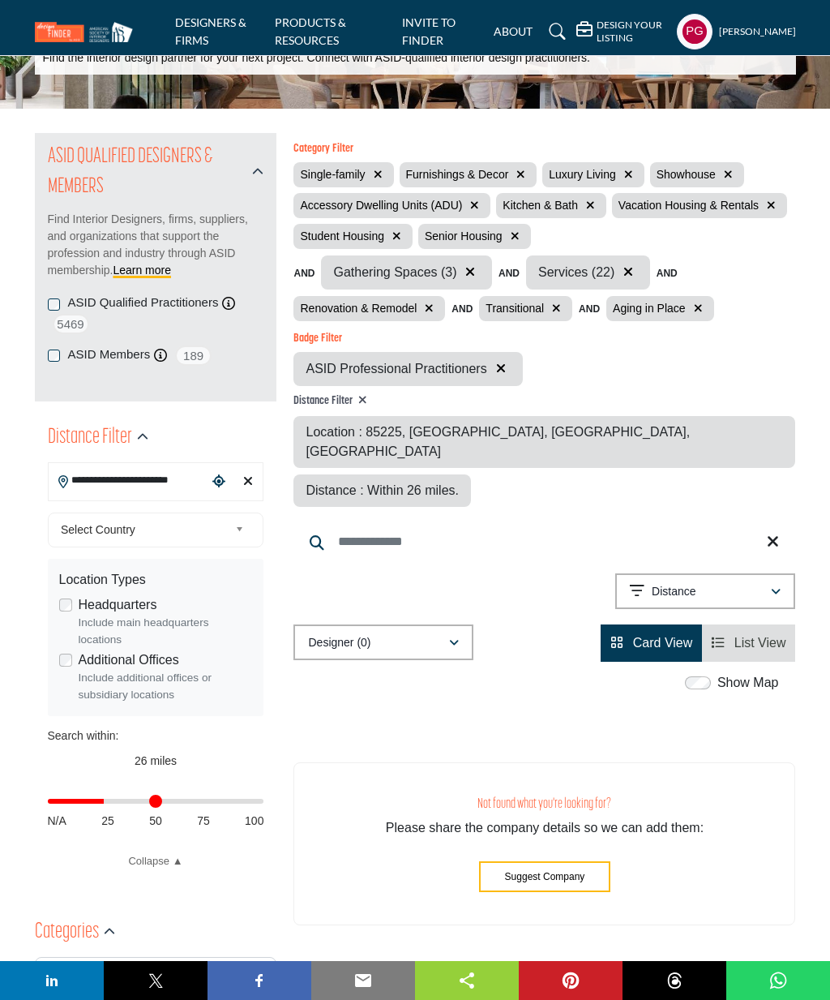
scroll to position [134, 0]
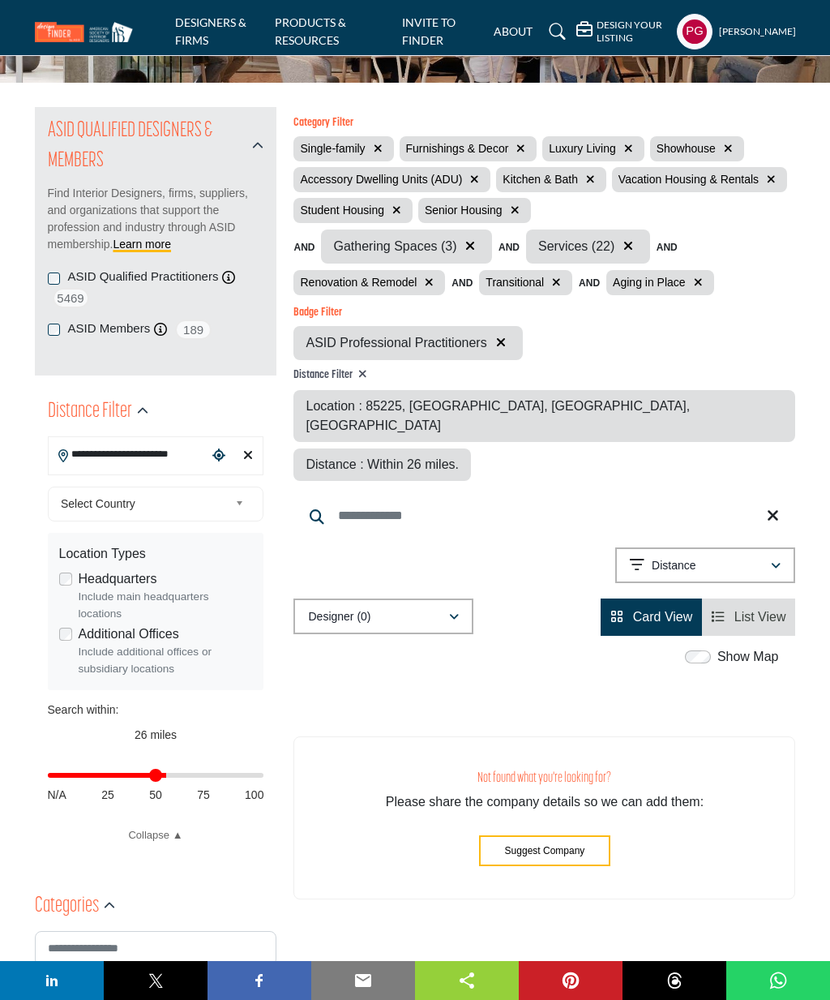
type input "**"
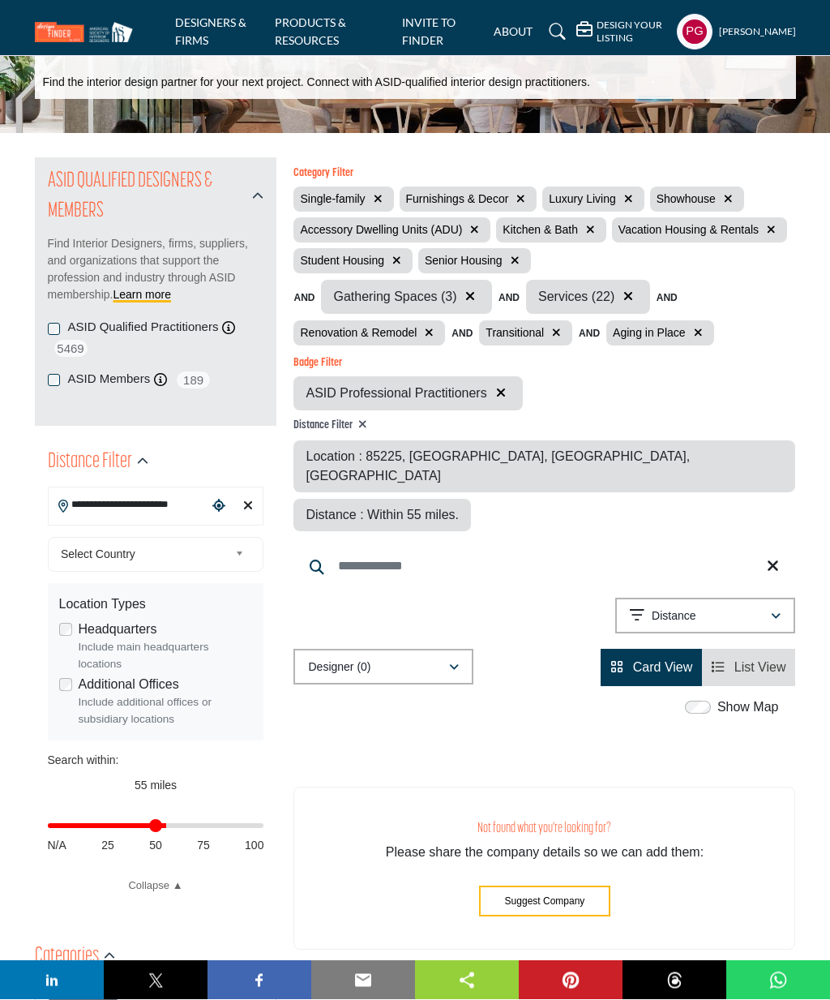
scroll to position [127, 0]
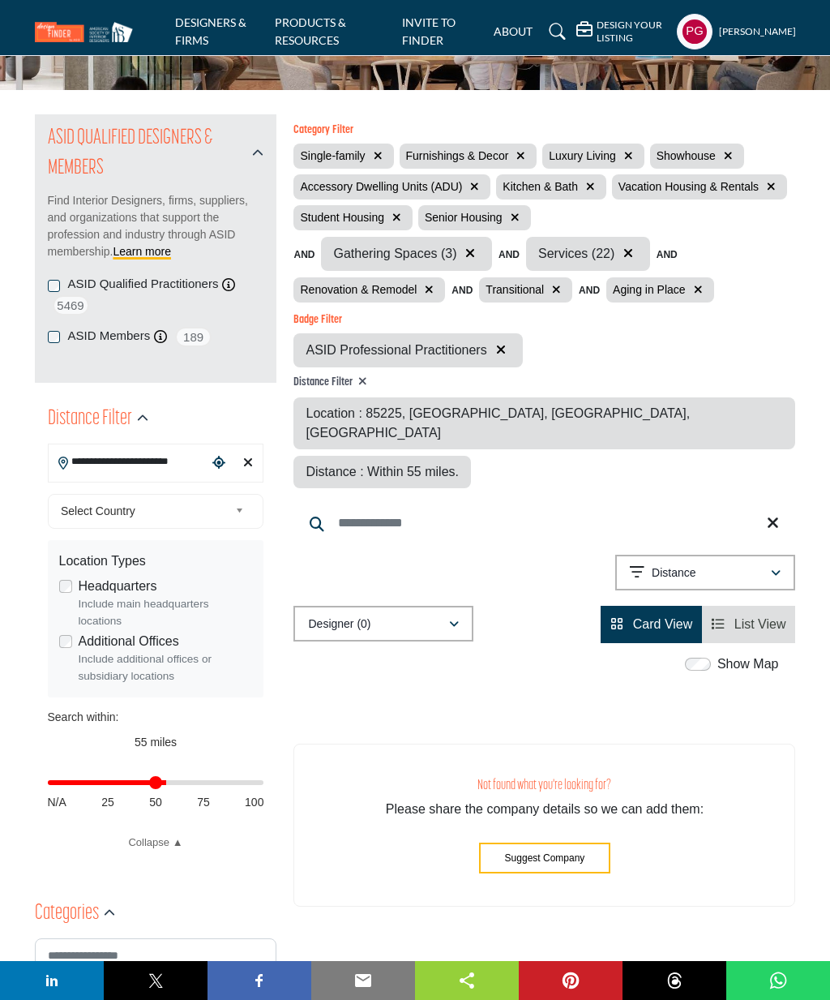
click at [650, 617] on span "Card View" at bounding box center [663, 624] width 60 height 14
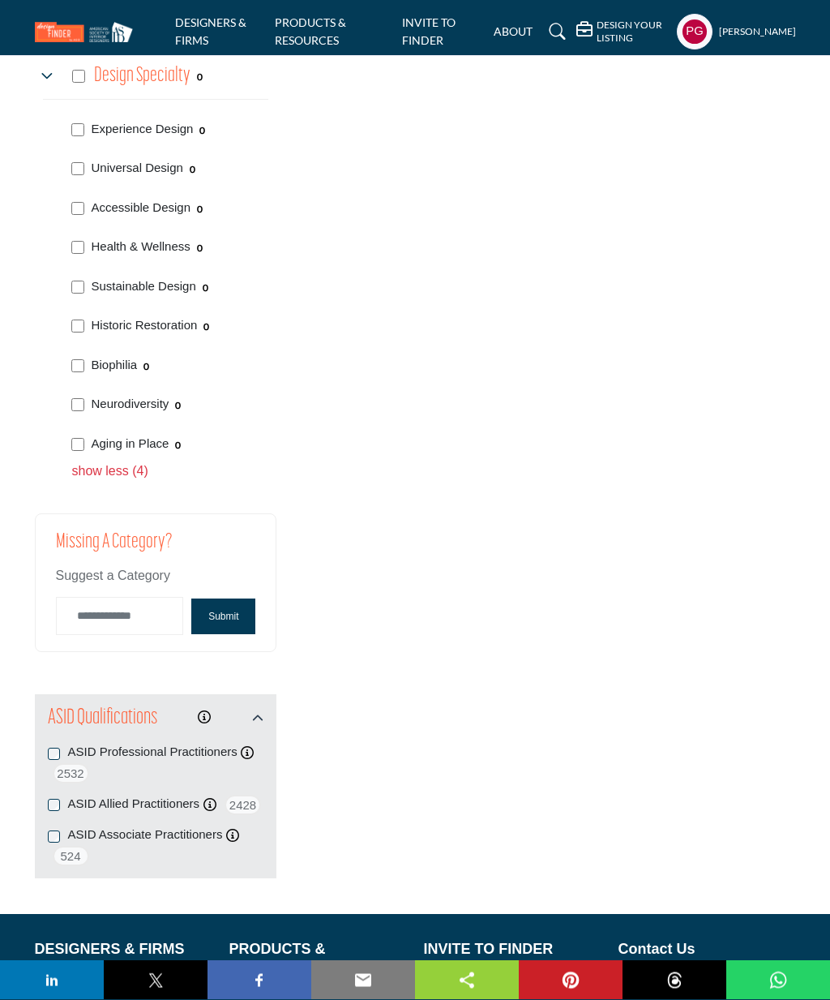
scroll to position [3518, 0]
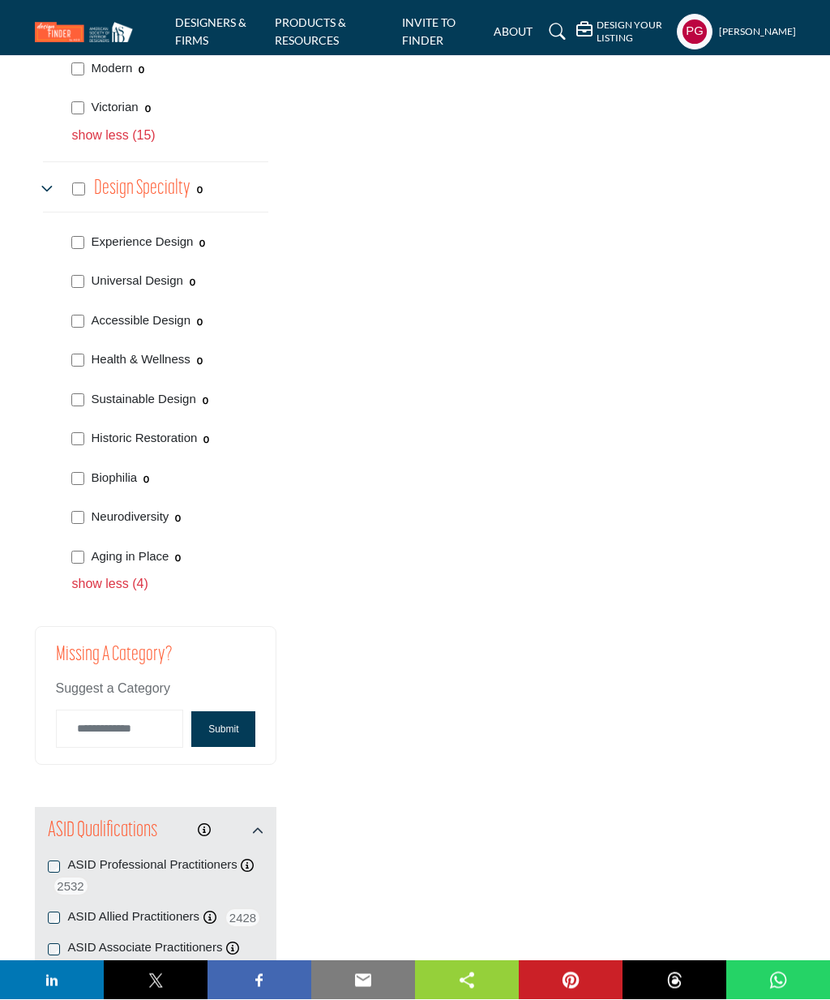
scroll to position [3420, 0]
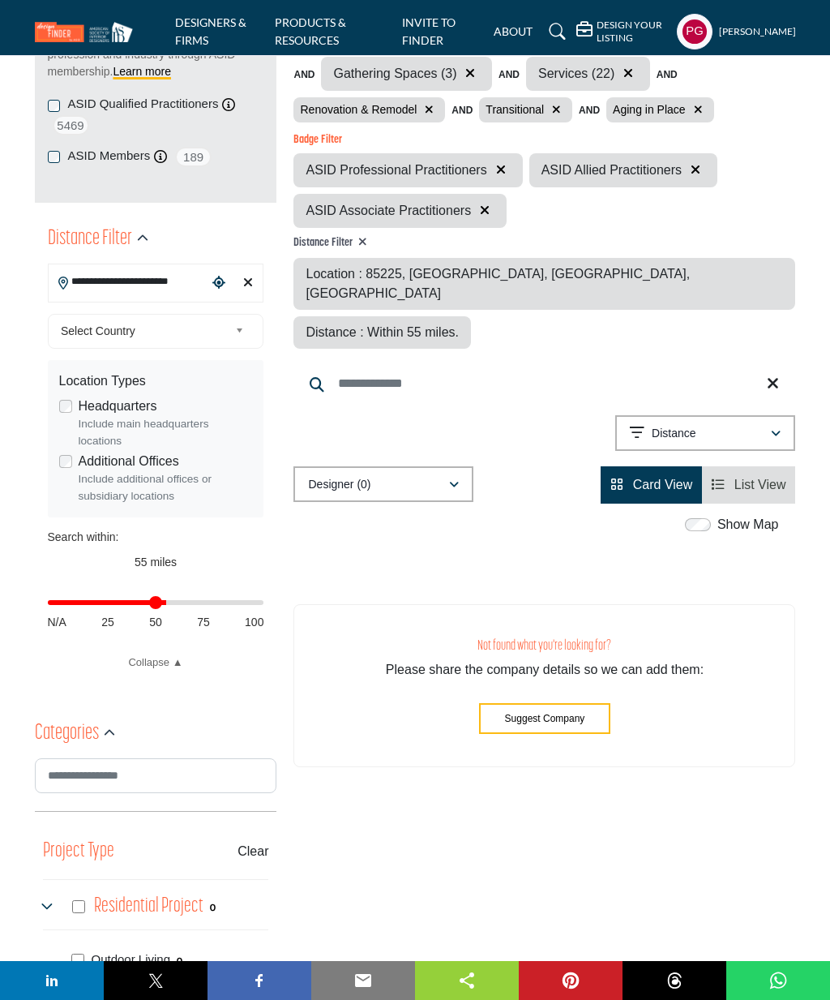
scroll to position [307, 0]
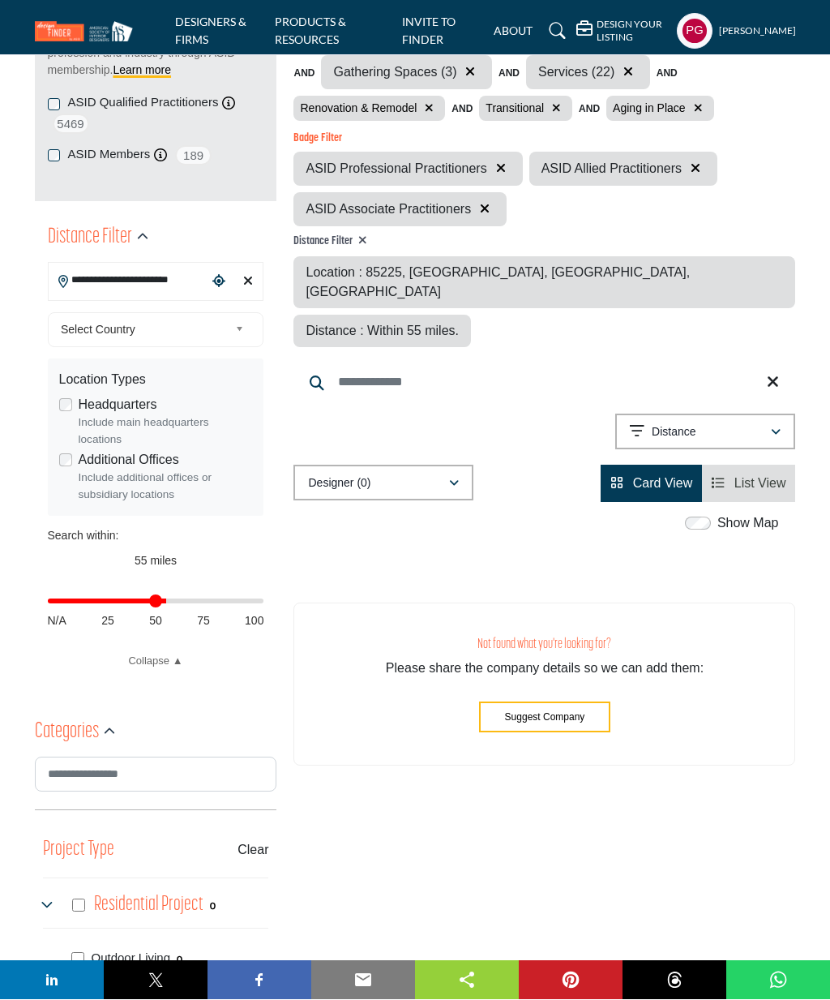
click at [628, 477] on link "Card View" at bounding box center [652, 484] width 82 height 14
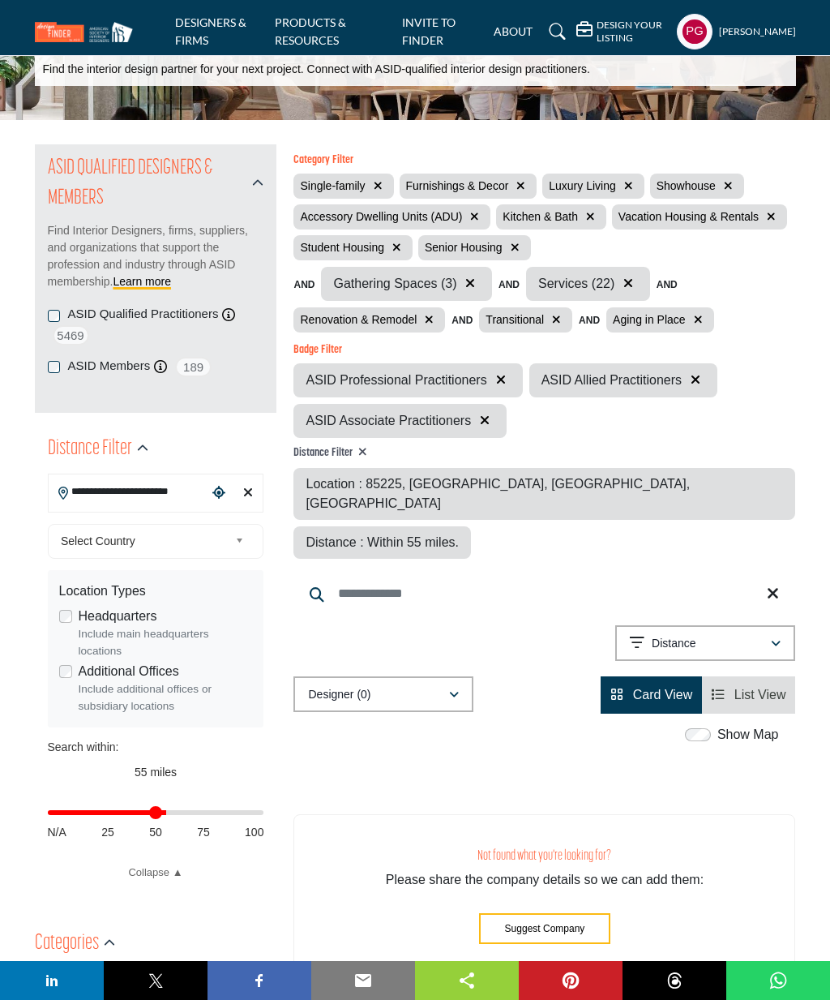
scroll to position [117, 0]
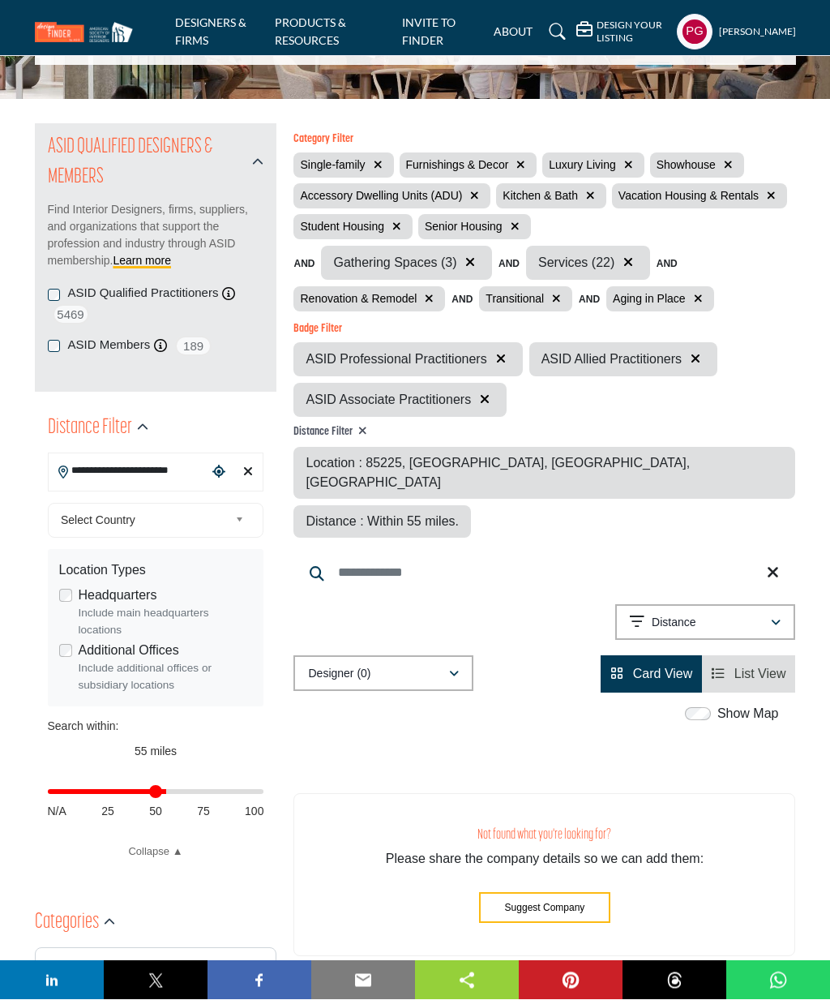
click at [421, 664] on div "Designer (0)" at bounding box center [377, 673] width 139 height 19
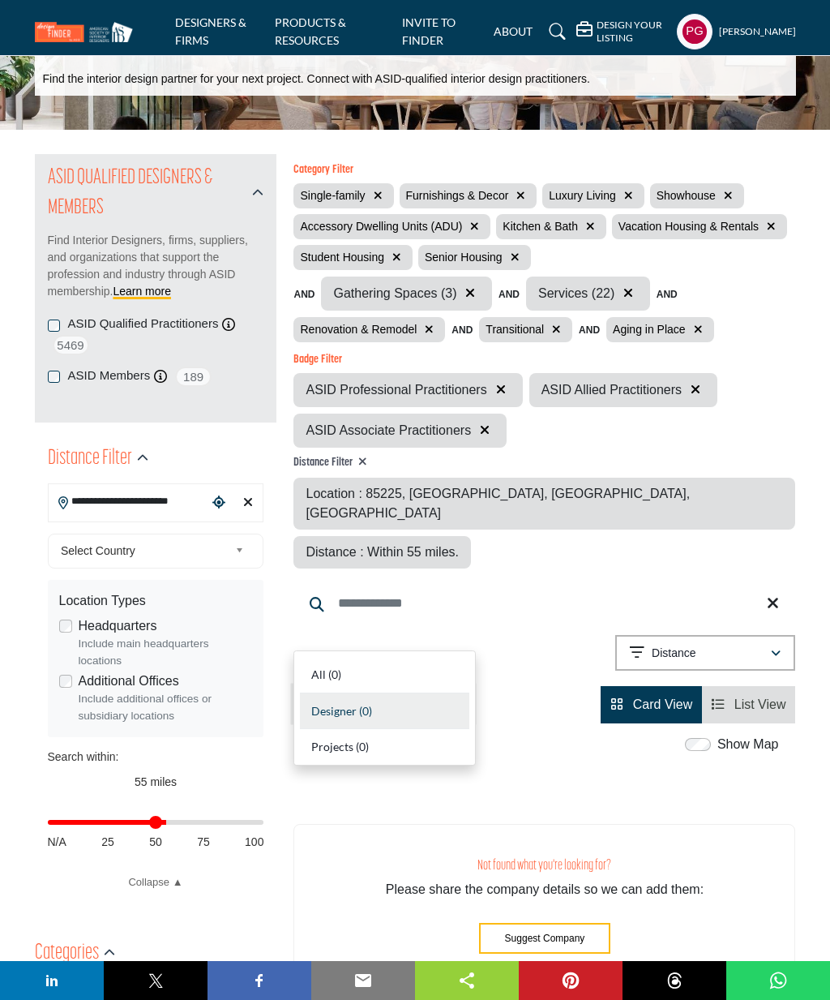
scroll to position [85, 0]
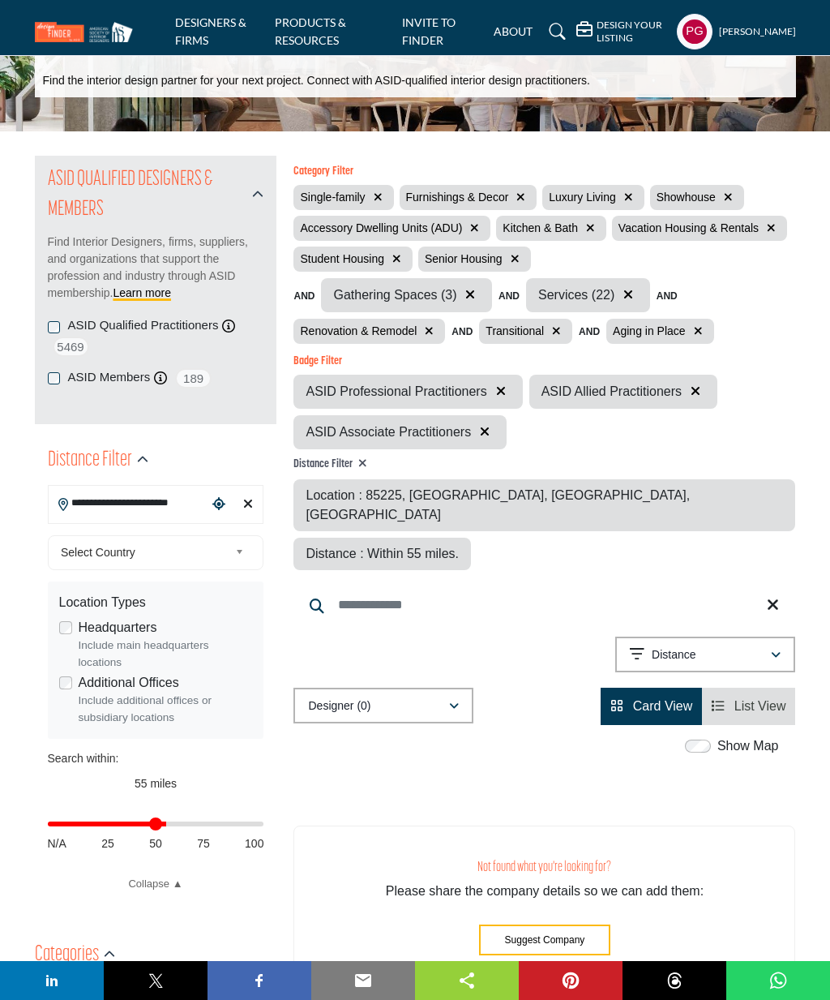
scroll to position [5, 0]
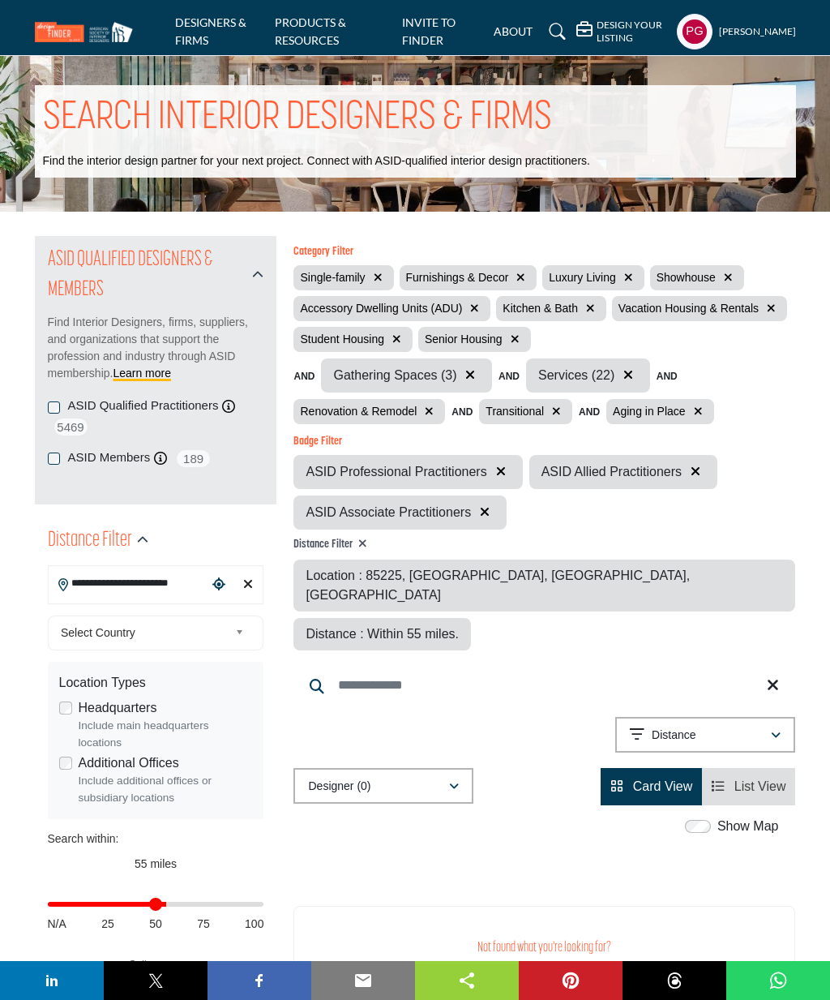
click at [48, 448] on div "ASID Members ASID Member who supports and impacts the Interior Design industry.…" at bounding box center [156, 458] width 217 height 20
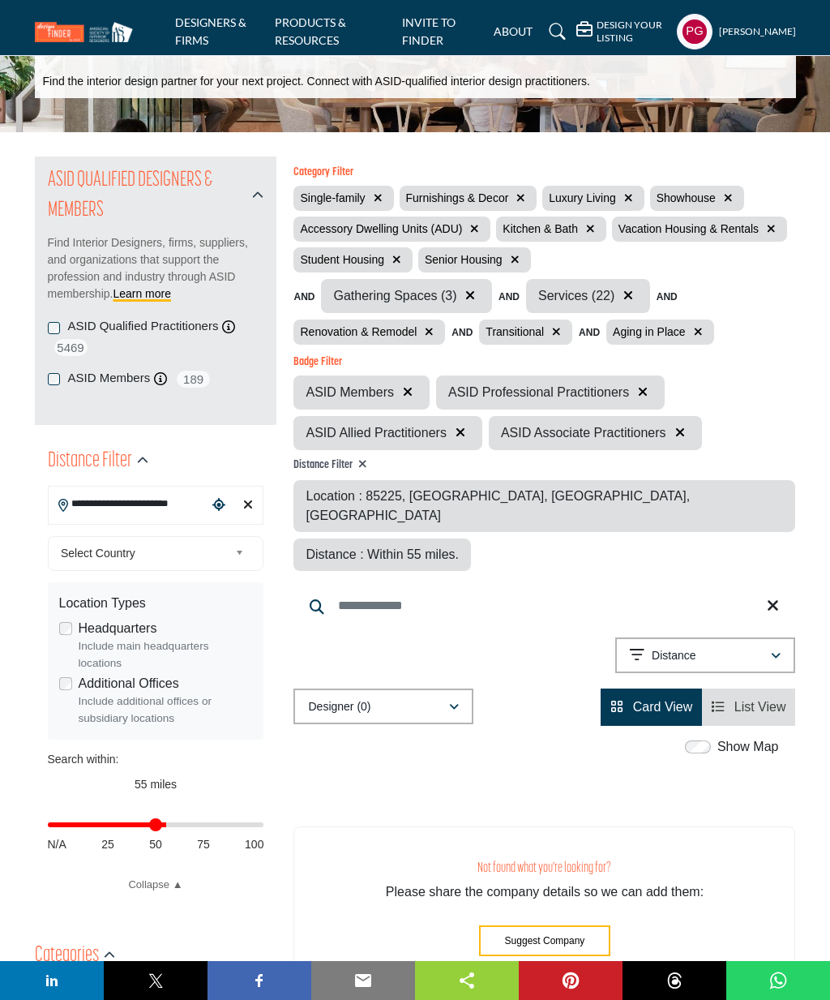
click at [36, 354] on div "ASID QUALIFIED DESIGNERS & MEMBERS Find Interior Designers, firms, suppliers, a…" at bounding box center [156, 291] width 242 height 268
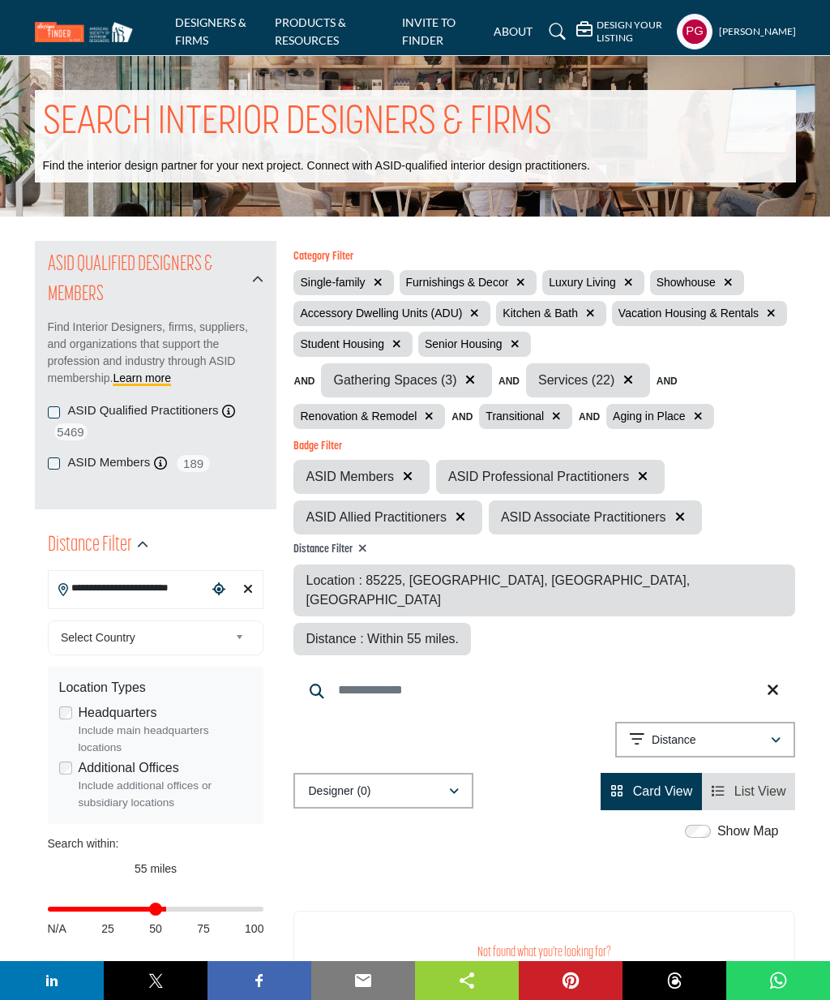
click at [43, 408] on div "ASID QUALIFIED DESIGNERS & MEMBERS Find Interior Designers, firms, suppliers, a…" at bounding box center [156, 375] width 242 height 268
click at [38, 403] on div "ASID QUALIFIED DESIGNERS & MEMBERS Find Interior Designers, firms, suppliers, a…" at bounding box center [156, 375] width 242 height 268
click at [41, 412] on div "ASID QUALIFIED DESIGNERS & MEMBERS Find Interior Designers, firms, suppliers, a…" at bounding box center [156, 375] width 242 height 268
click at [637, 784] on span "Card View" at bounding box center [663, 791] width 60 height 14
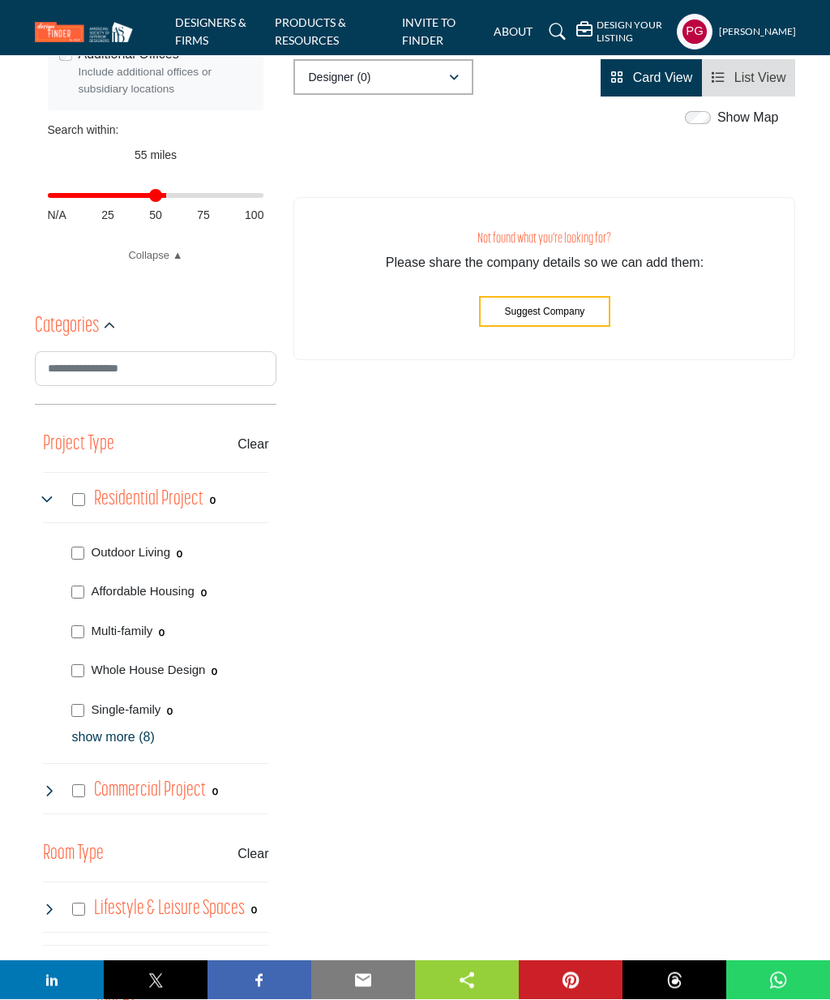
scroll to position [715, 0]
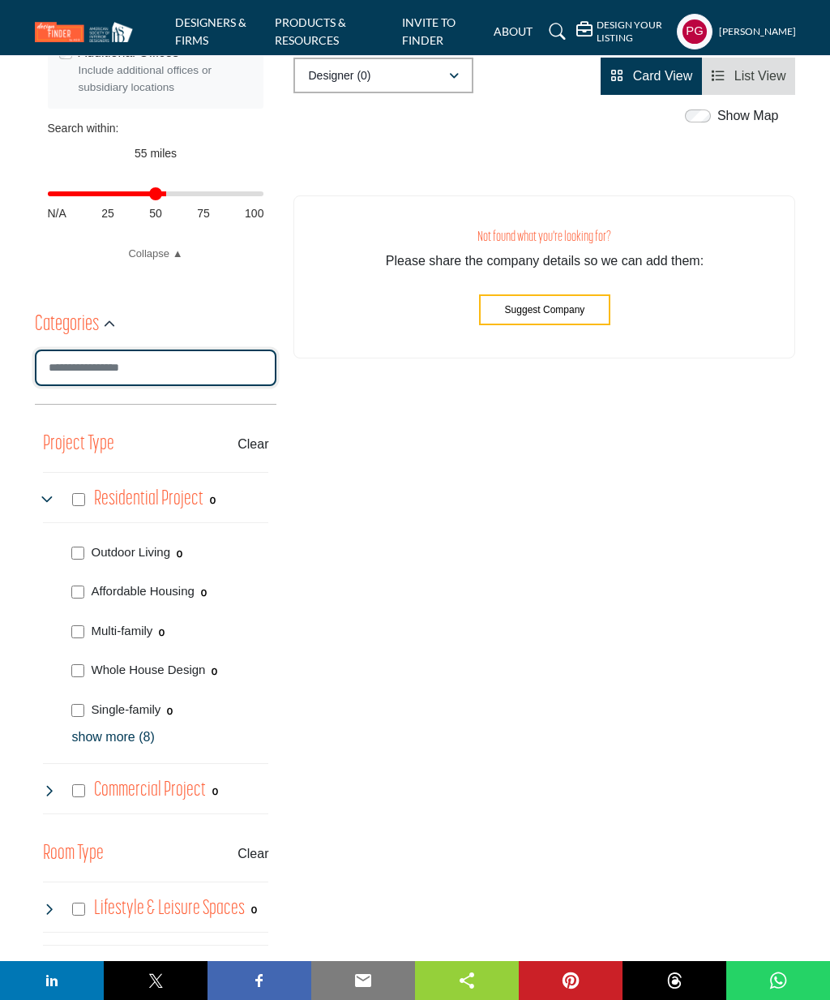
click at [72, 367] on input "Search Category" at bounding box center [156, 368] width 242 height 36
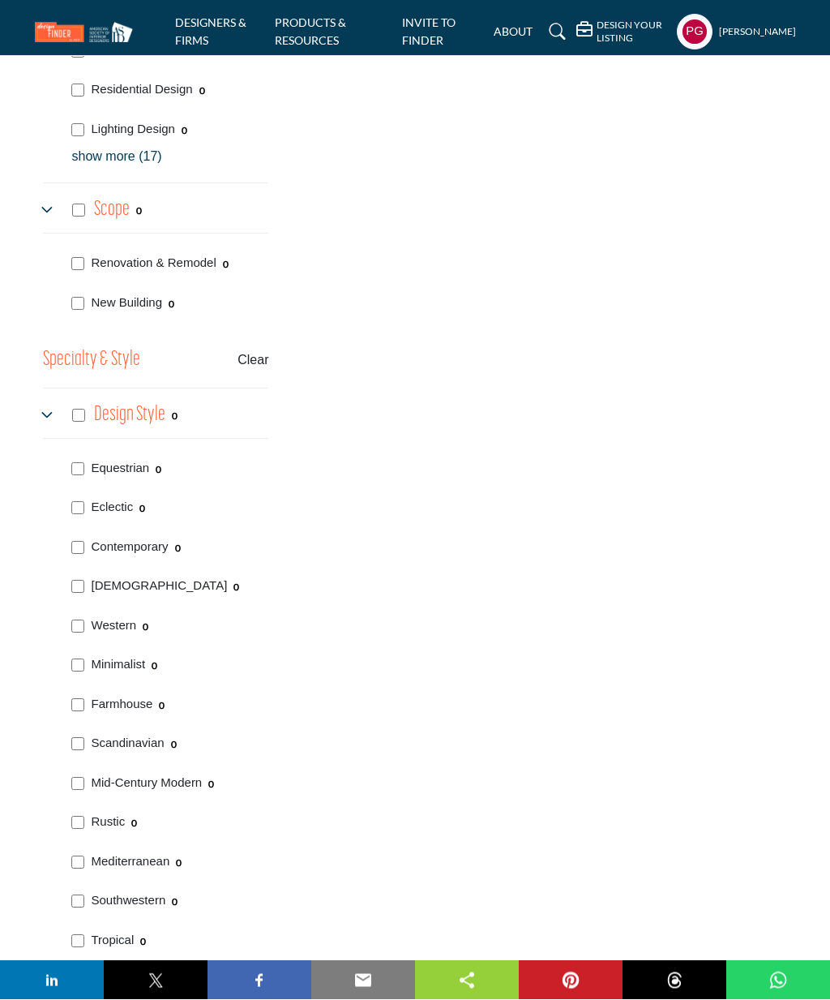
scroll to position [2291, 0]
